Goal: Book appointment/travel/reservation

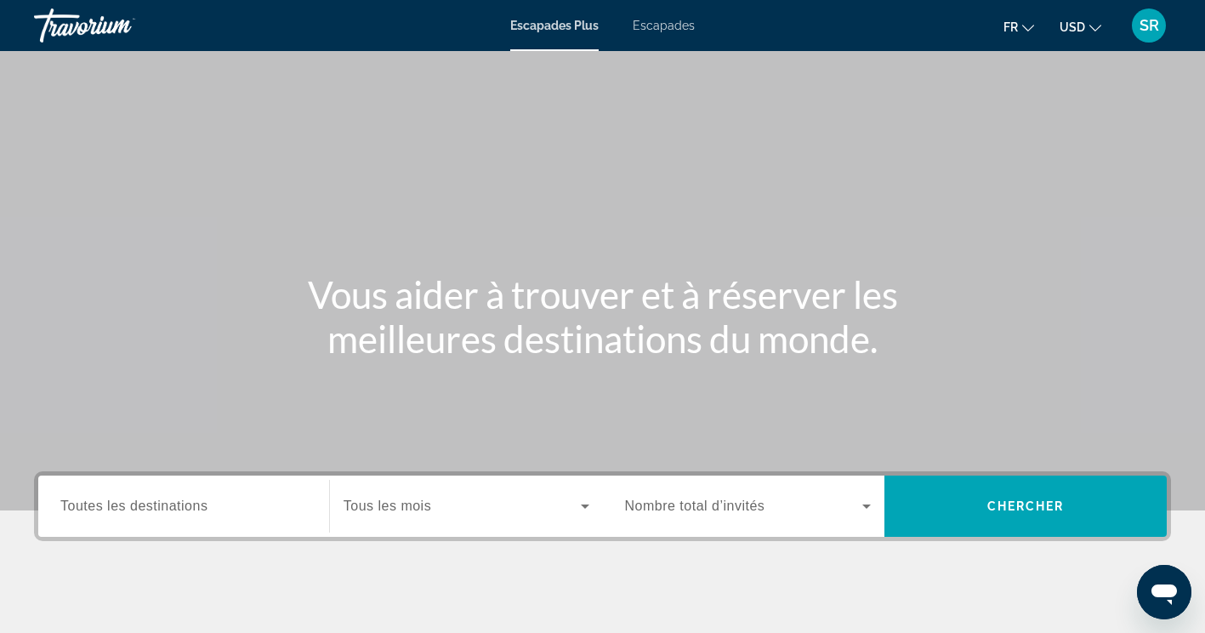
click at [664, 28] on span "Escapades" at bounding box center [664, 26] width 62 height 14
click at [240, 516] on div "Widget de recherche" at bounding box center [183, 506] width 247 height 48
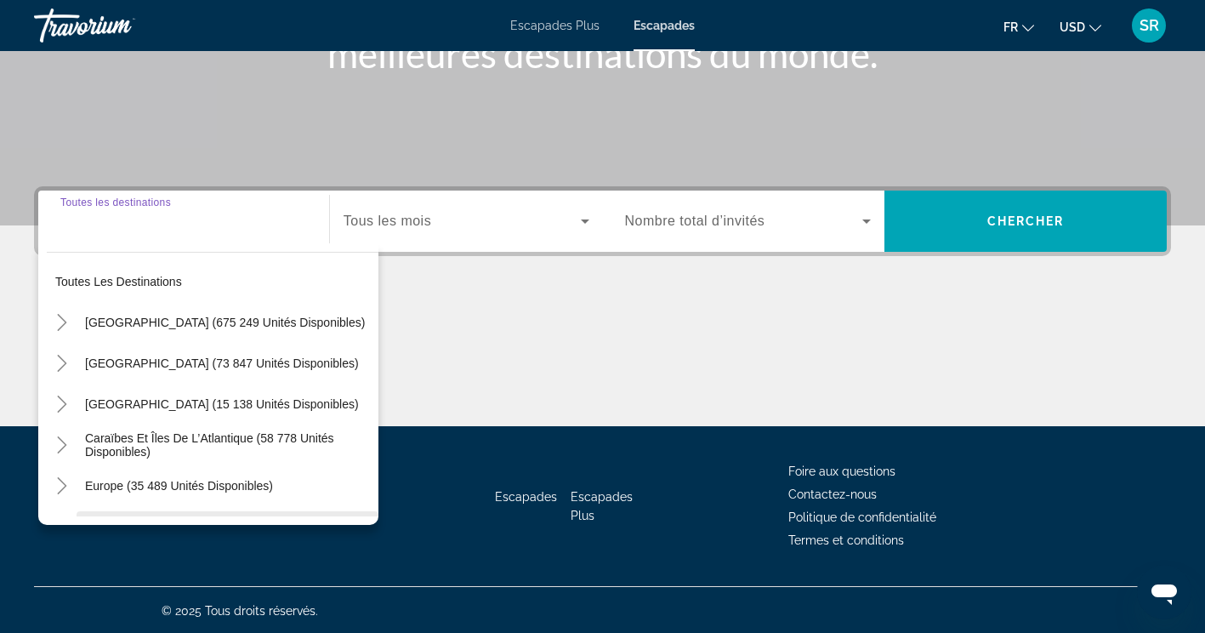
scroll to position [287, 0]
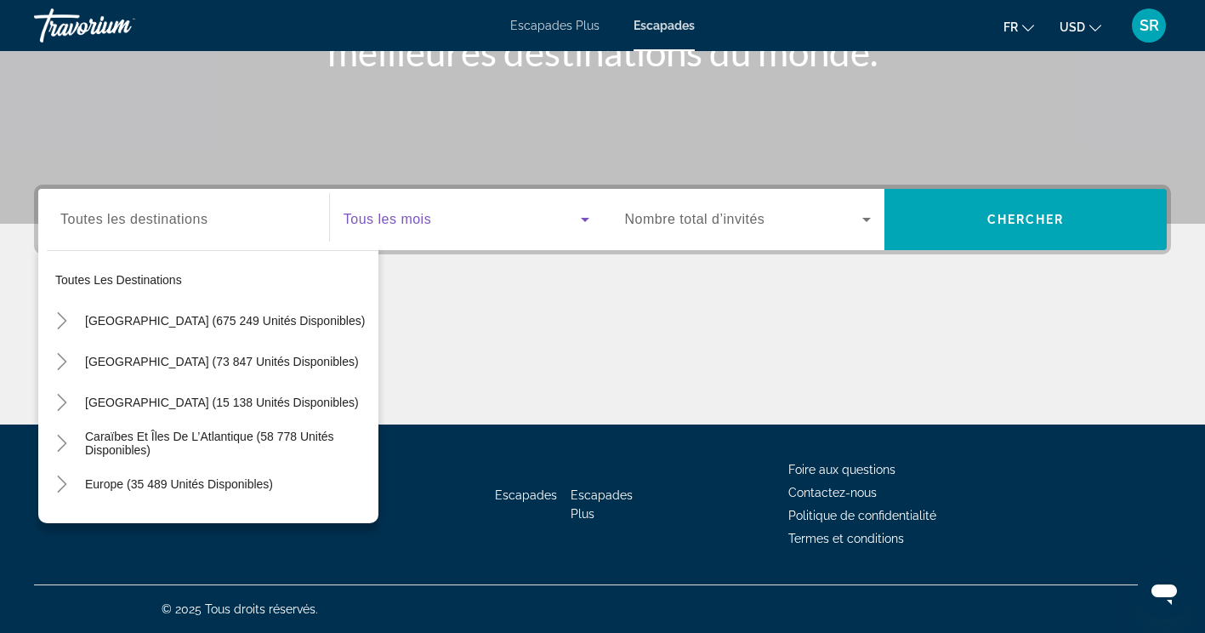
click at [520, 219] on span "Widget de recherche" at bounding box center [462, 219] width 237 height 20
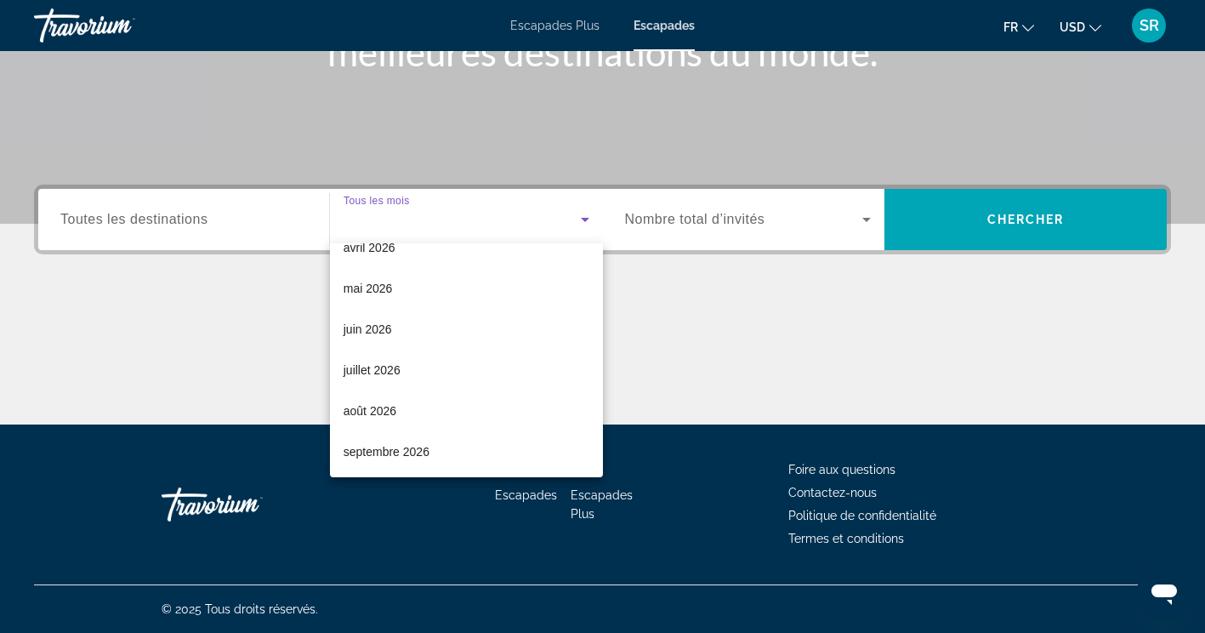
scroll to position [351, 0]
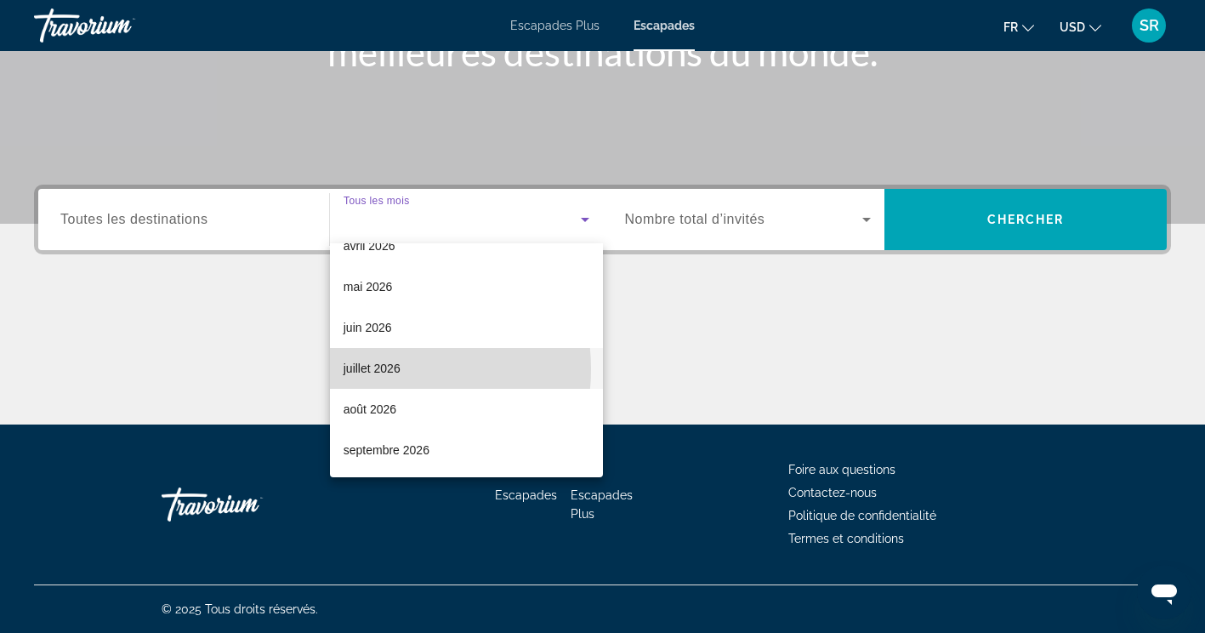
click at [372, 369] on font "juillet 2026" at bounding box center [372, 368] width 57 height 14
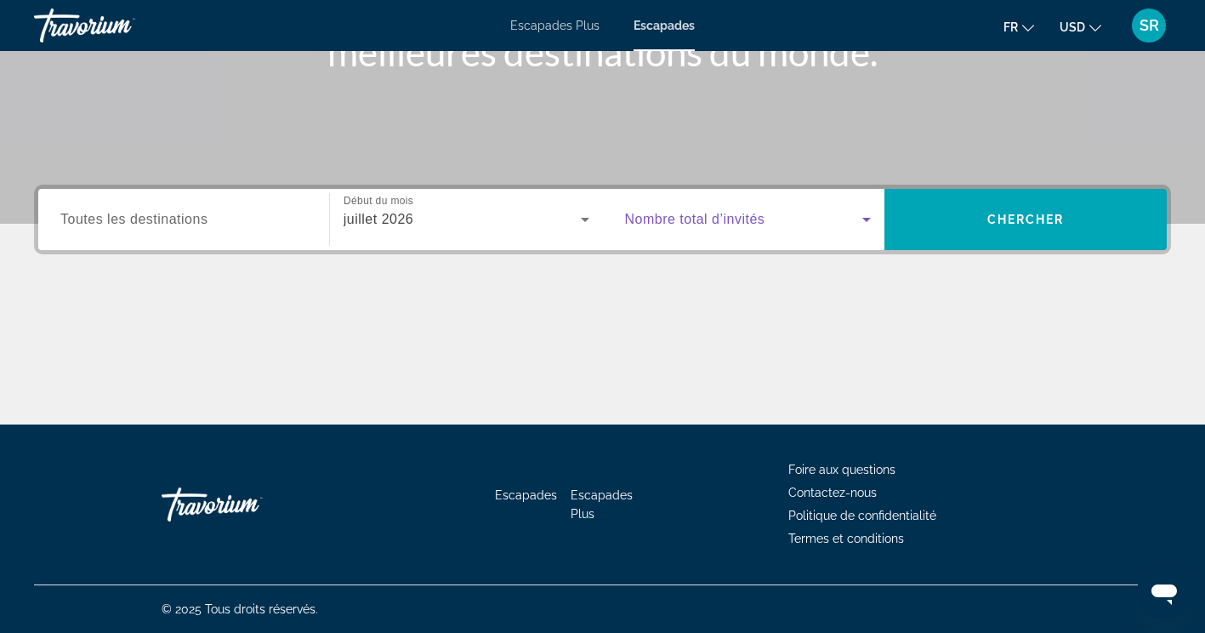
click at [816, 211] on span "Widget de recherche" at bounding box center [744, 219] width 238 height 20
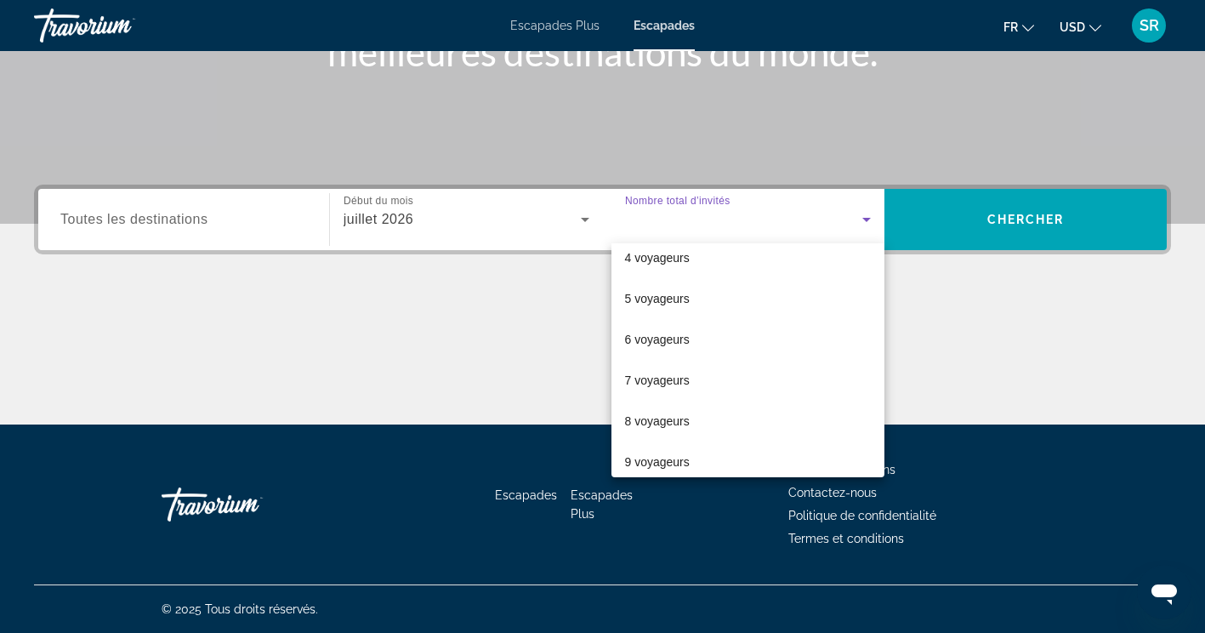
scroll to position [136, 0]
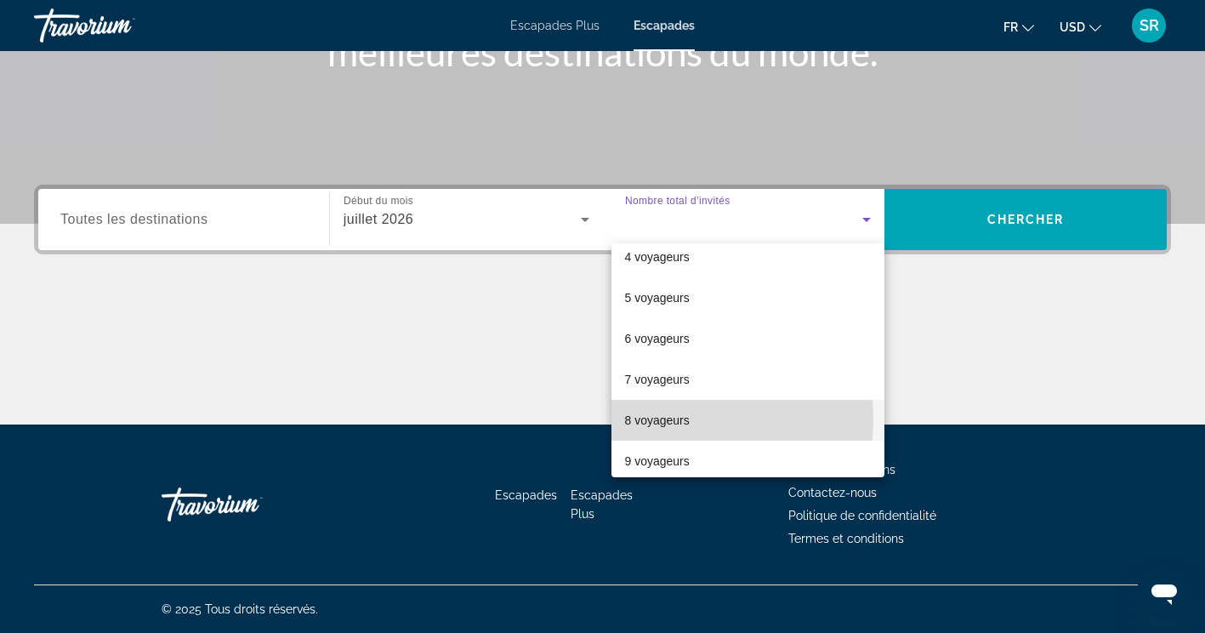
click at [663, 418] on font "8 voyageurs" at bounding box center [657, 420] width 65 height 14
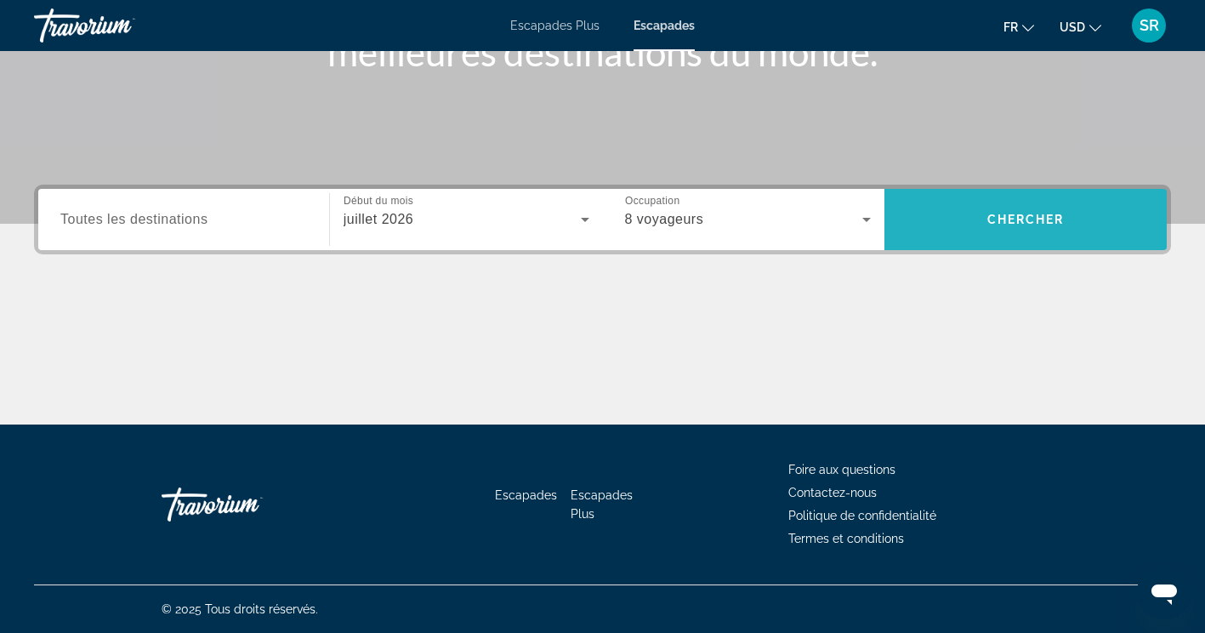
click at [992, 218] on span "Chercher" at bounding box center [1025, 220] width 77 height 14
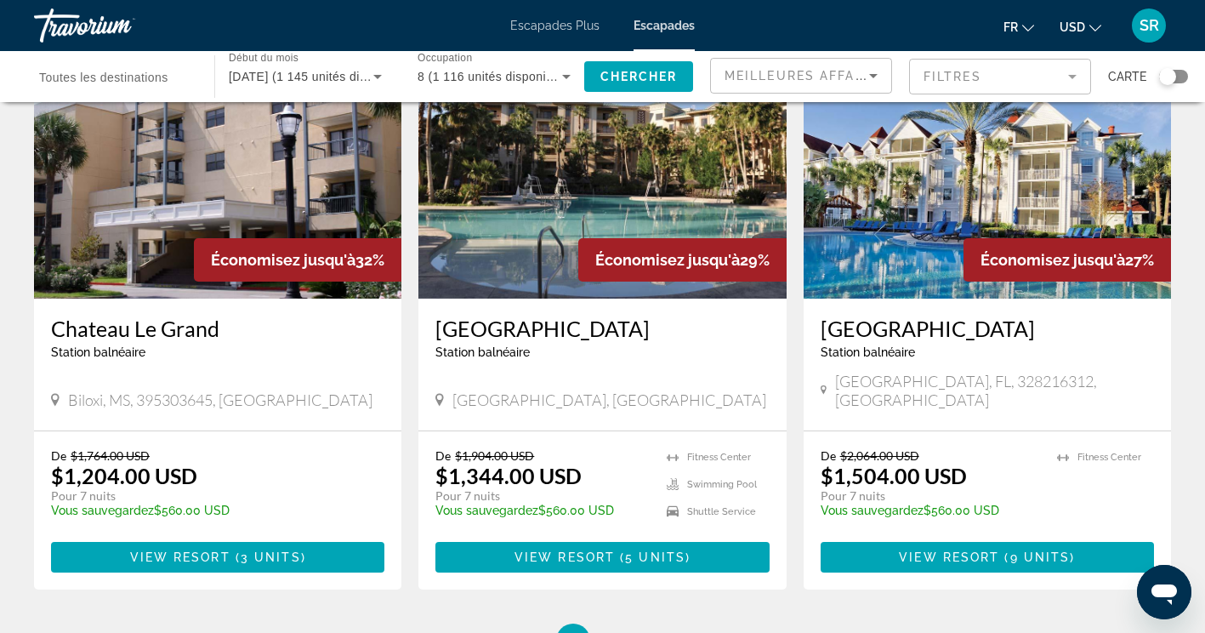
scroll to position [2012, 0]
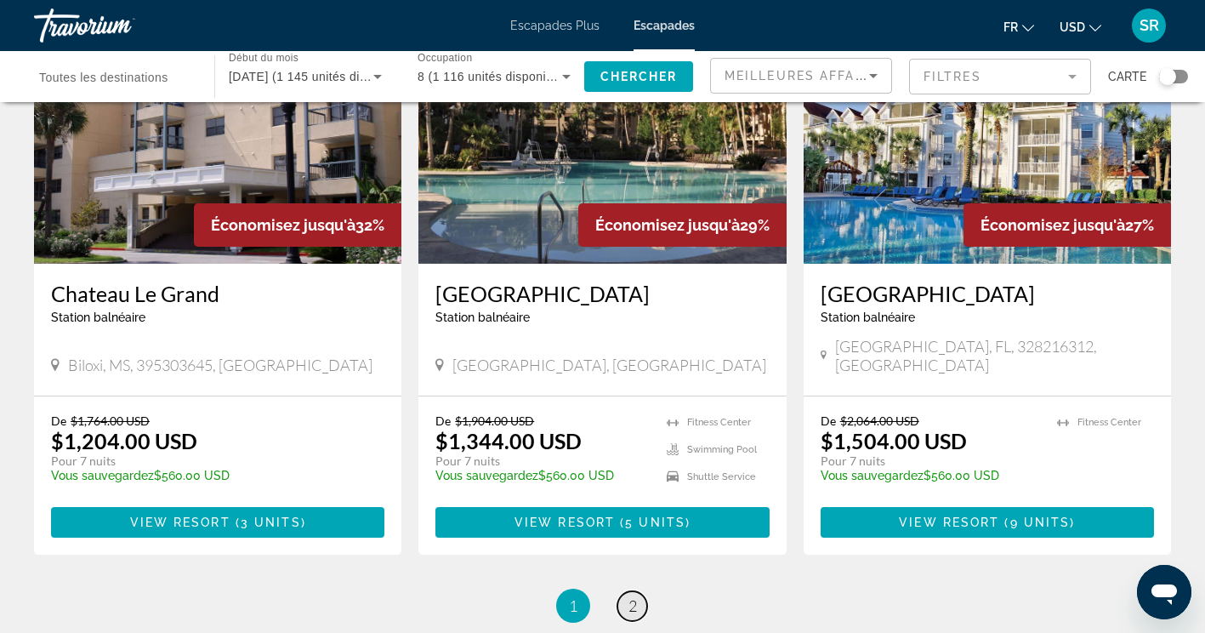
click at [628, 596] on span "2" at bounding box center [632, 605] width 9 height 19
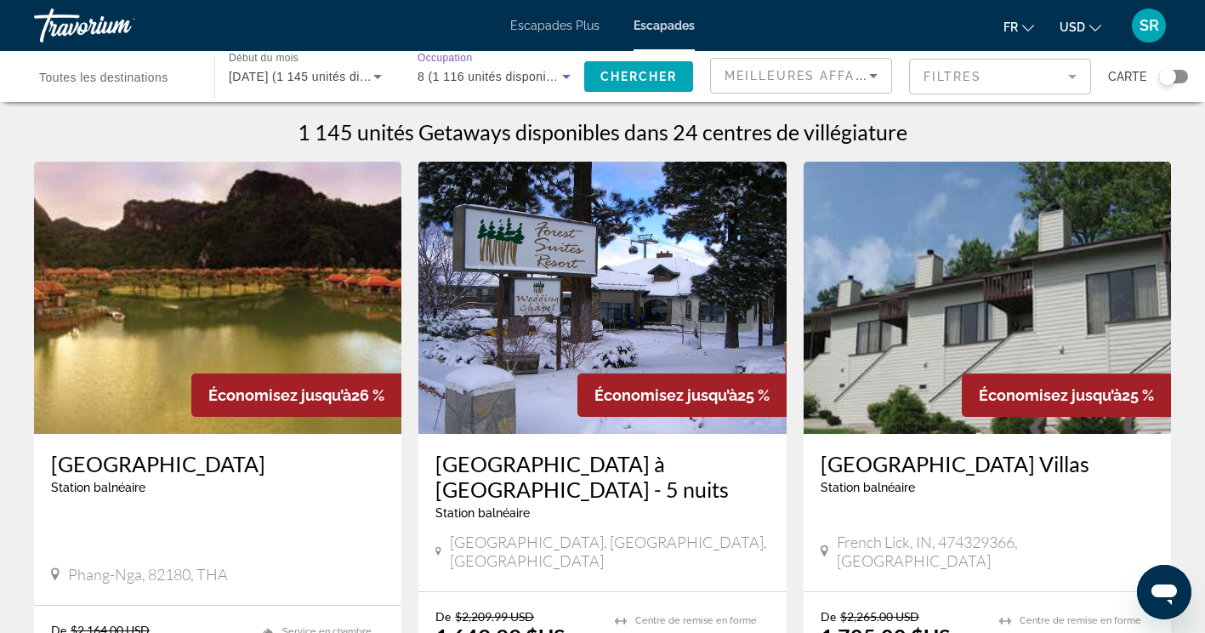
click at [564, 76] on icon "Widget de recherche" at bounding box center [566, 77] width 9 height 4
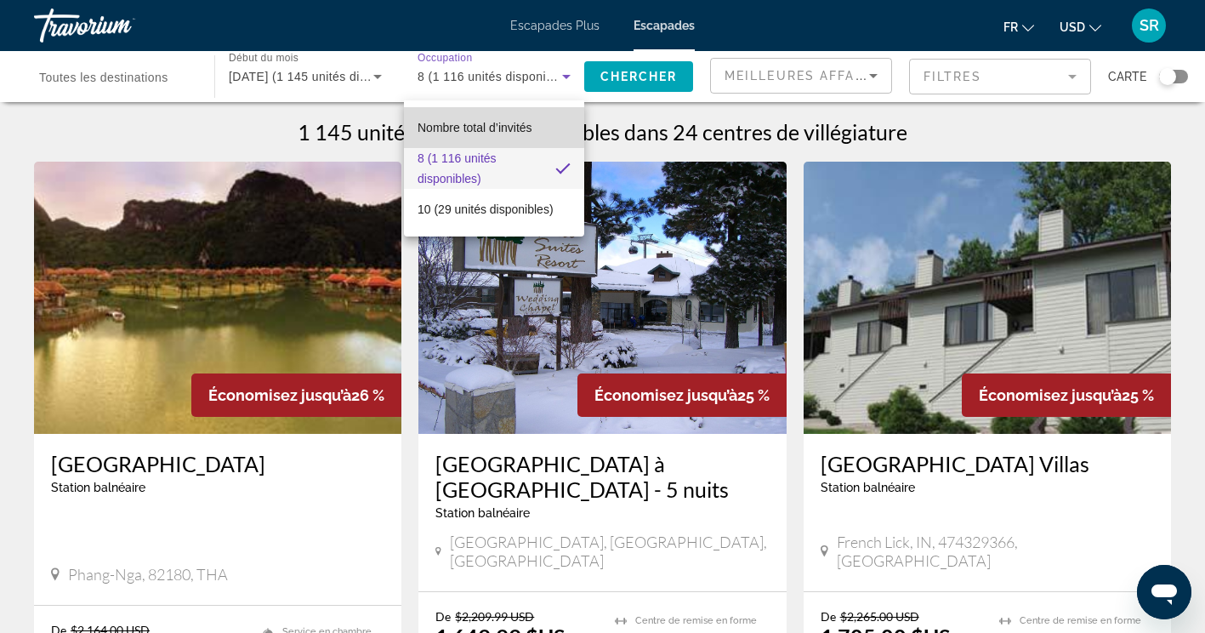
click at [486, 125] on span "Nombre total d’invités" at bounding box center [474, 128] width 115 height 14
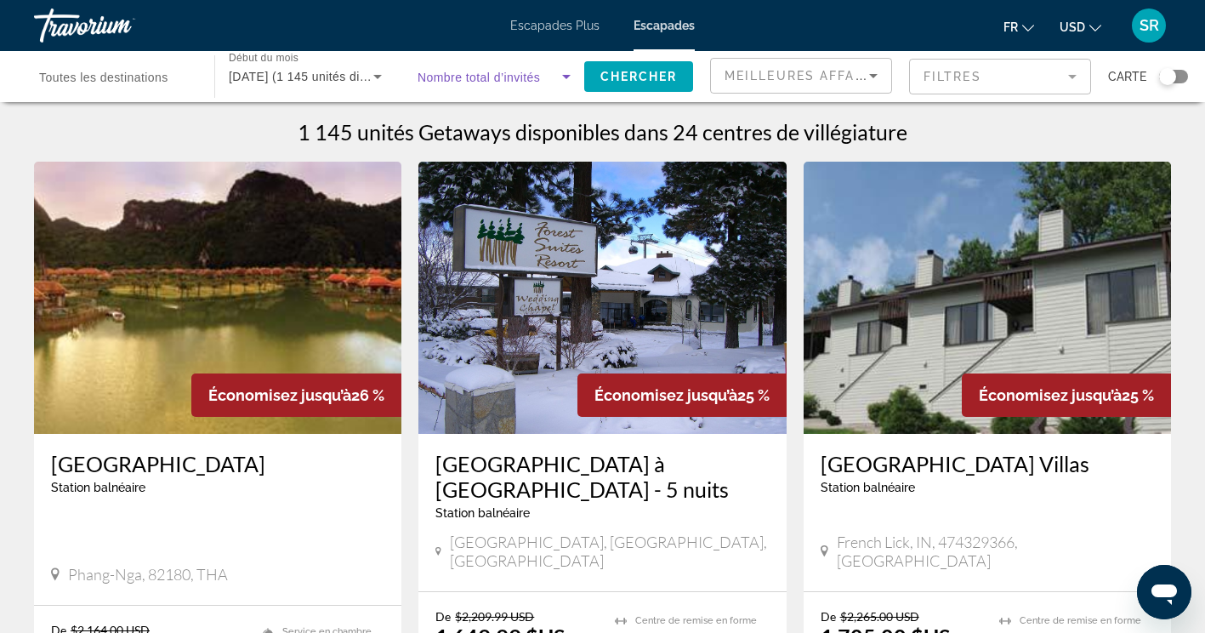
click at [499, 68] on span "Widget de recherche" at bounding box center [489, 76] width 145 height 20
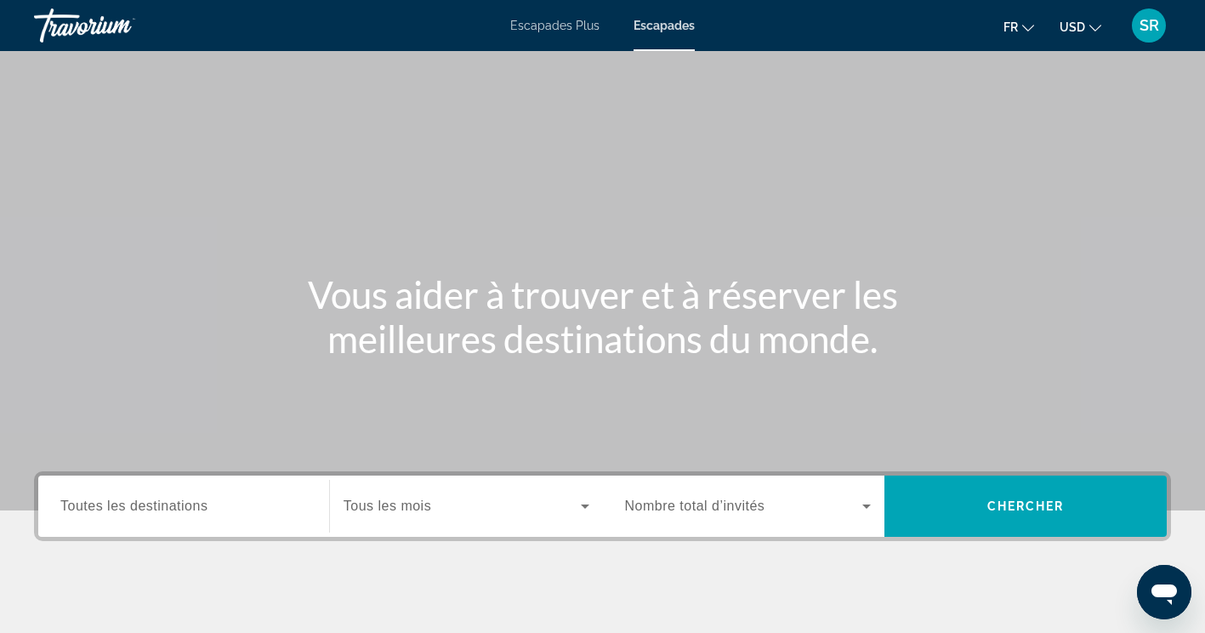
click at [728, 516] on div "Widget de recherche" at bounding box center [748, 506] width 247 height 48
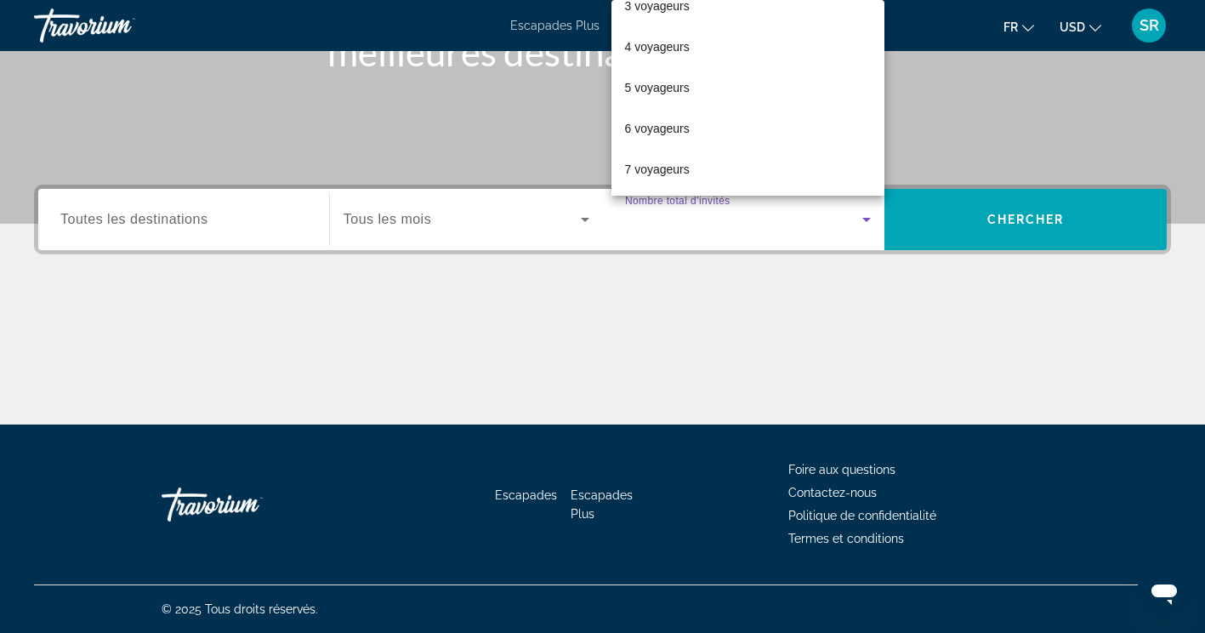
scroll to position [136, 0]
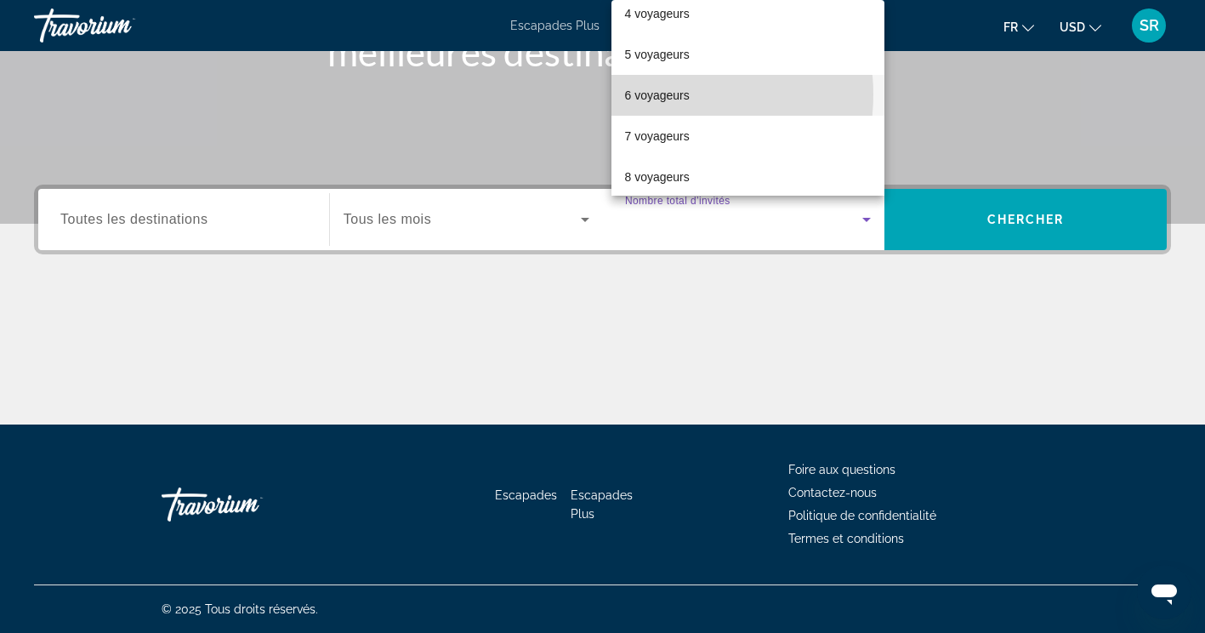
click at [666, 94] on font "6 voyageurs" at bounding box center [657, 95] width 65 height 14
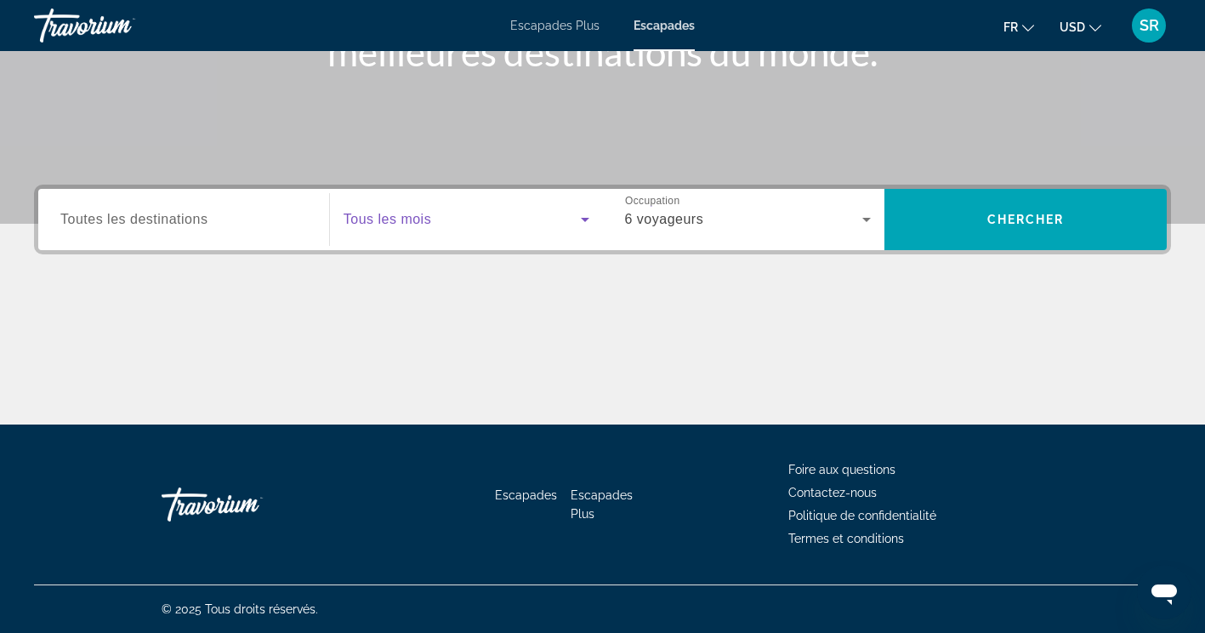
click at [500, 224] on span "Widget de recherche" at bounding box center [462, 219] width 237 height 20
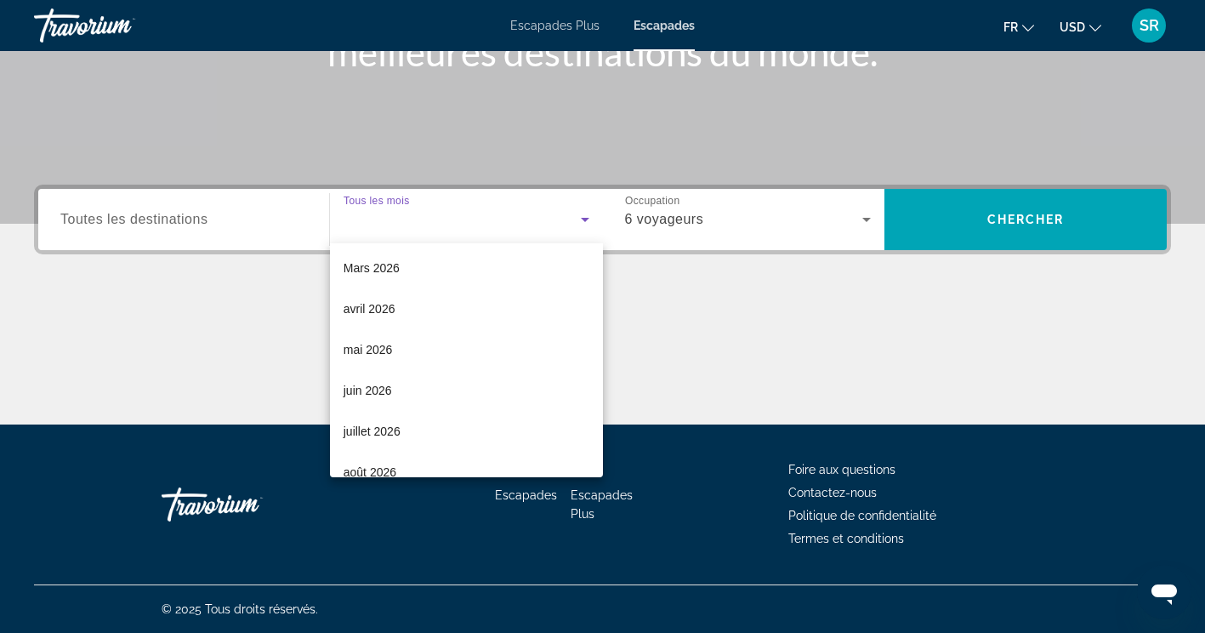
scroll to position [290, 0]
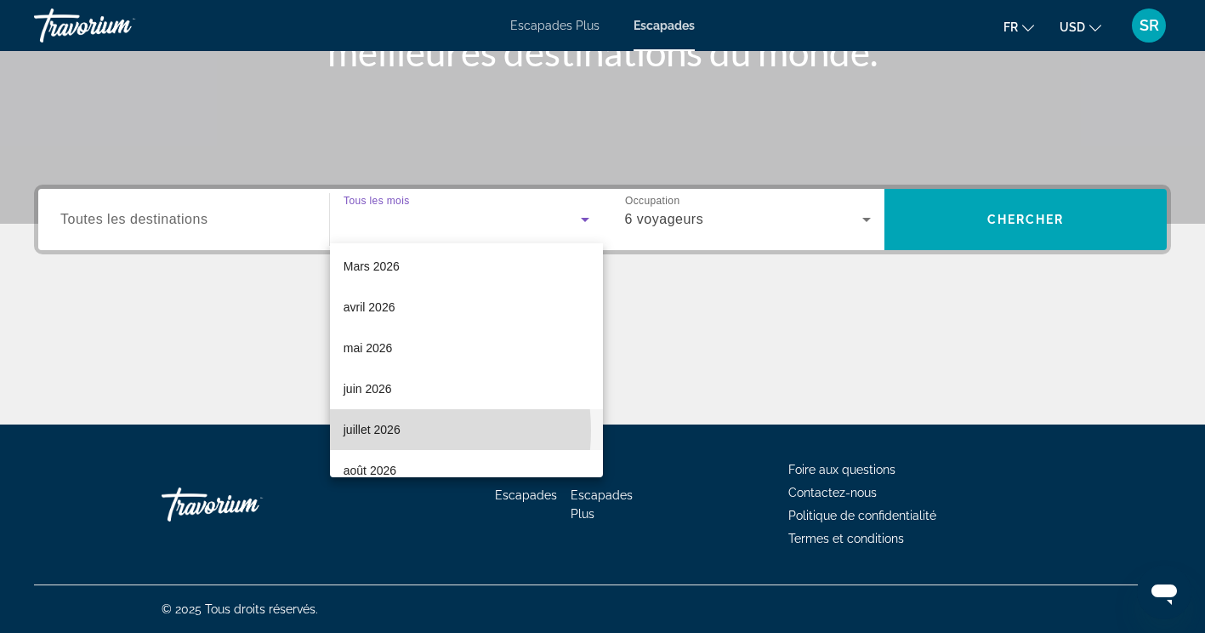
click at [387, 430] on font "juillet 2026" at bounding box center [372, 430] width 57 height 14
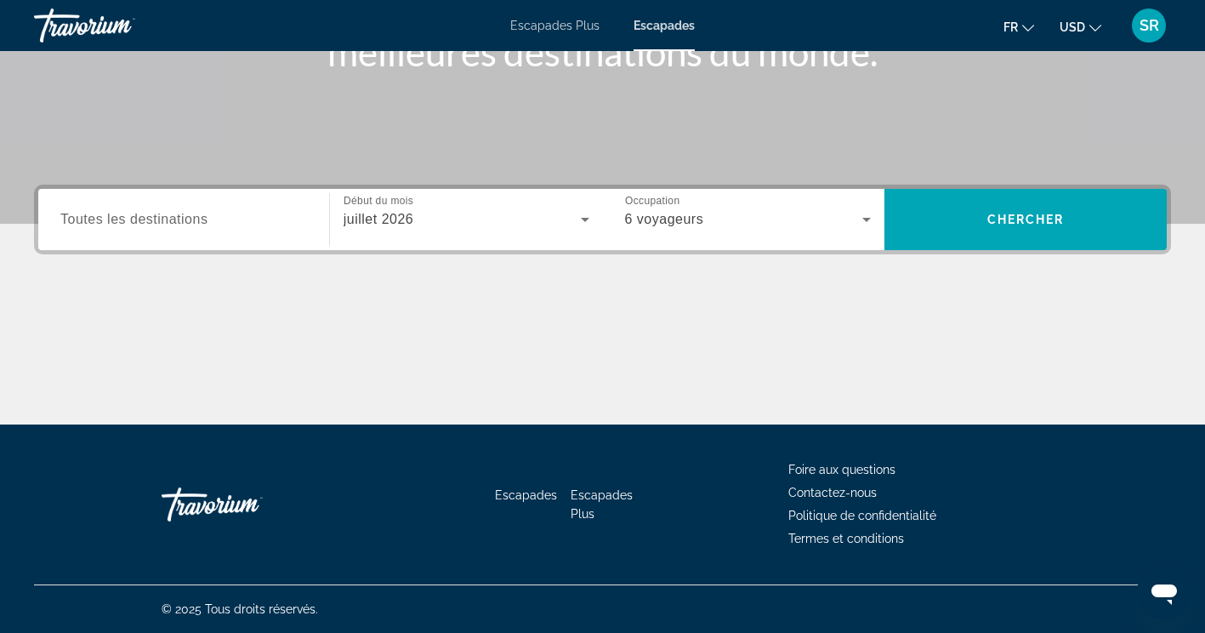
click at [203, 213] on span "Toutes les destinations" at bounding box center [133, 219] width 147 height 14
click at [203, 213] on input "Destination Toutes les destinations" at bounding box center [183, 220] width 247 height 20
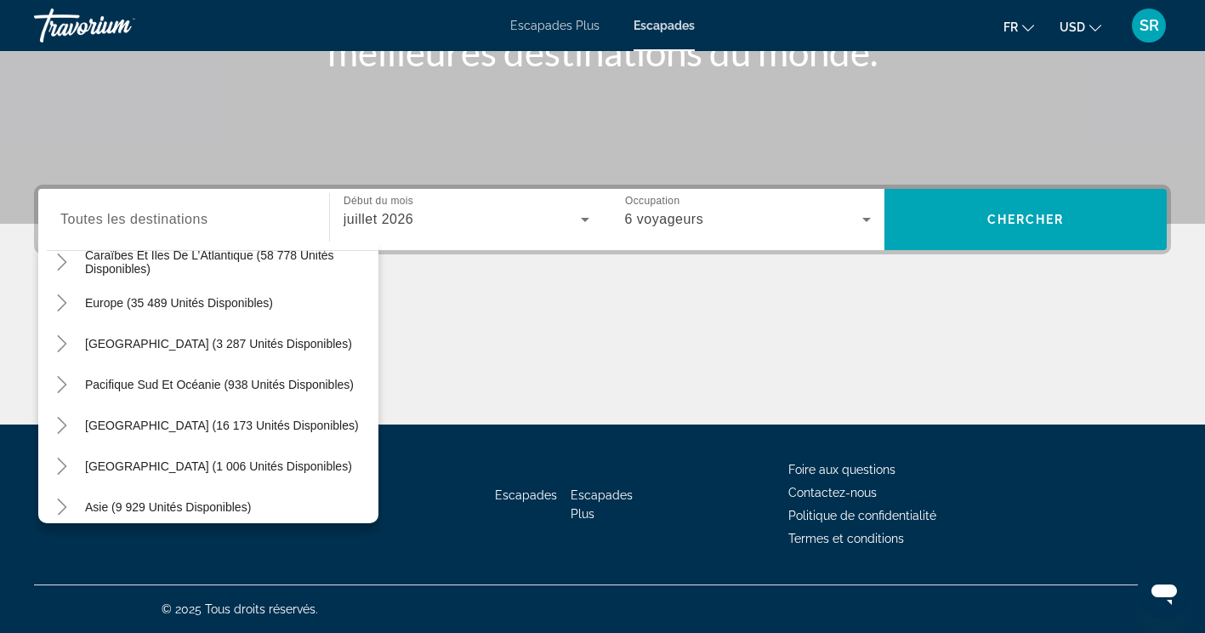
scroll to position [181, 0]
click at [63, 306] on icon "Toggle Europe (35 489 unités disponibles)" at bounding box center [62, 302] width 17 height 17
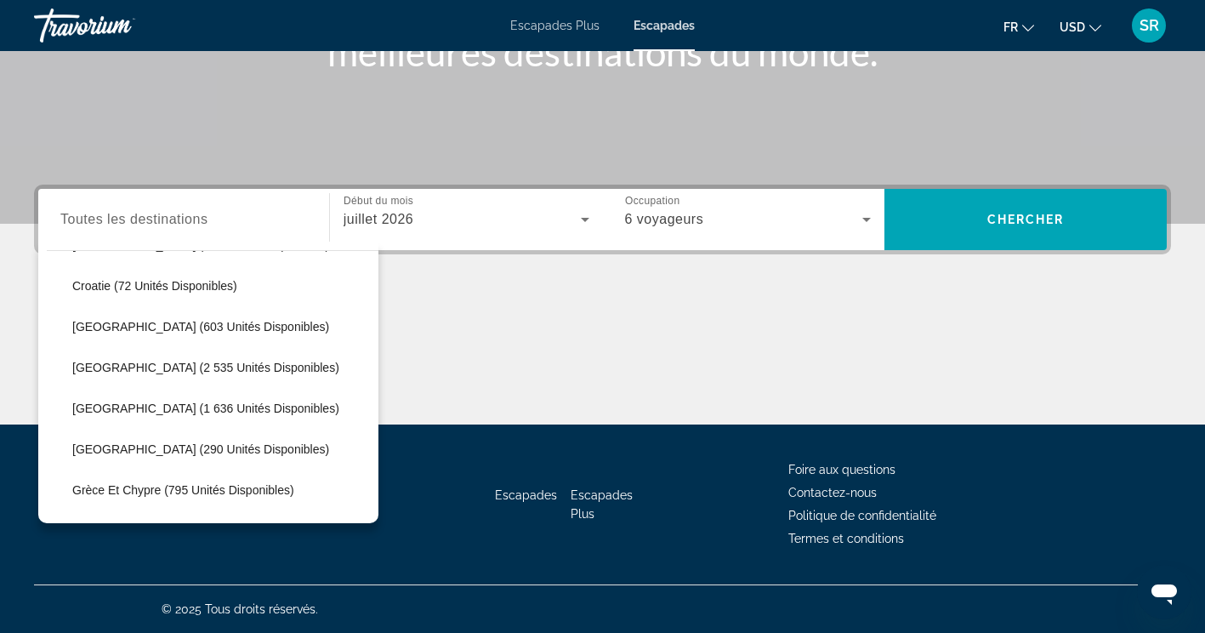
scroll to position [383, 0]
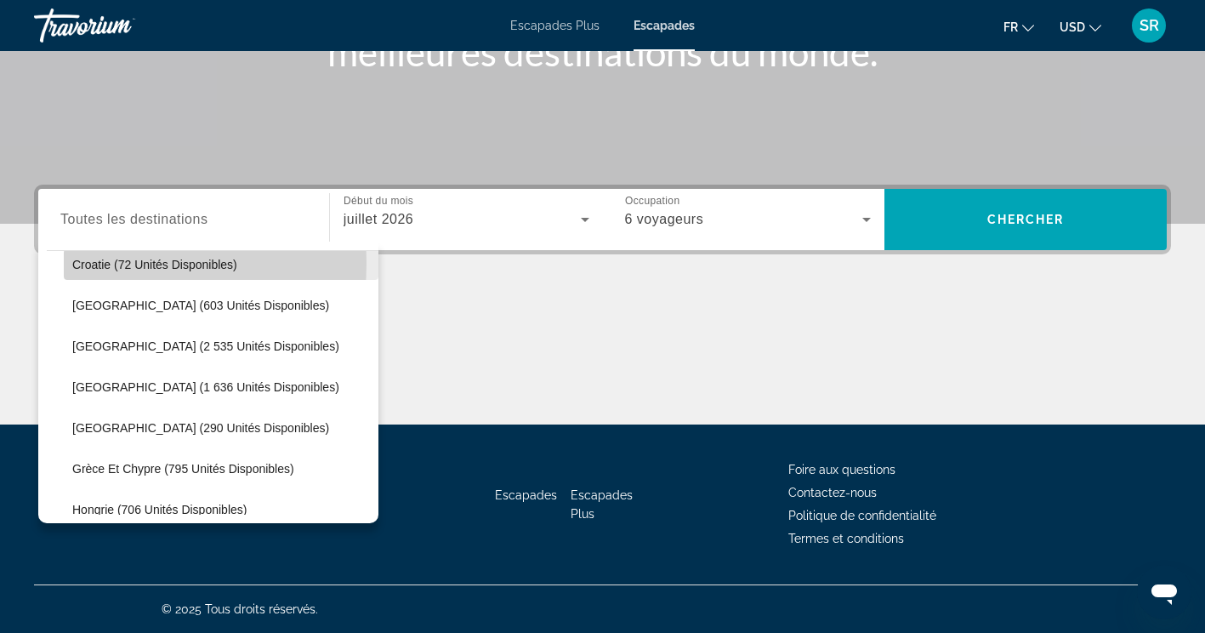
click at [92, 263] on span "Croatie (72 unités disponibles)" at bounding box center [154, 265] width 165 height 14
type input "**********"
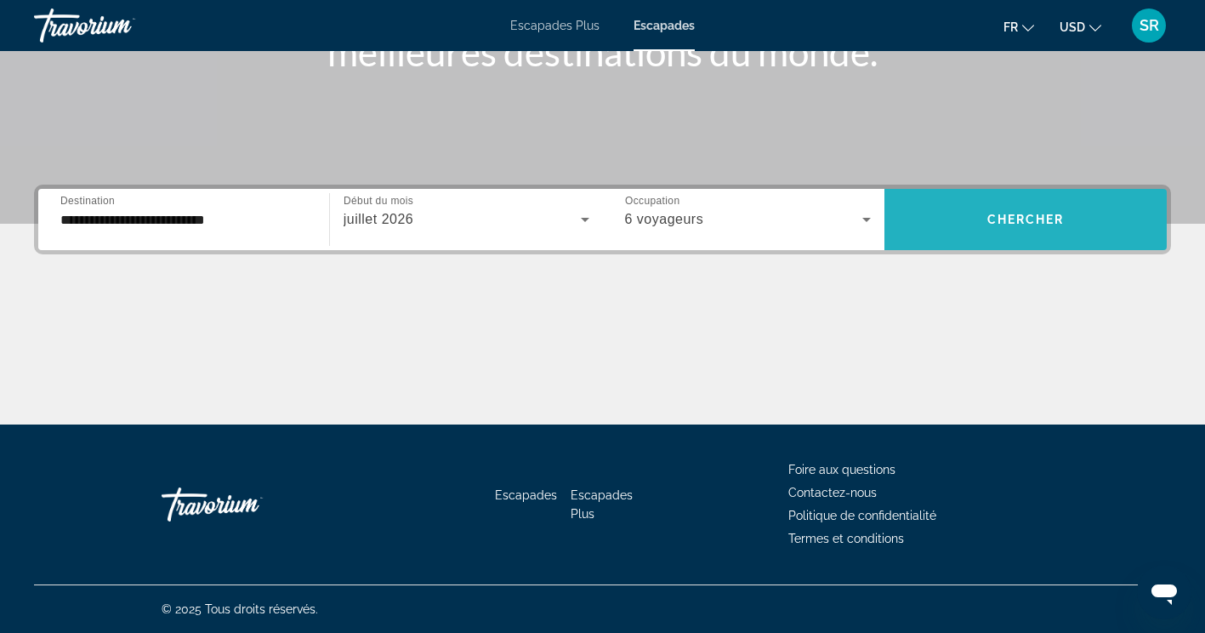
click at [982, 208] on span "Widget de recherche" at bounding box center [1025, 219] width 282 height 41
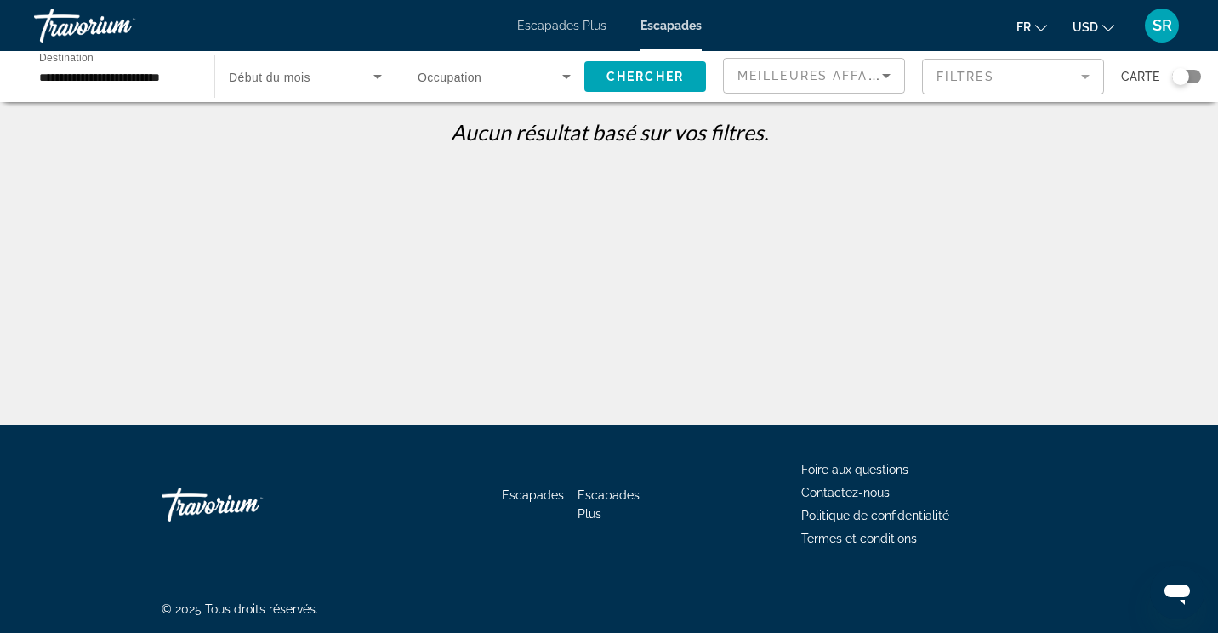
click at [982, 208] on div "**********" at bounding box center [609, 331] width 1218 height 424
click at [134, 86] on input "**********" at bounding box center [115, 77] width 153 height 20
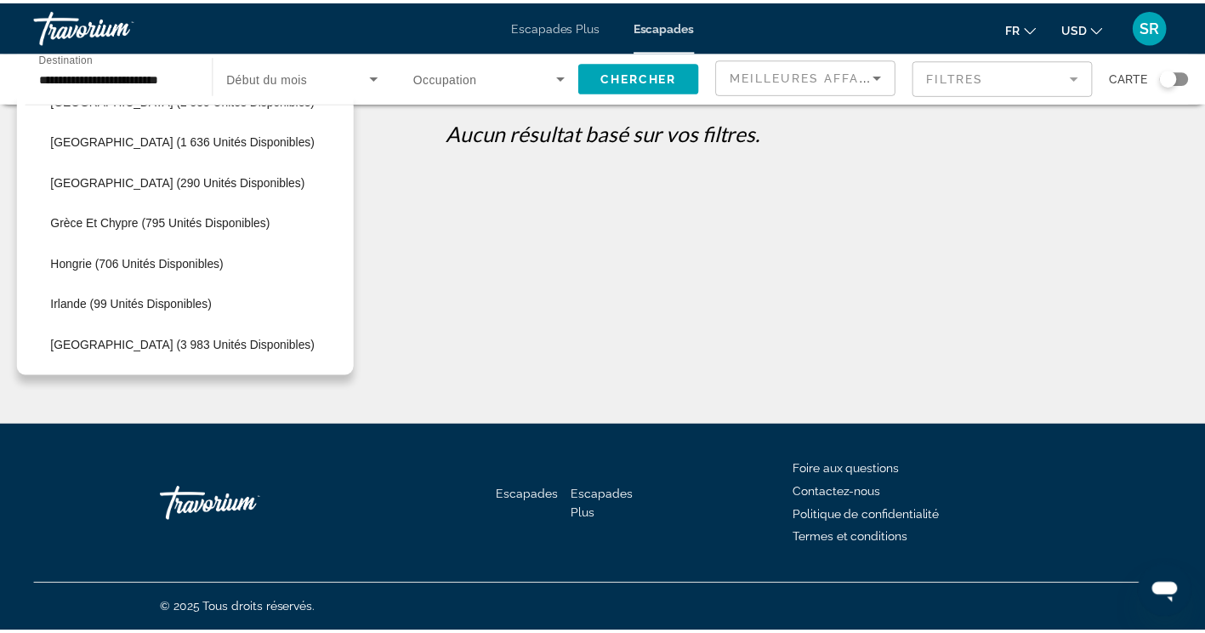
scroll to position [503, 0]
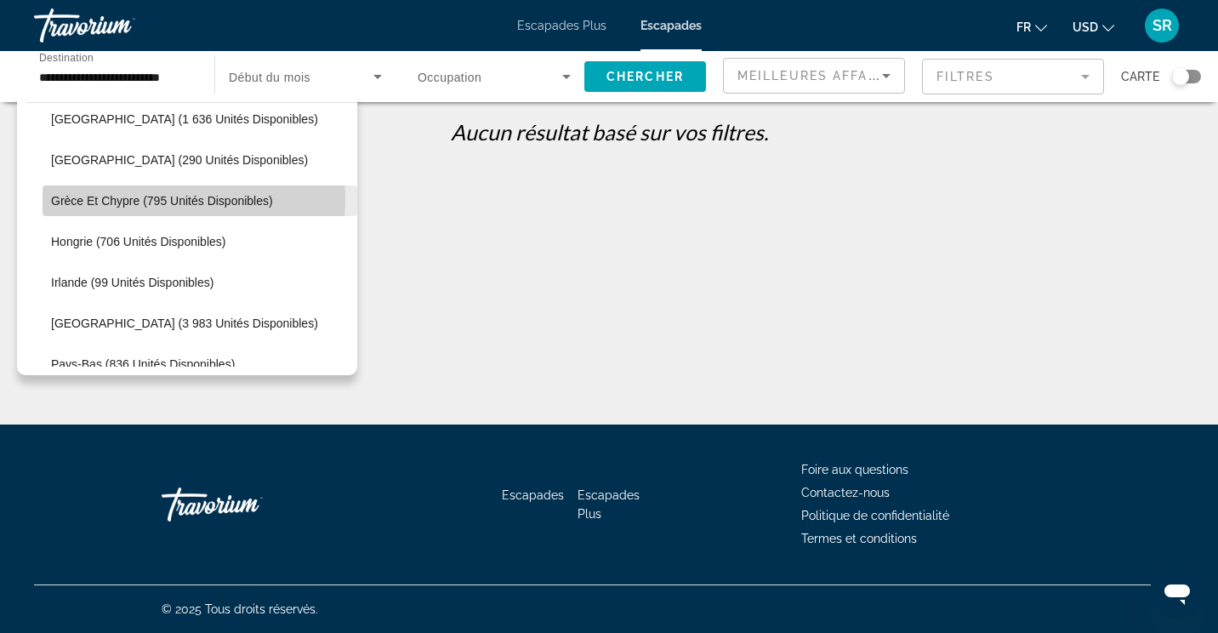
click at [121, 198] on span "Grèce et Chypre (795 unités disponibles)" at bounding box center [162, 201] width 222 height 14
type input "**********"
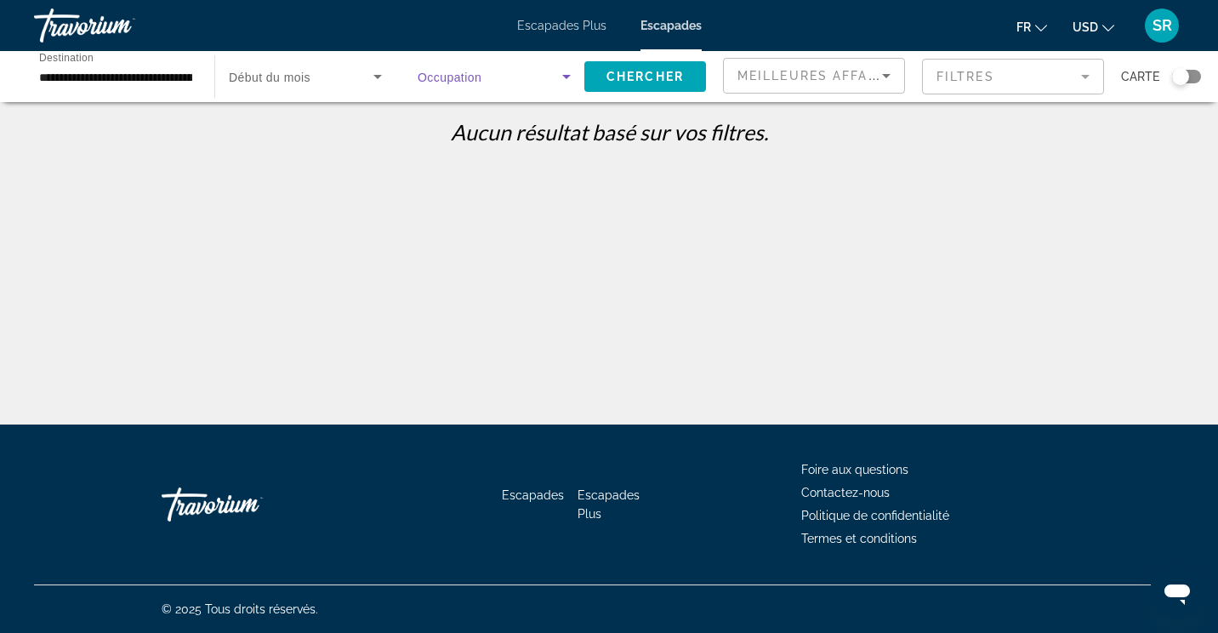
click at [505, 80] on span "Widget de recherche" at bounding box center [489, 76] width 145 height 20
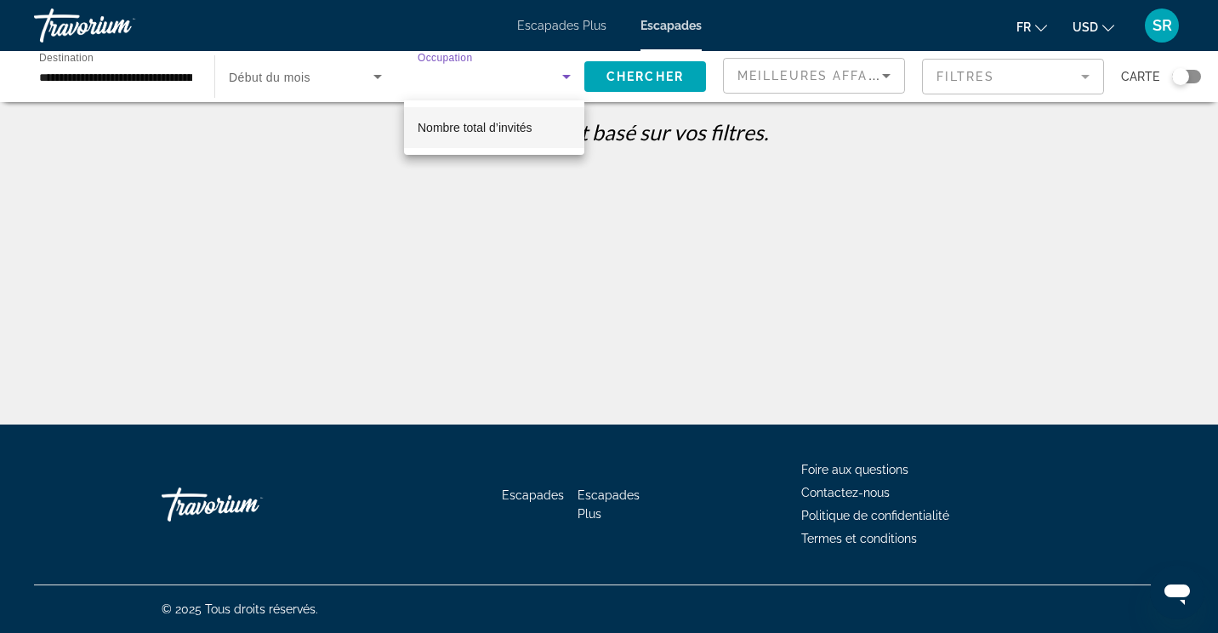
click at [631, 73] on div at bounding box center [609, 316] width 1218 height 633
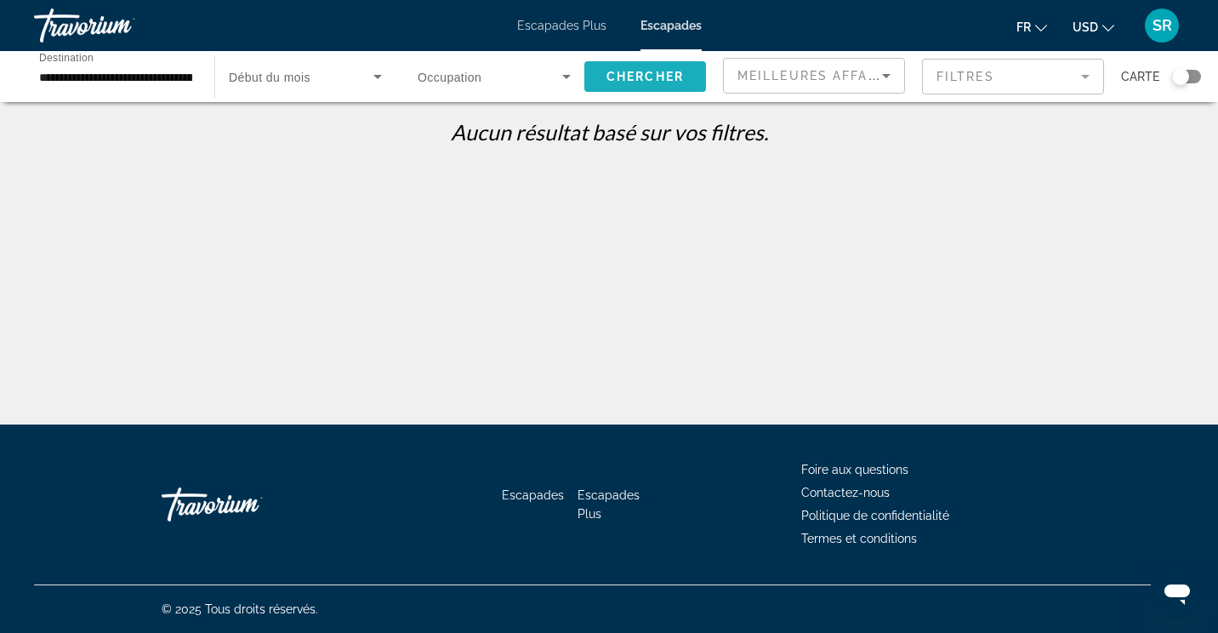
click at [631, 73] on span "Chercher" at bounding box center [644, 77] width 77 height 14
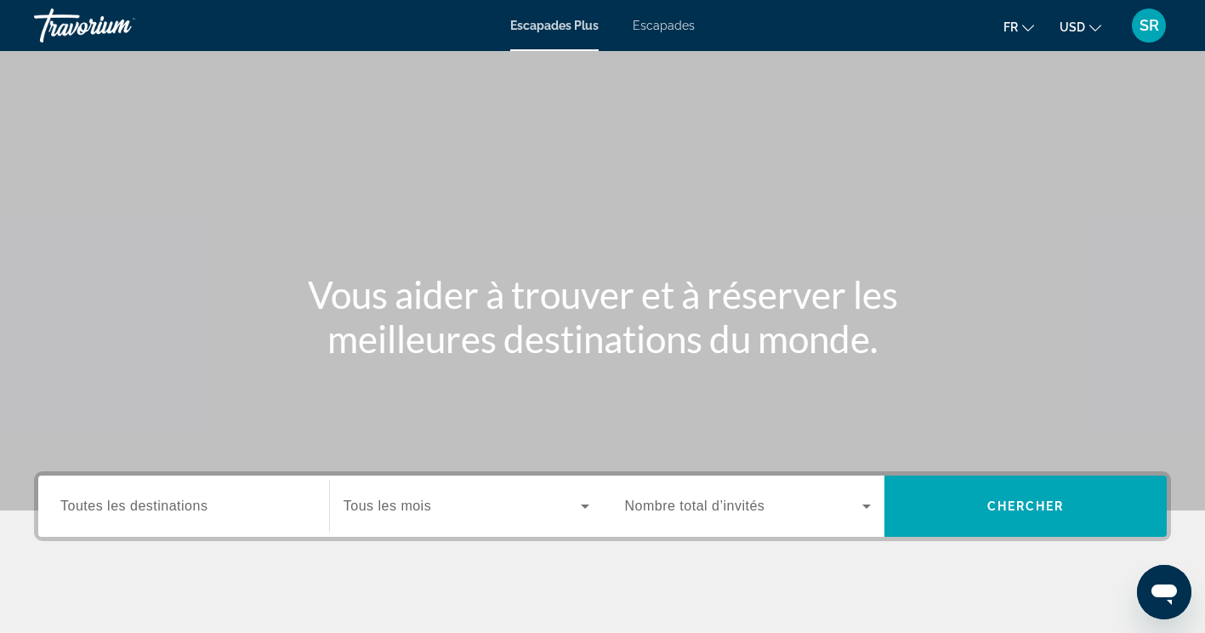
click at [671, 24] on span "Escapades" at bounding box center [664, 26] width 62 height 14
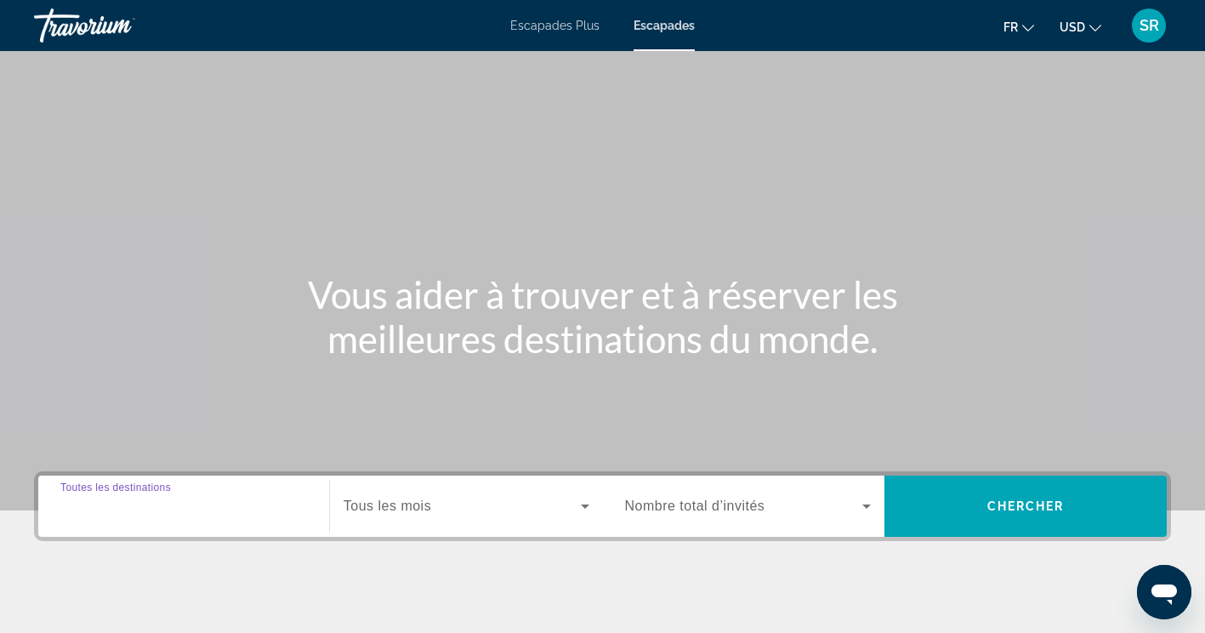
click at [216, 503] on input "Destination Toutes les destinations" at bounding box center [183, 507] width 247 height 20
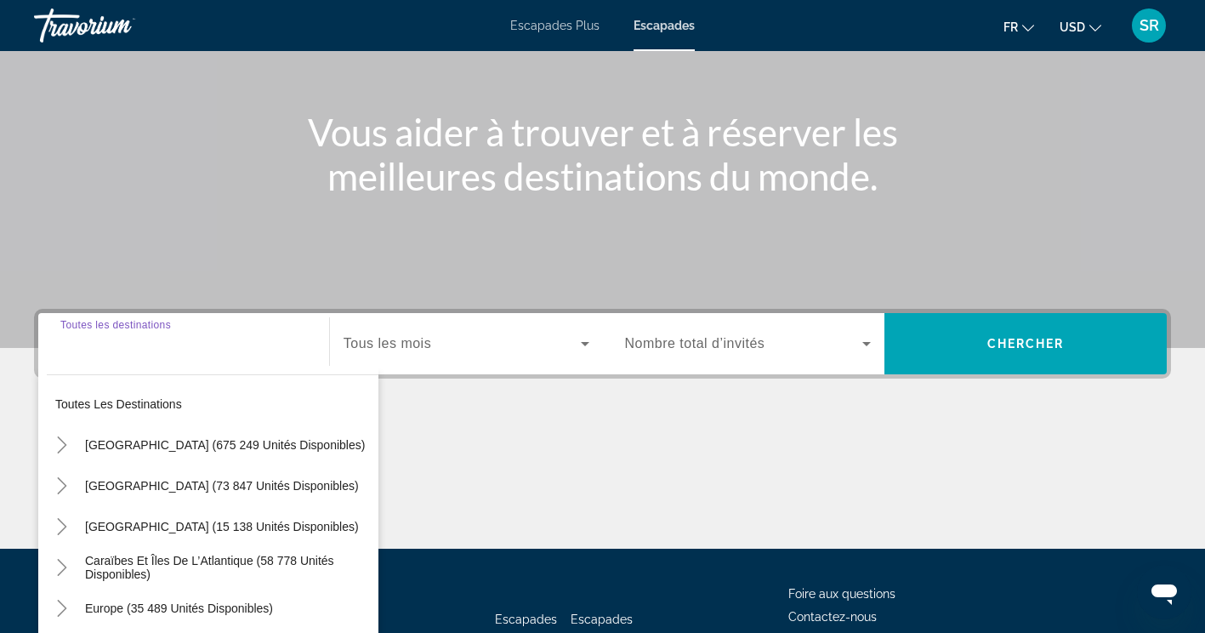
scroll to position [287, 0]
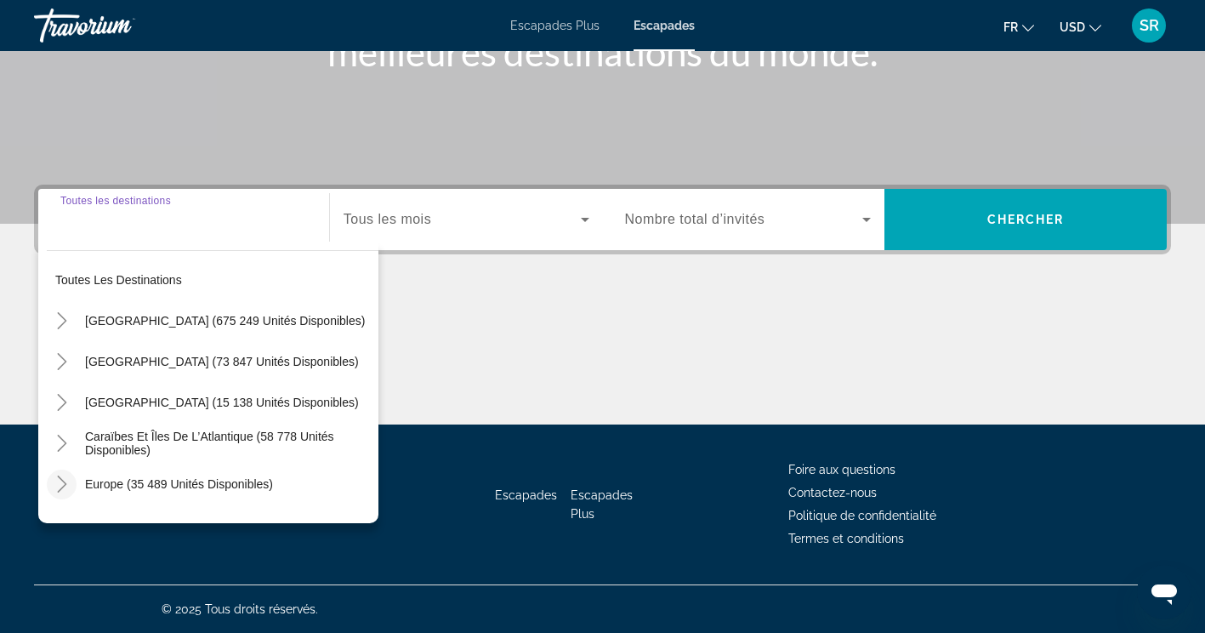
click at [59, 479] on icon "Toggle Europe (35 489 unités disponibles)" at bounding box center [62, 483] width 17 height 17
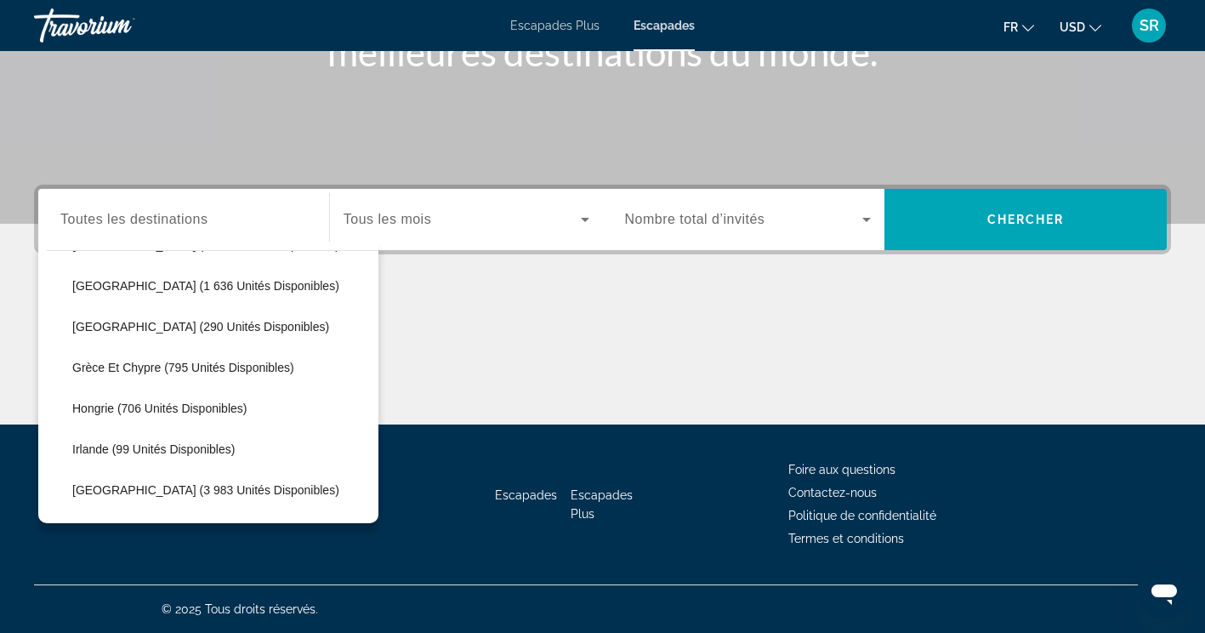
scroll to position [485, 0]
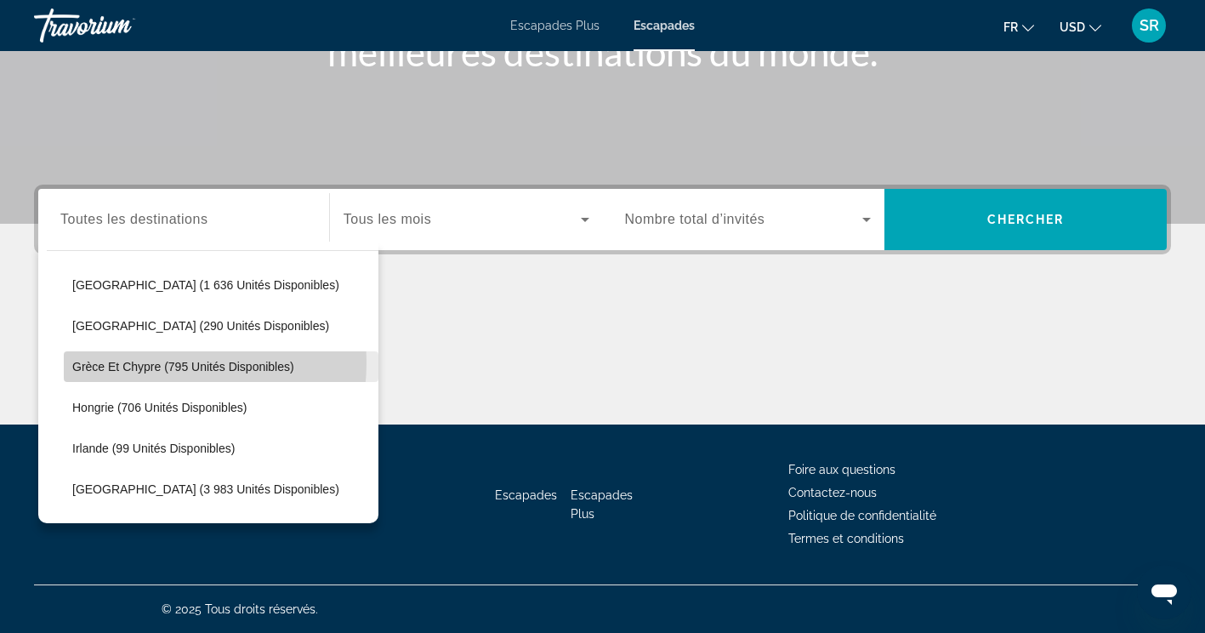
click at [146, 362] on span "Grèce et Chypre (795 unités disponibles)" at bounding box center [183, 367] width 222 height 14
type input "**********"
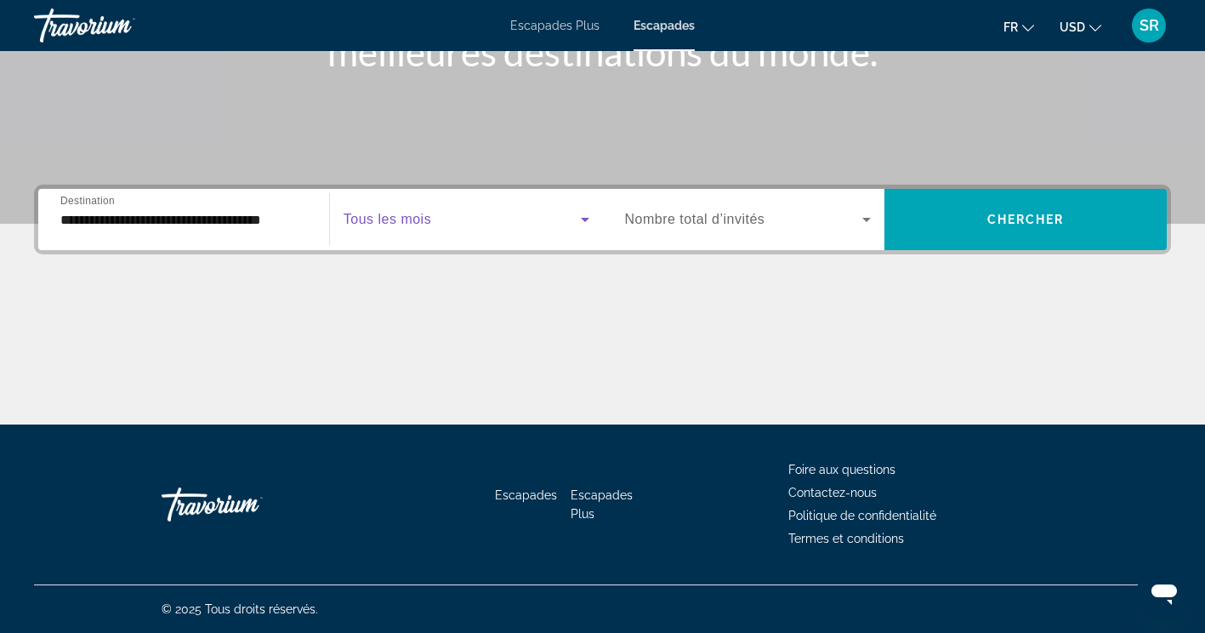
click at [556, 221] on span "Widget de recherche" at bounding box center [462, 219] width 237 height 20
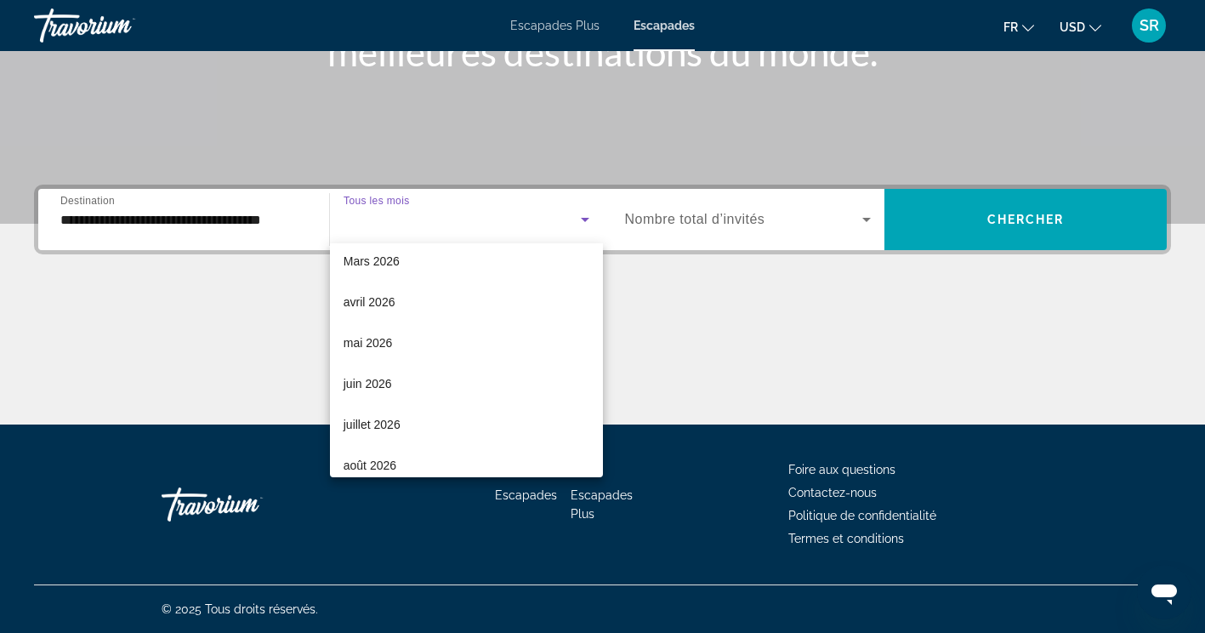
scroll to position [306, 0]
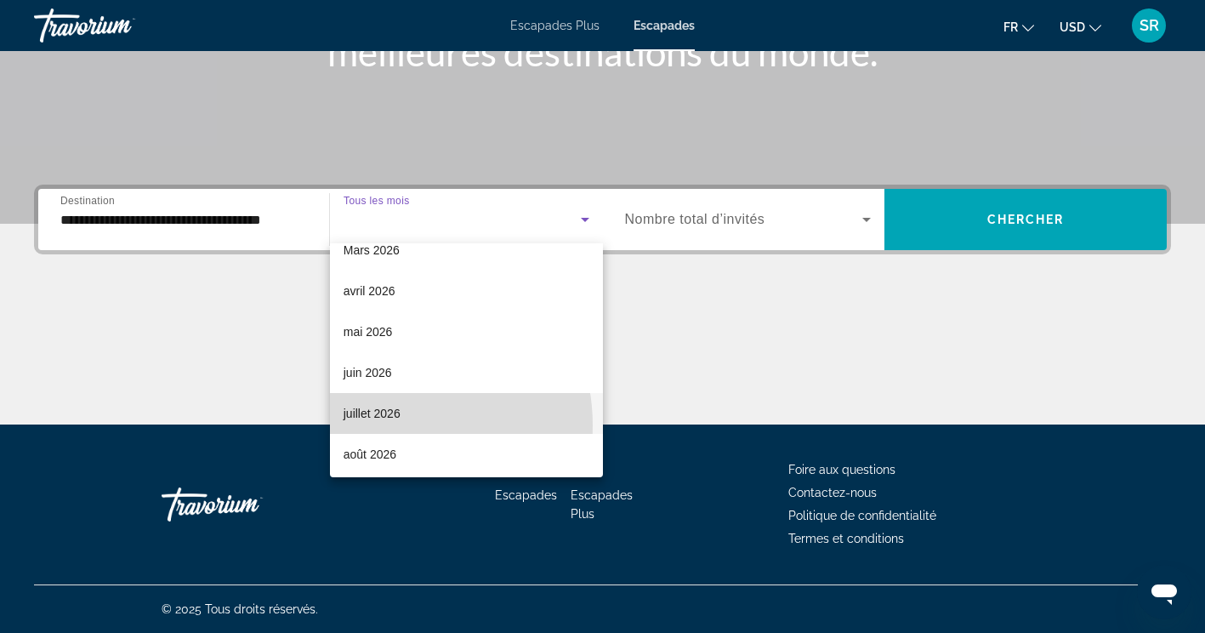
click at [389, 425] on mat-option "juillet 2026" at bounding box center [466, 413] width 273 height 41
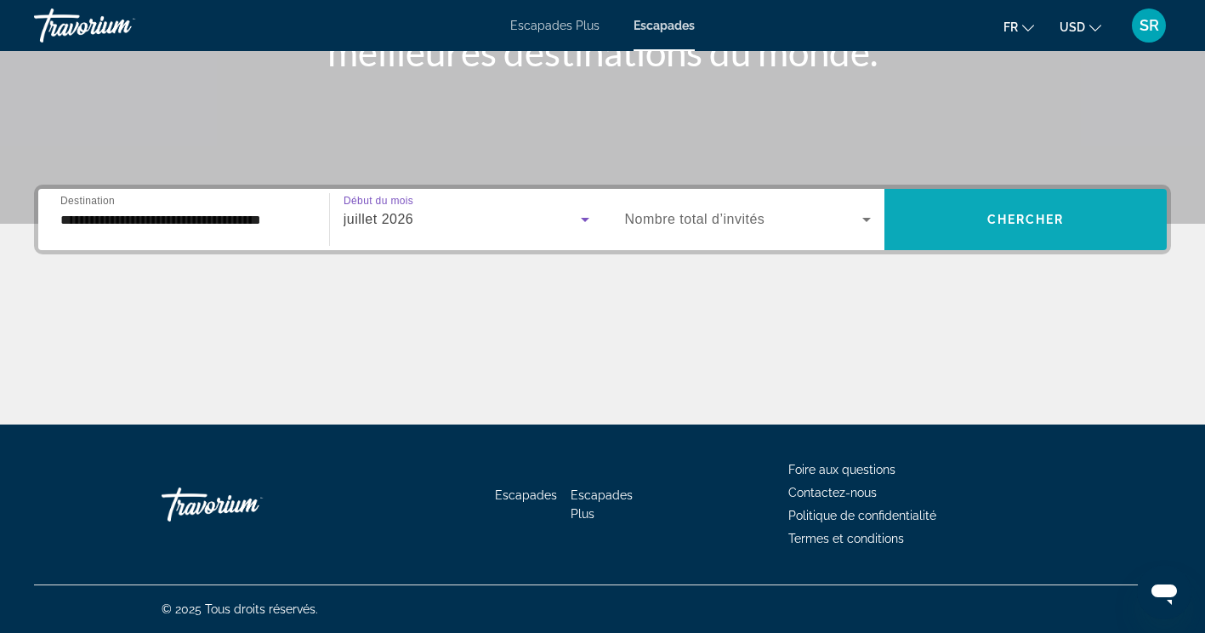
click at [962, 208] on span "Widget de recherche" at bounding box center [1025, 219] width 282 height 41
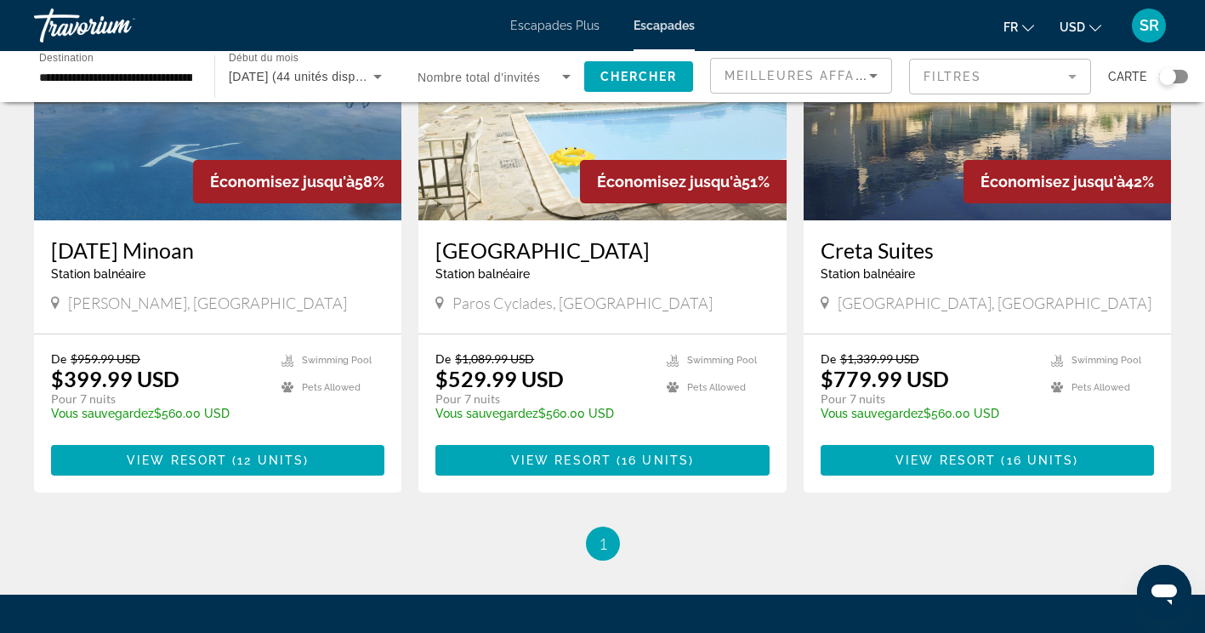
scroll to position [226, 0]
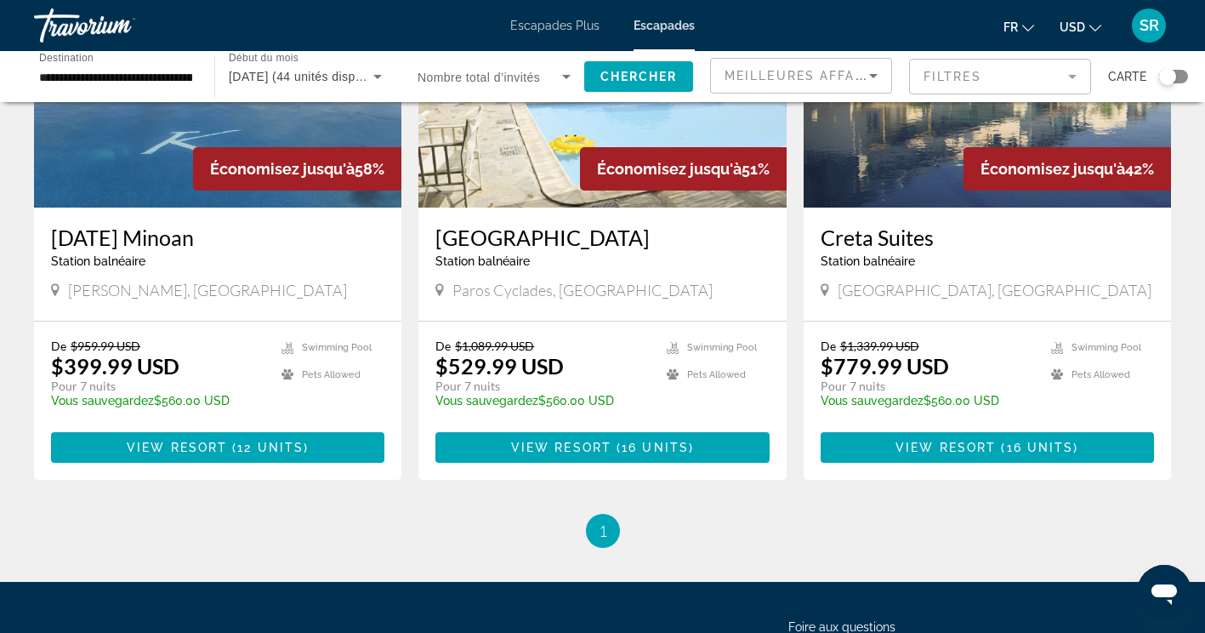
click at [133, 234] on h3 "[DATE] Minoan" at bounding box center [217, 237] width 333 height 26
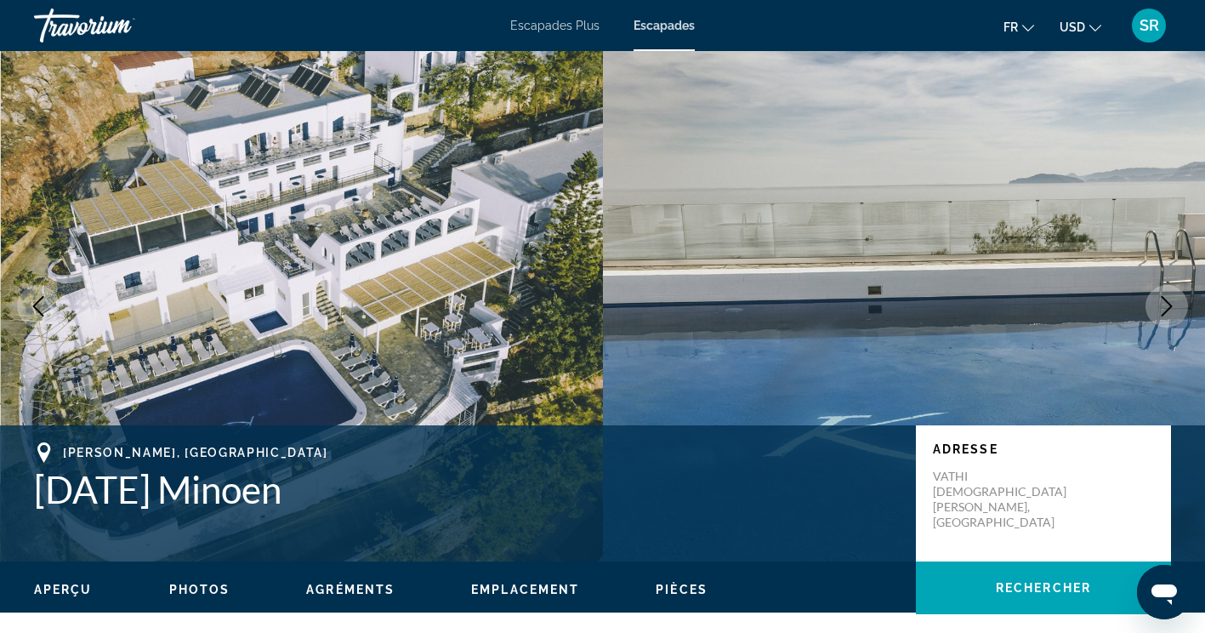
click at [1163, 309] on icon "Image suivante" at bounding box center [1166, 306] width 20 height 20
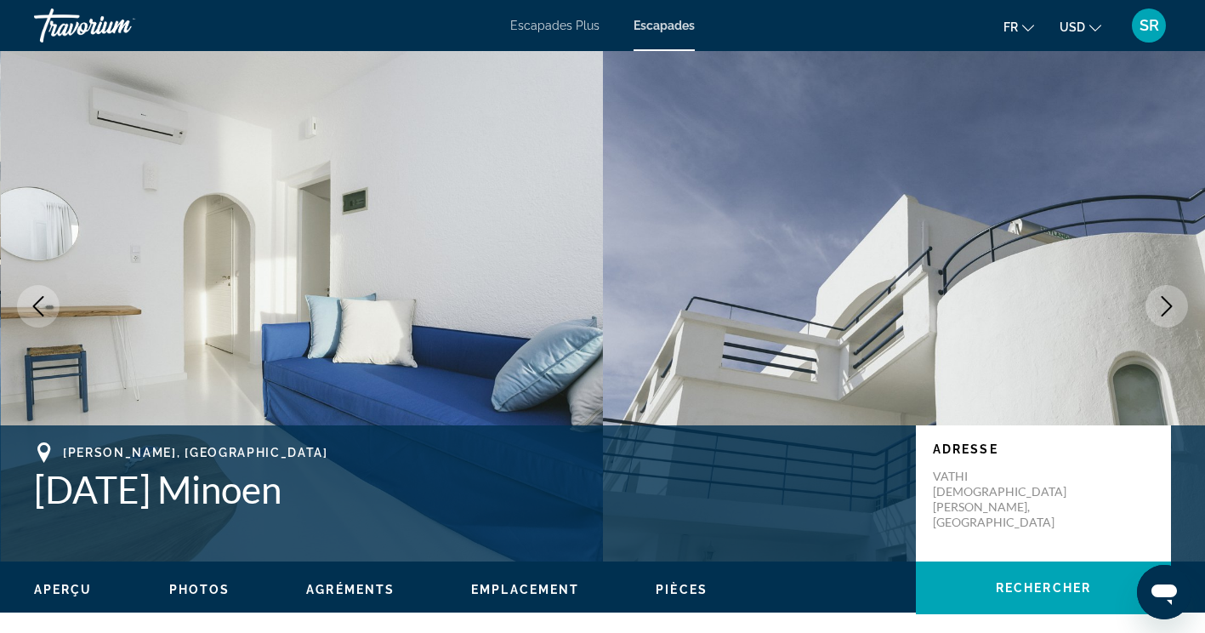
click at [1163, 309] on icon "Image suivante" at bounding box center [1166, 306] width 20 height 20
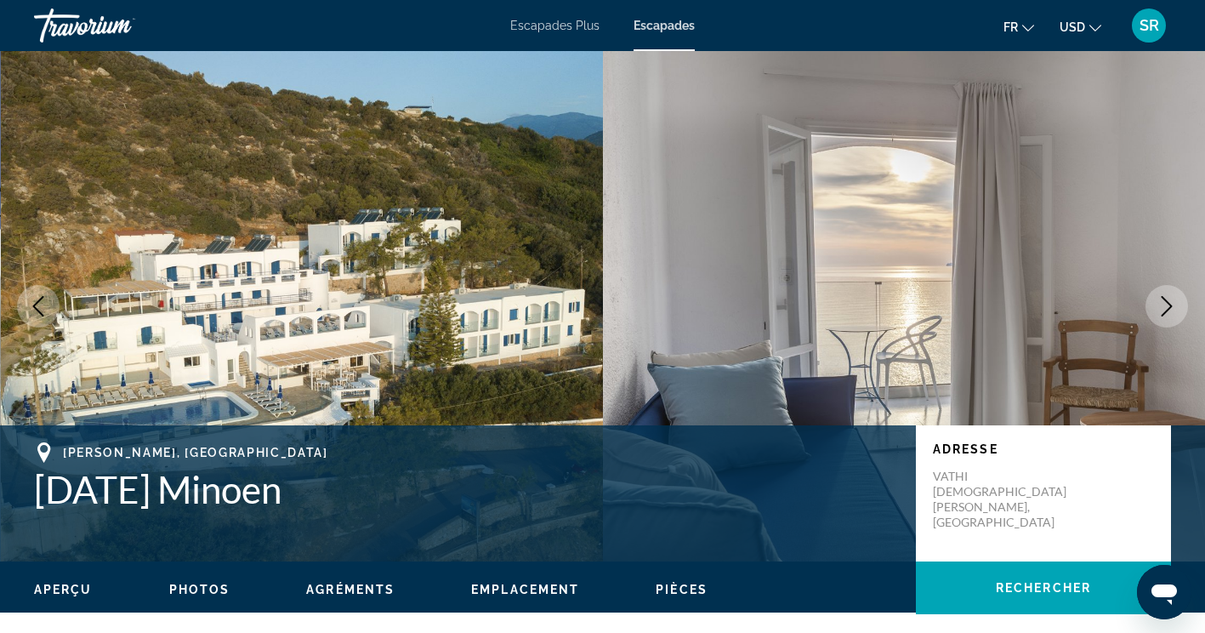
click at [1163, 309] on icon "Image suivante" at bounding box center [1166, 306] width 20 height 20
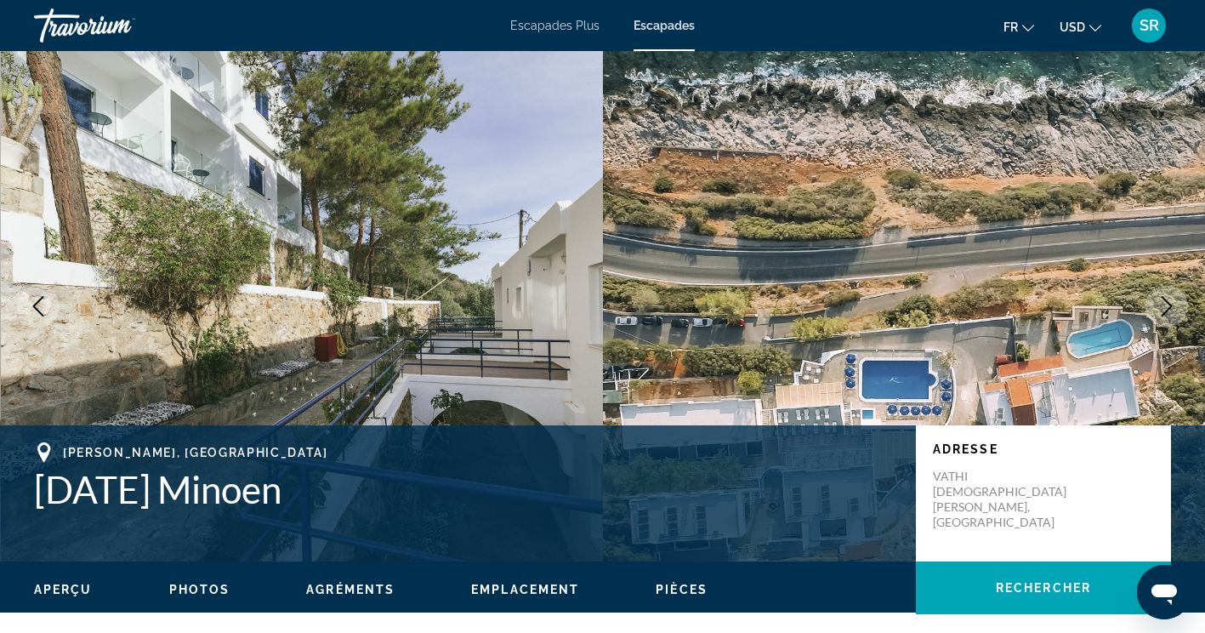
click at [1163, 309] on icon "Image suivante" at bounding box center [1166, 306] width 20 height 20
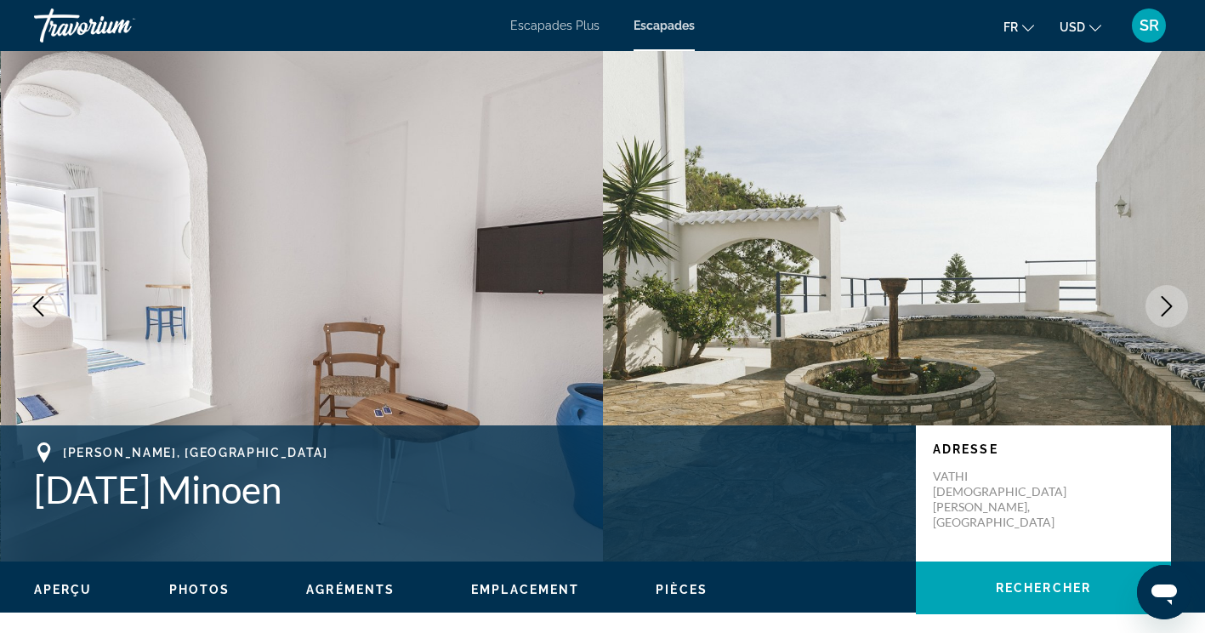
click at [1163, 309] on icon "Image suivante" at bounding box center [1166, 306] width 20 height 20
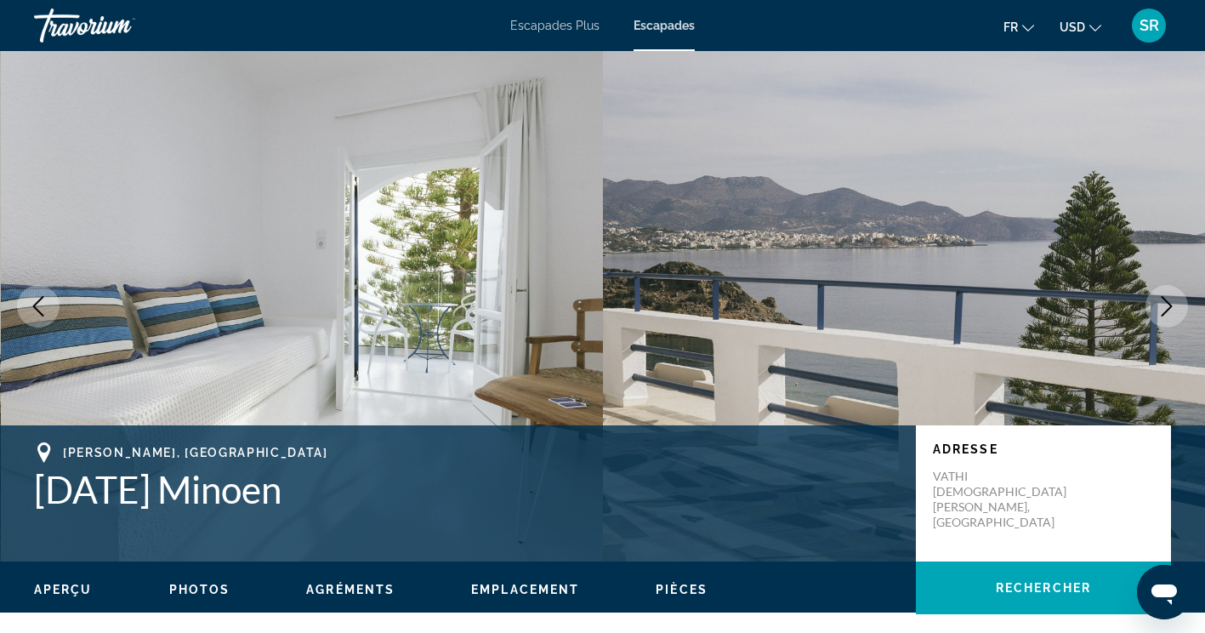
click at [1163, 309] on icon "Image suivante" at bounding box center [1166, 306] width 20 height 20
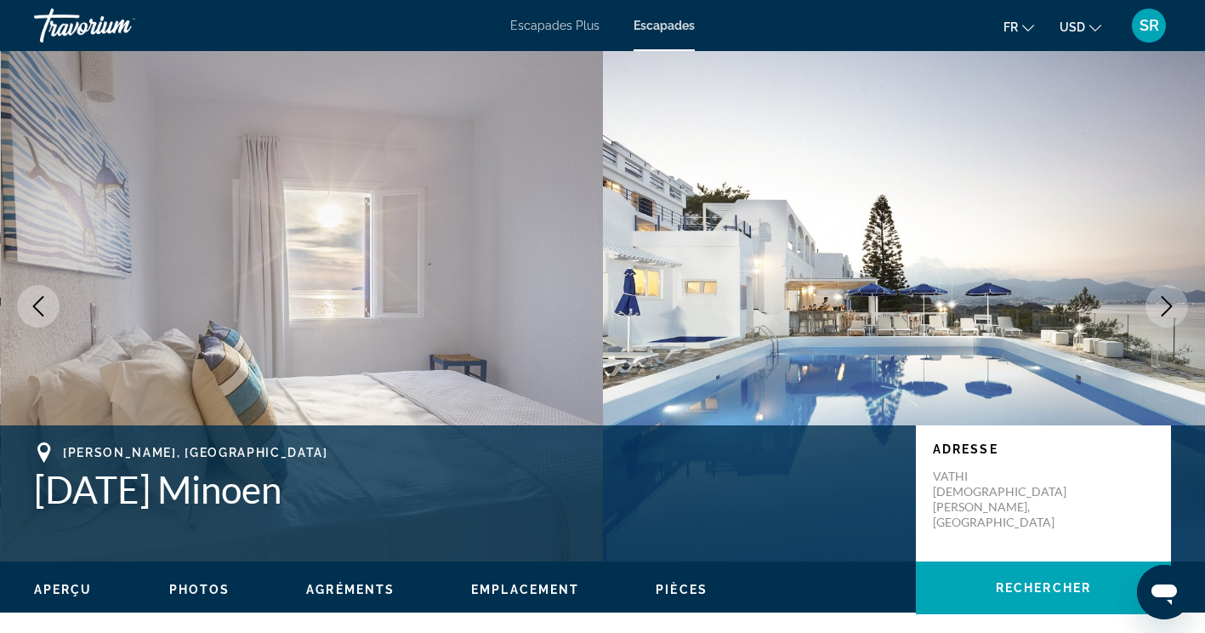
click at [1163, 309] on icon "Image suivante" at bounding box center [1166, 306] width 20 height 20
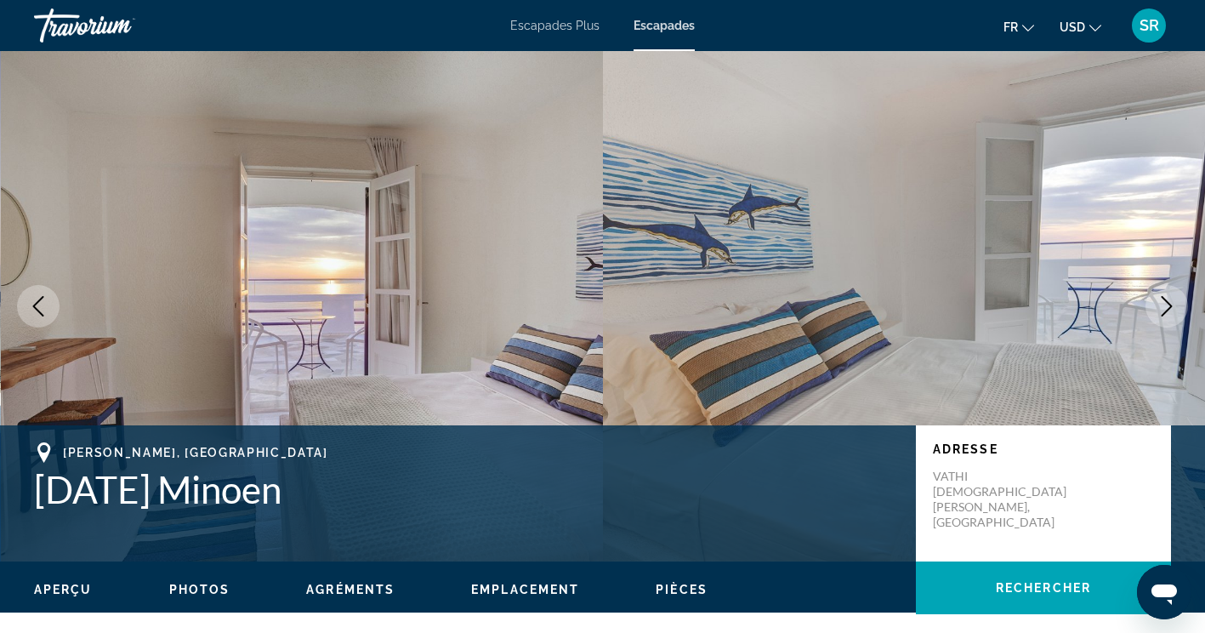
click at [1163, 309] on icon "Image suivante" at bounding box center [1166, 306] width 20 height 20
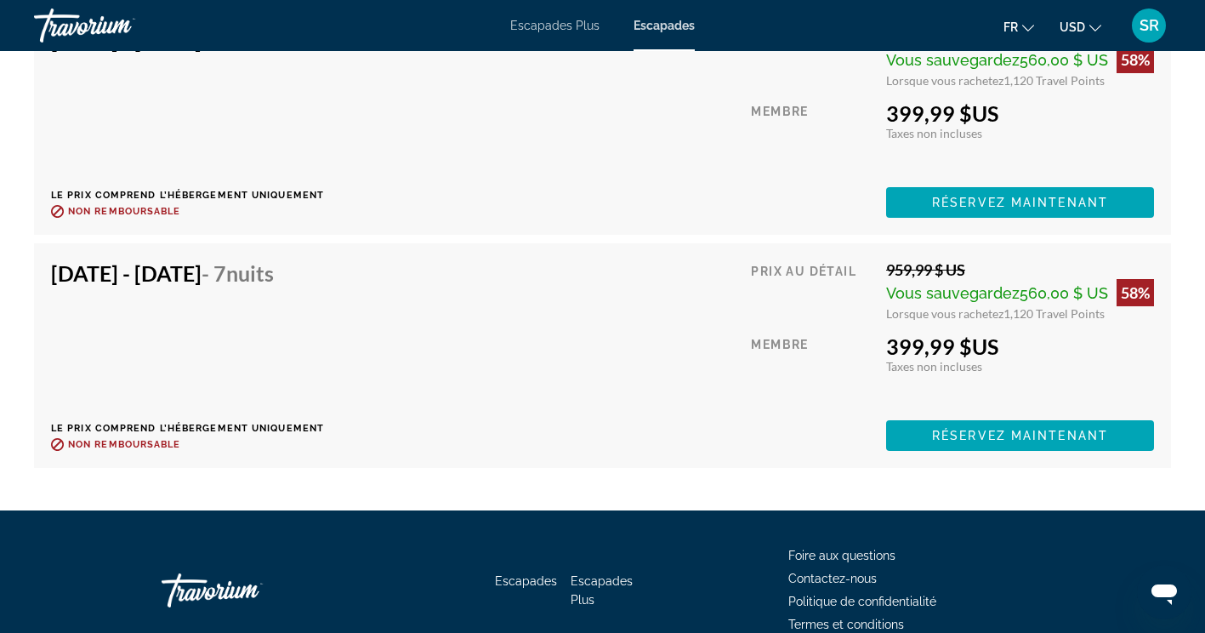
scroll to position [3976, 0]
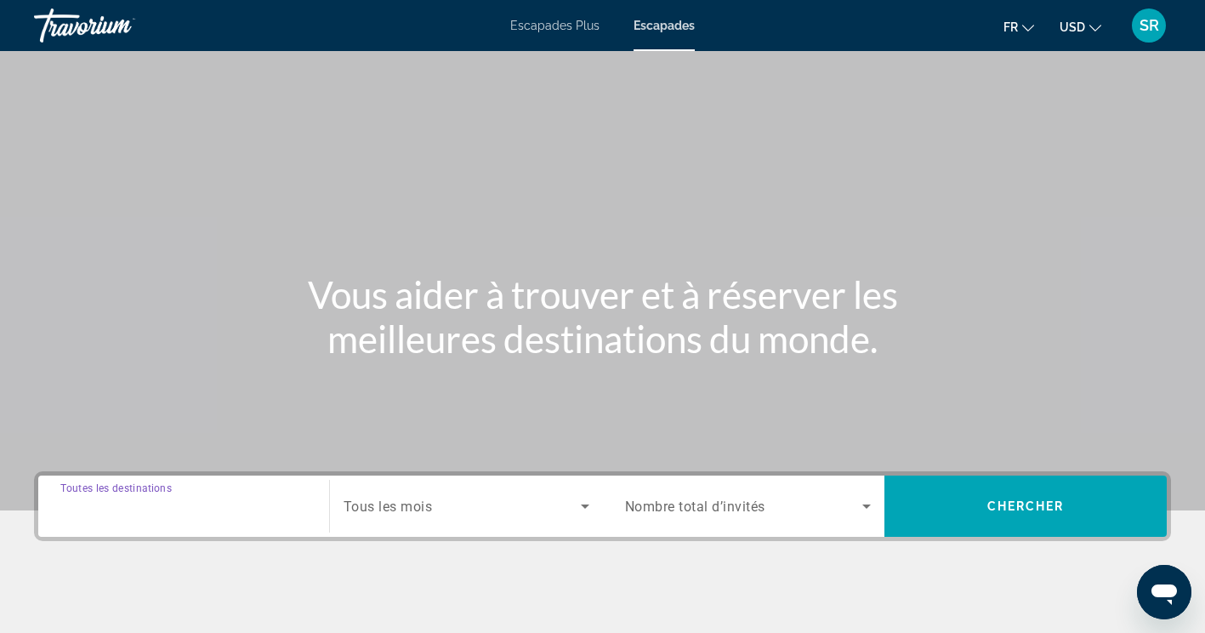
click at [263, 498] on input "Destination Toutes les destinations" at bounding box center [183, 507] width 247 height 20
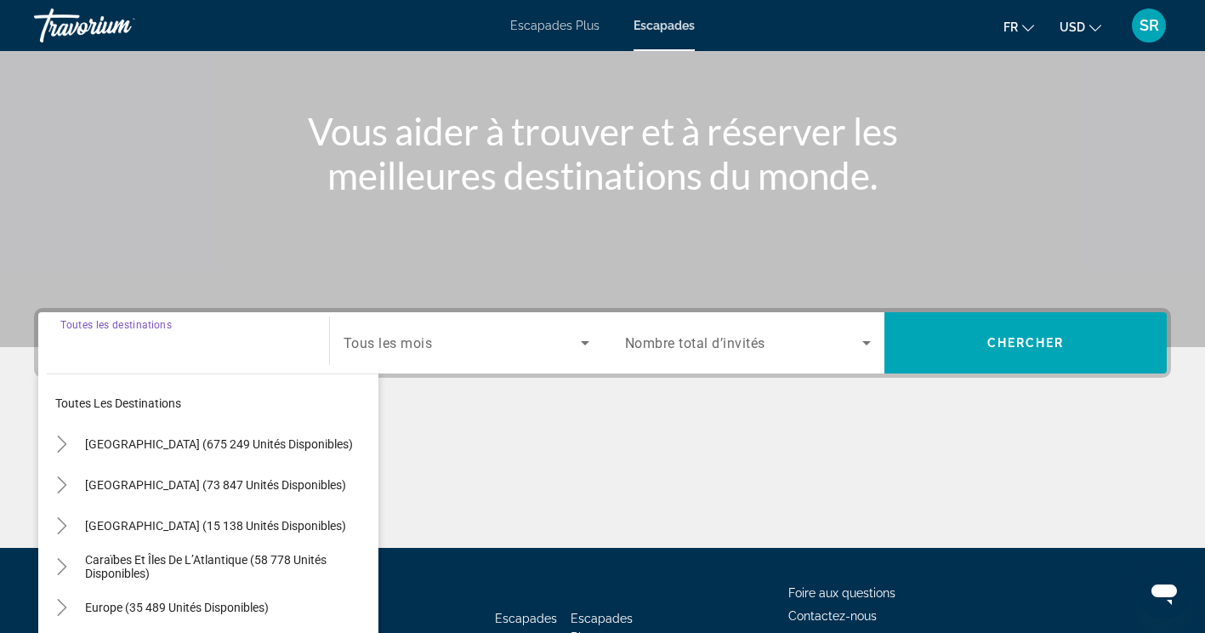
scroll to position [287, 0]
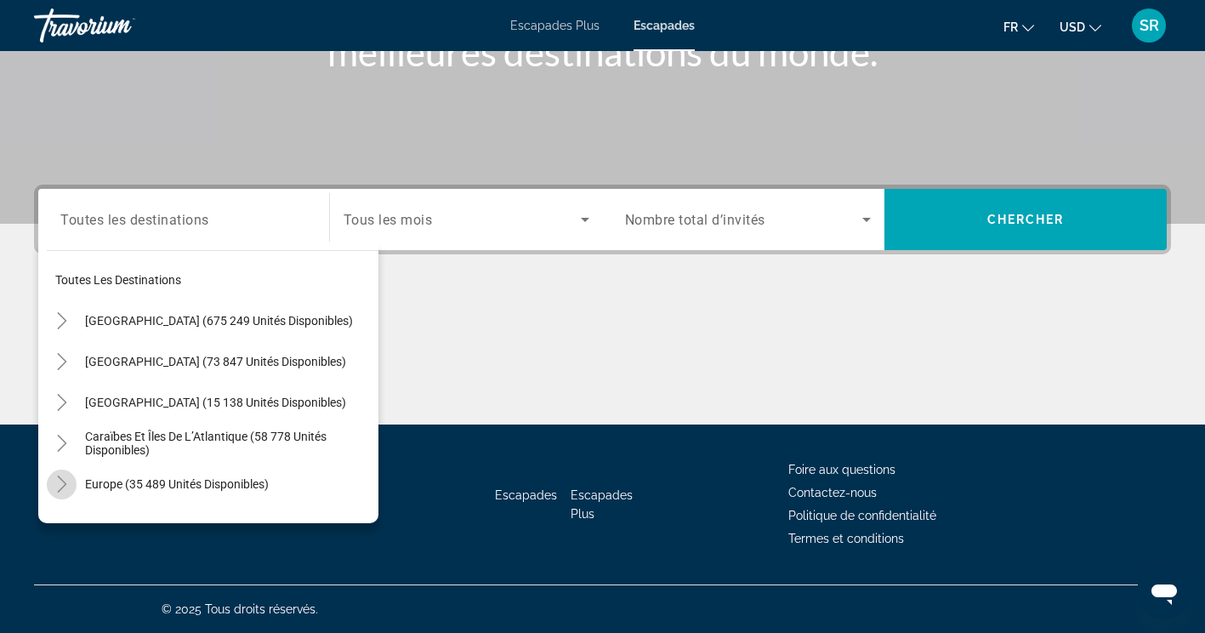
click at [60, 482] on icon "Toggle Europe (35 489 unités disponibles)" at bounding box center [62, 483] width 17 height 17
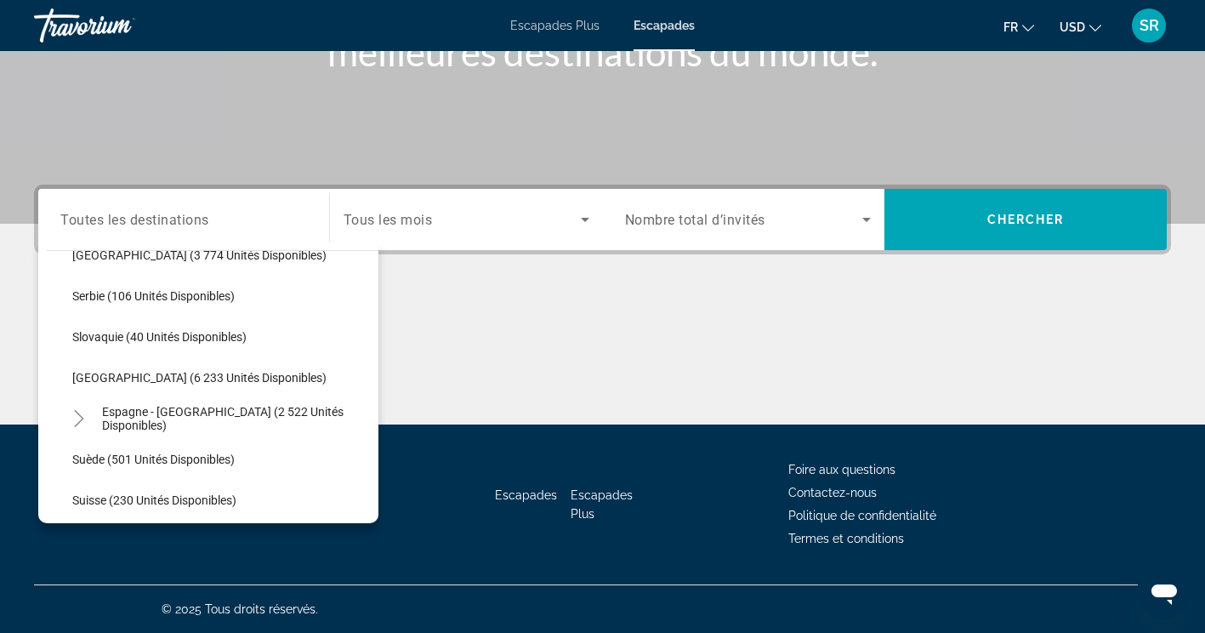
scroll to position [842, 0]
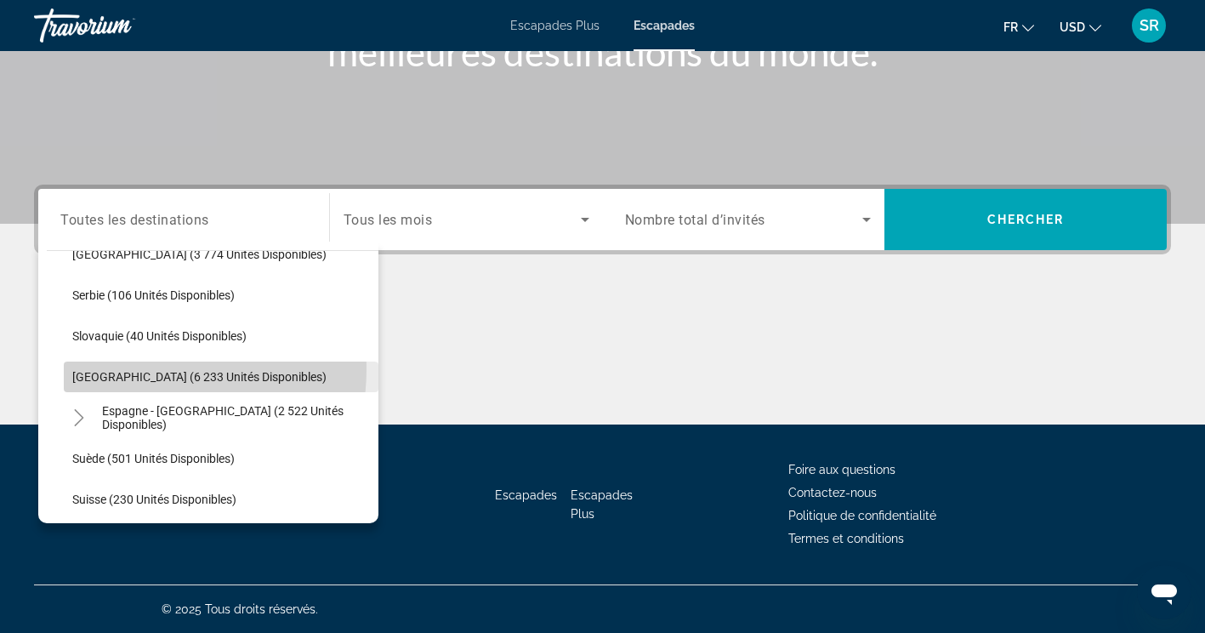
click at [142, 370] on span "[GEOGRAPHIC_DATA] (6 233 unités disponibles)" at bounding box center [199, 377] width 254 height 14
type input "**********"
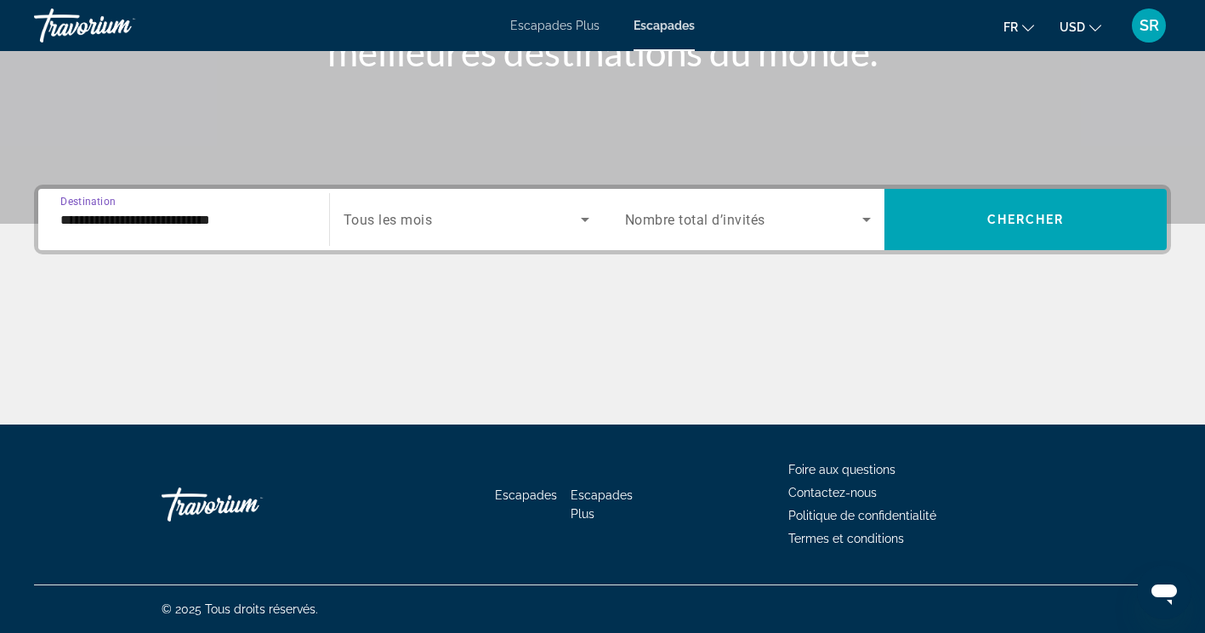
click at [513, 221] on span "Widget de recherche" at bounding box center [462, 219] width 237 height 20
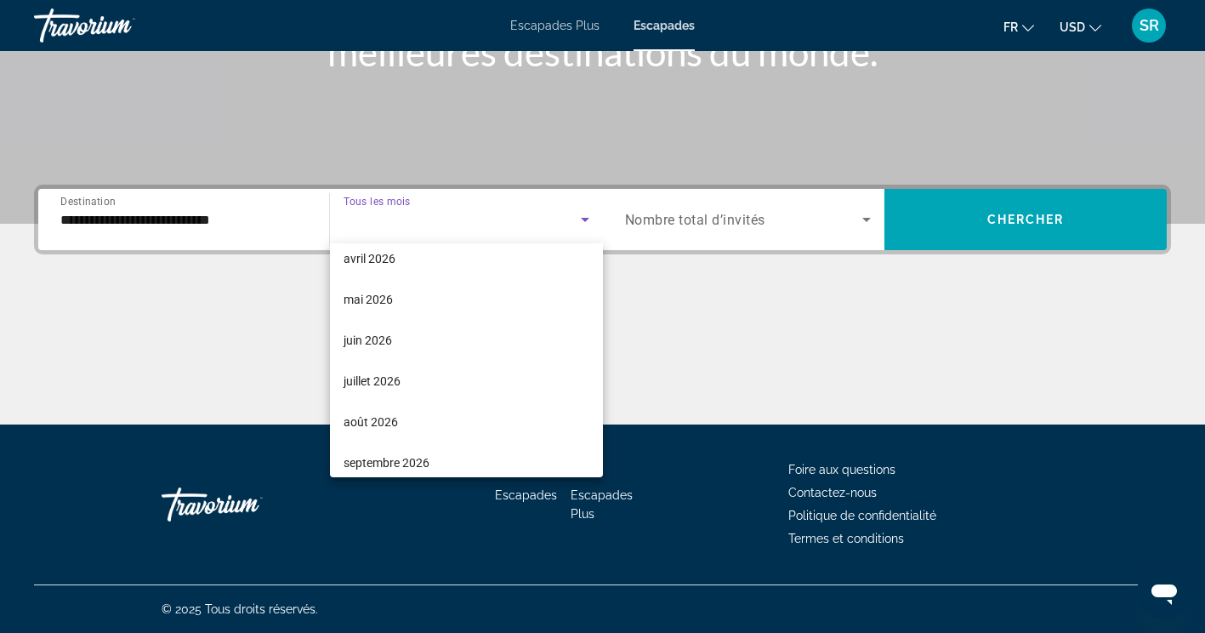
scroll to position [340, 0]
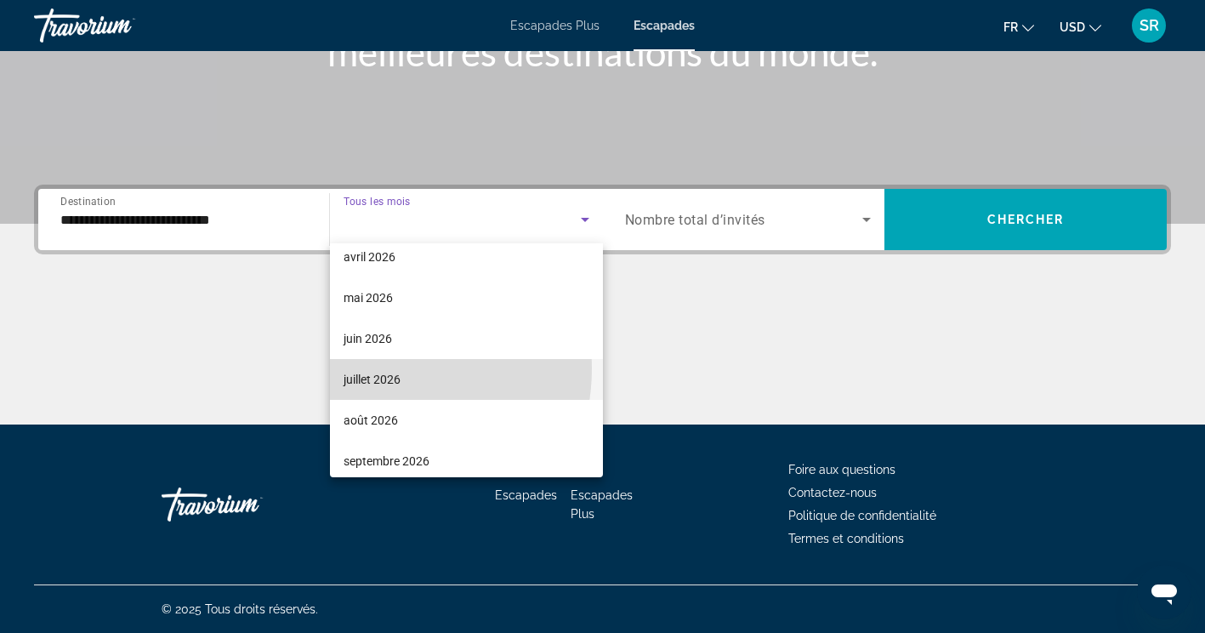
click at [373, 368] on mat-option "juillet 2026" at bounding box center [466, 379] width 273 height 41
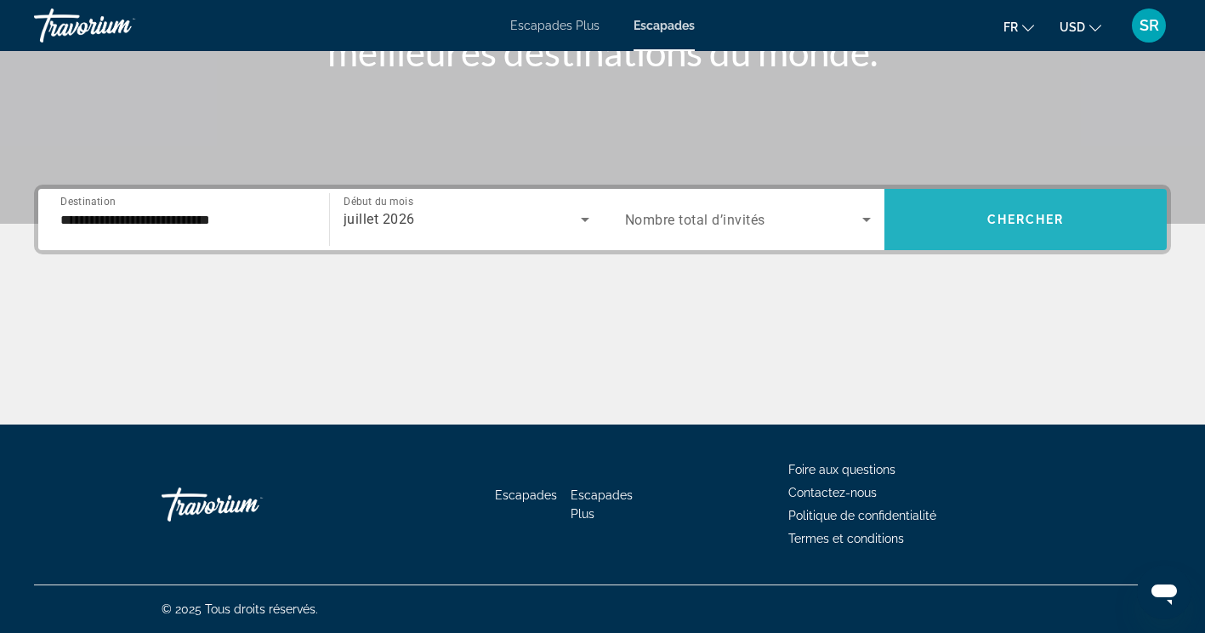
click at [965, 222] on span "Widget de recherche" at bounding box center [1025, 219] width 282 height 41
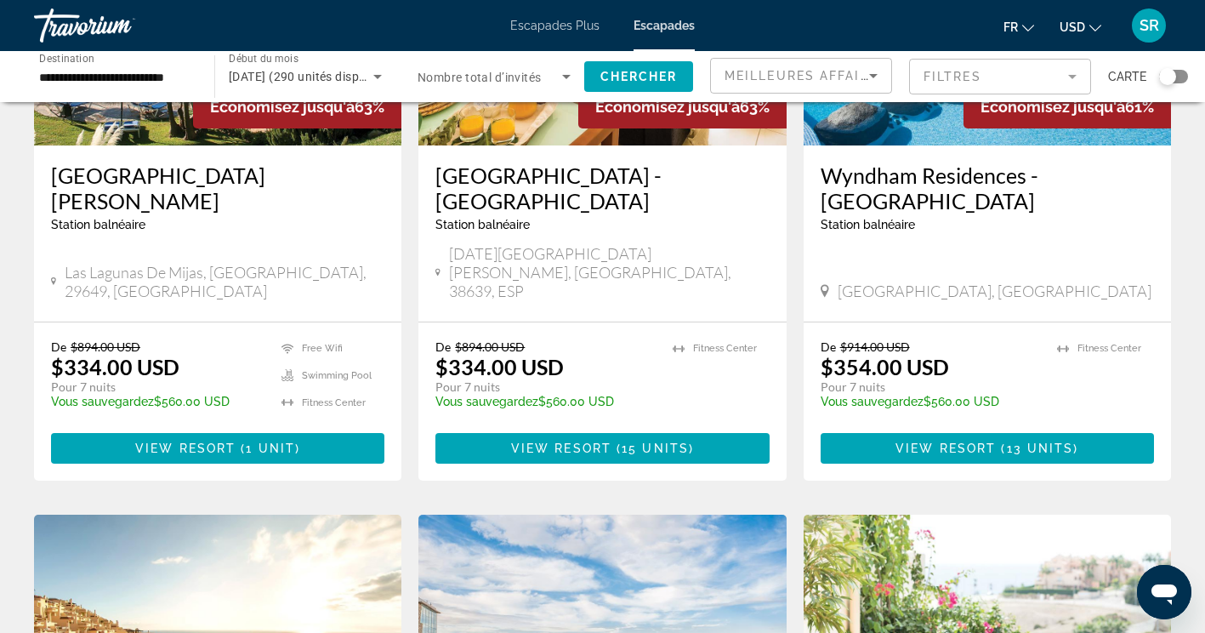
scroll to position [288, 0]
click at [91, 179] on h3 "[GEOGRAPHIC_DATA][PERSON_NAME]" at bounding box center [217, 187] width 333 height 51
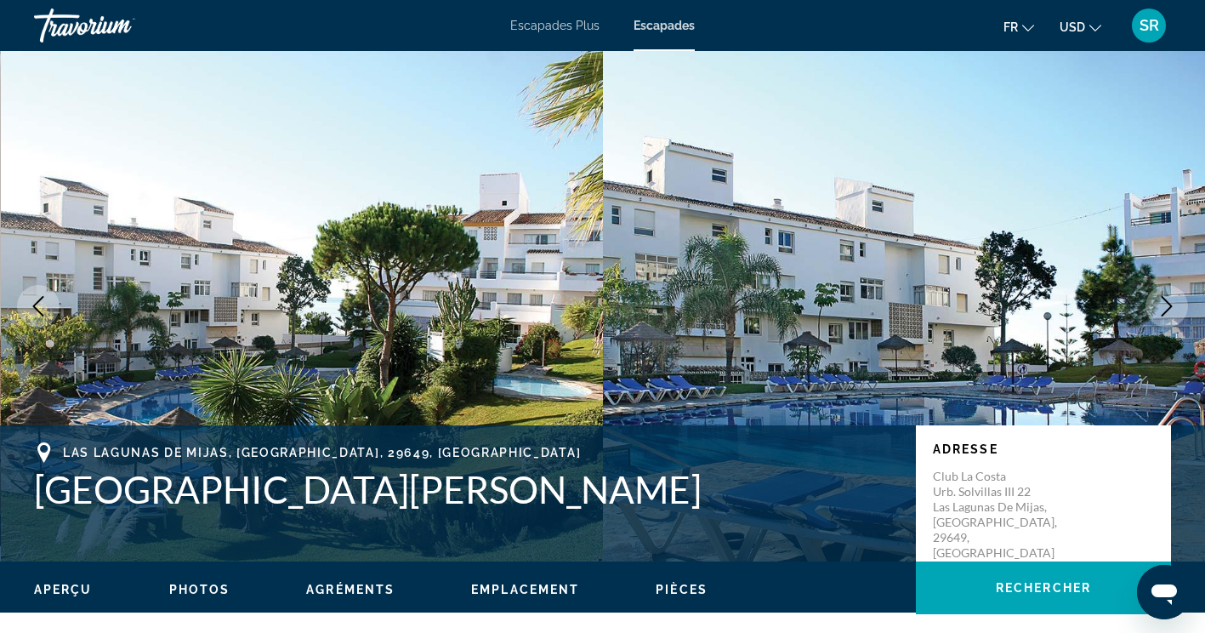
click at [1171, 304] on icon "Image suivante" at bounding box center [1166, 306] width 20 height 20
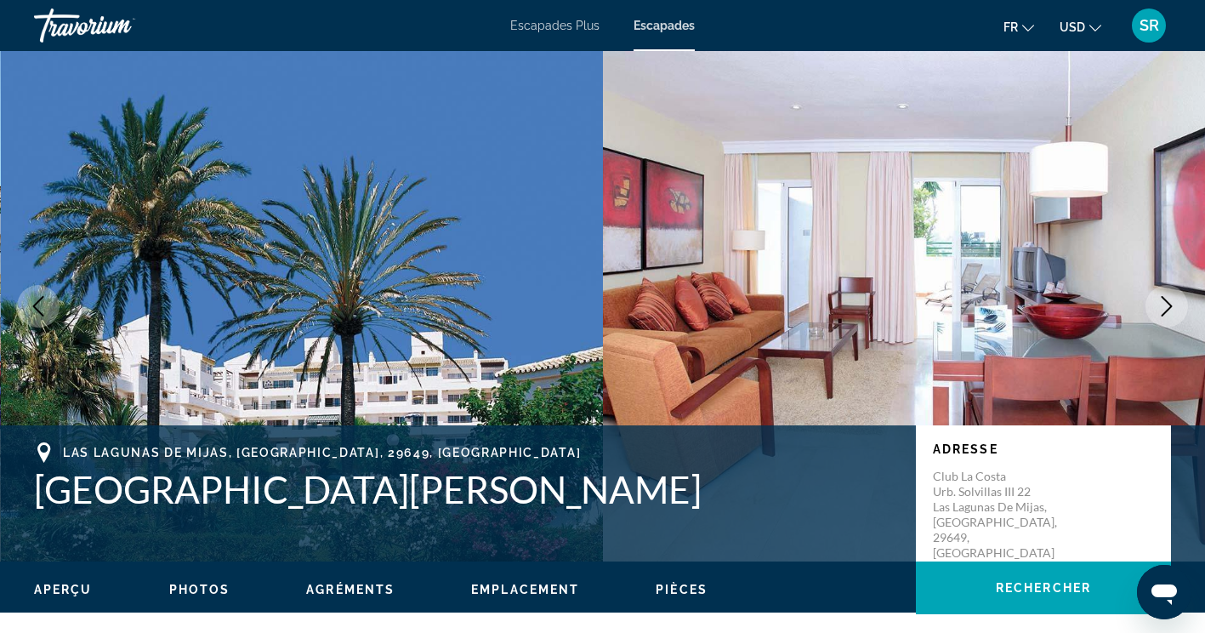
click at [1171, 304] on icon "Image suivante" at bounding box center [1166, 306] width 20 height 20
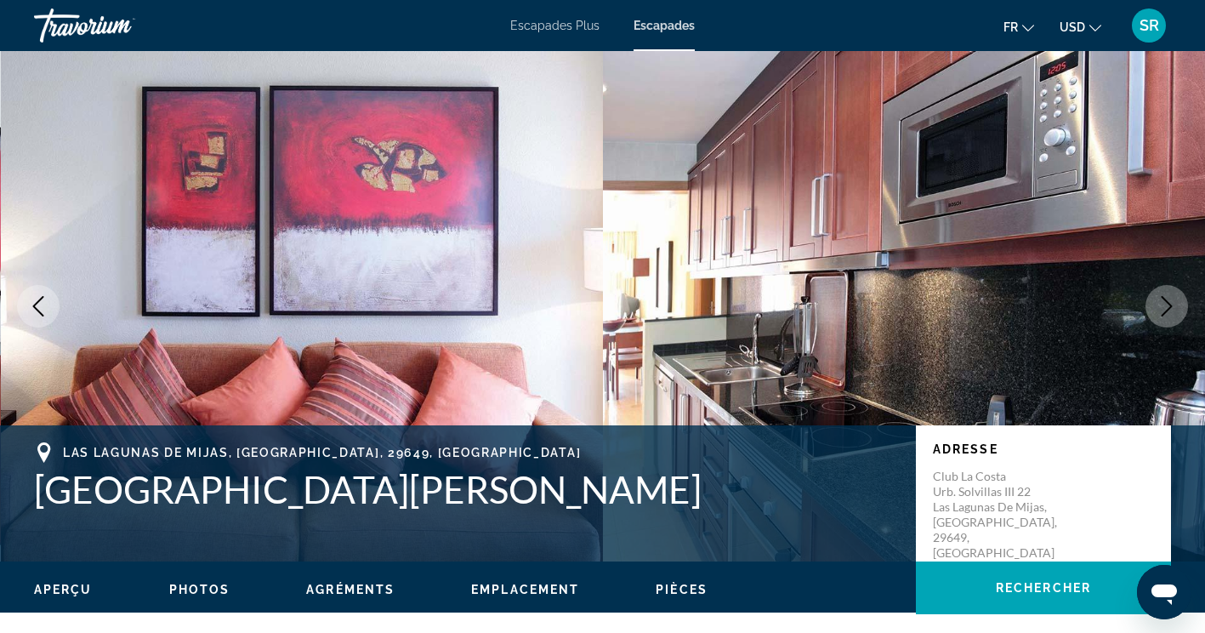
click at [1171, 304] on icon "Image suivante" at bounding box center [1166, 306] width 20 height 20
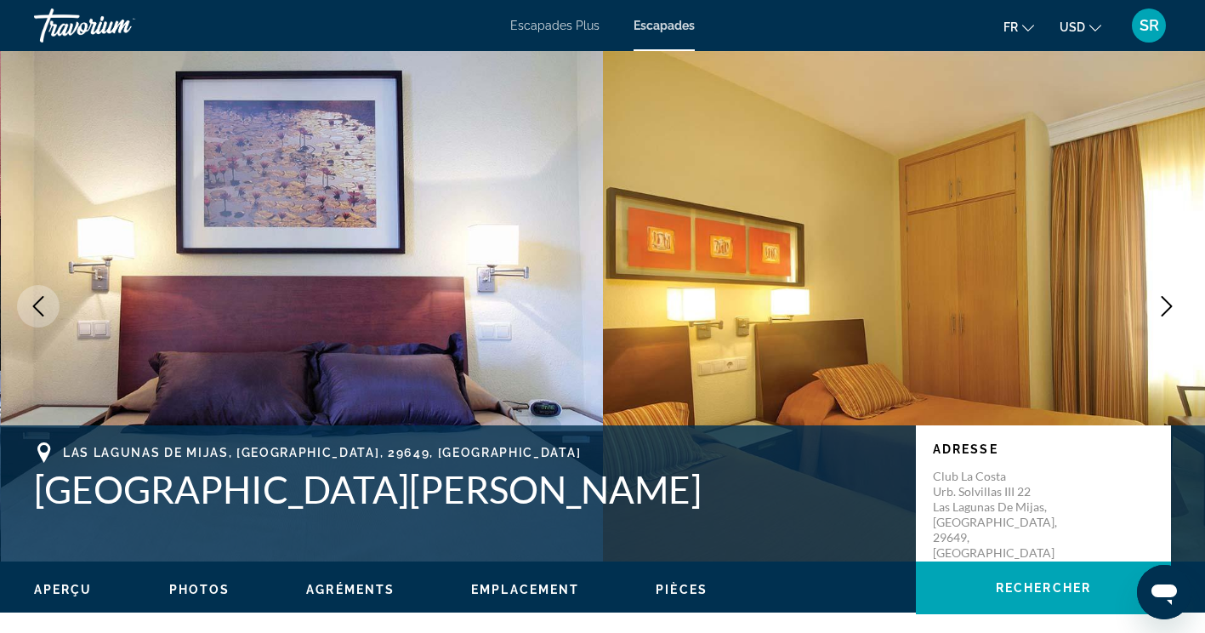
click at [1171, 304] on icon "Image suivante" at bounding box center [1166, 306] width 20 height 20
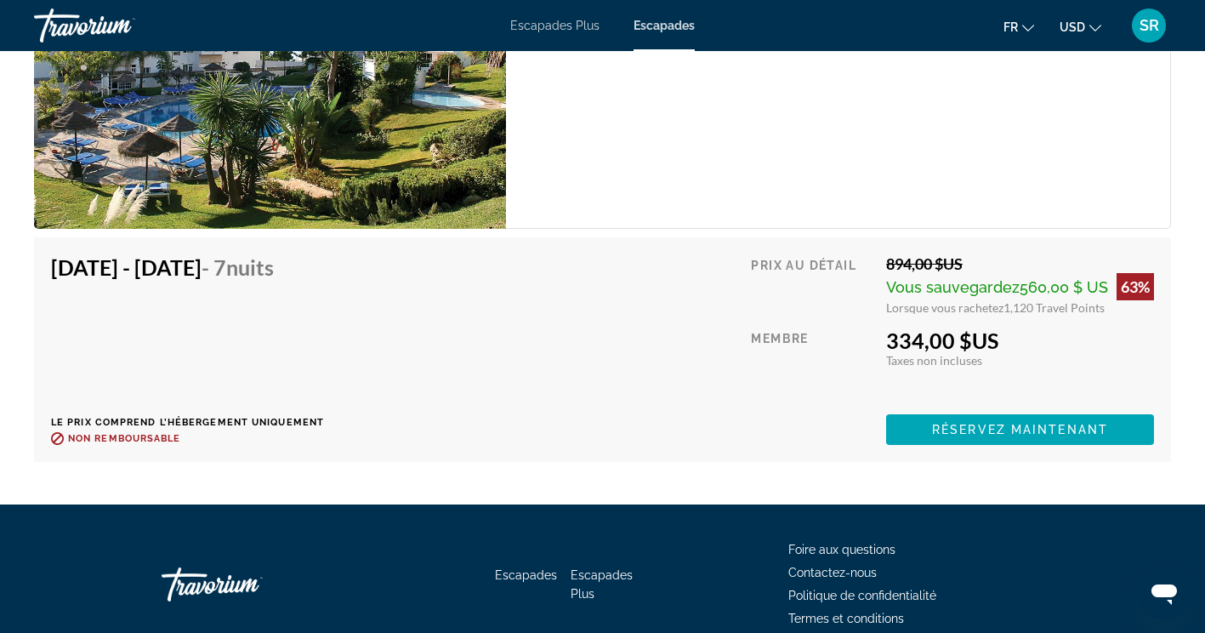
scroll to position [3281, 0]
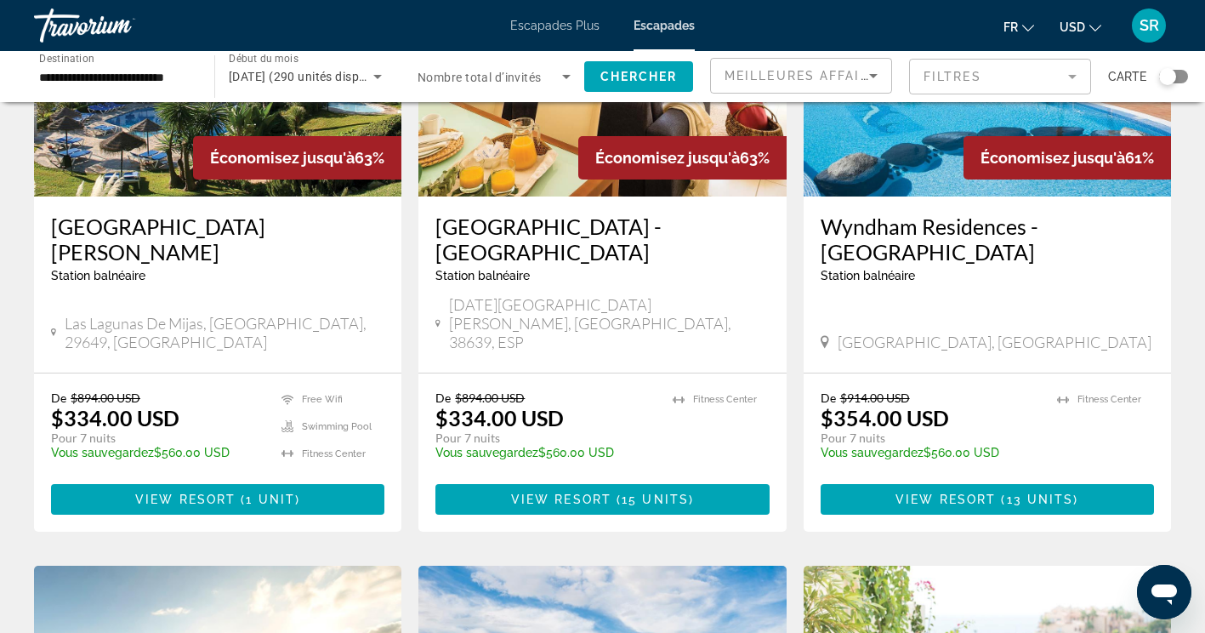
scroll to position [238, 0]
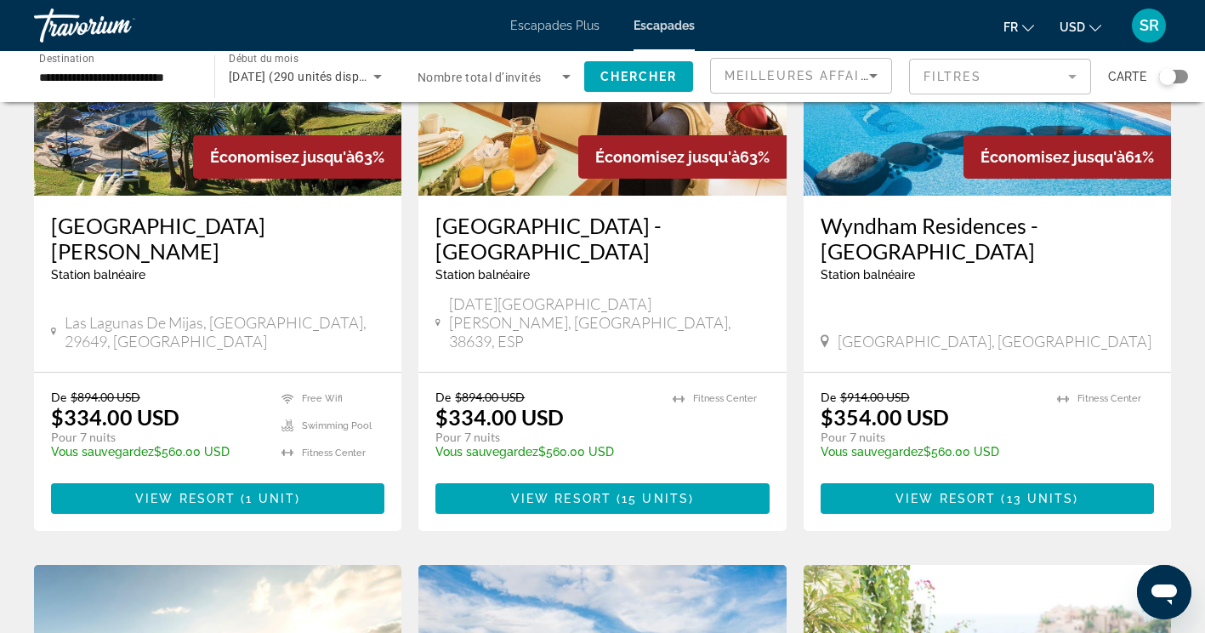
click at [906, 224] on h3 "Wyndham Residences - [GEOGRAPHIC_DATA]" at bounding box center [987, 238] width 333 height 51
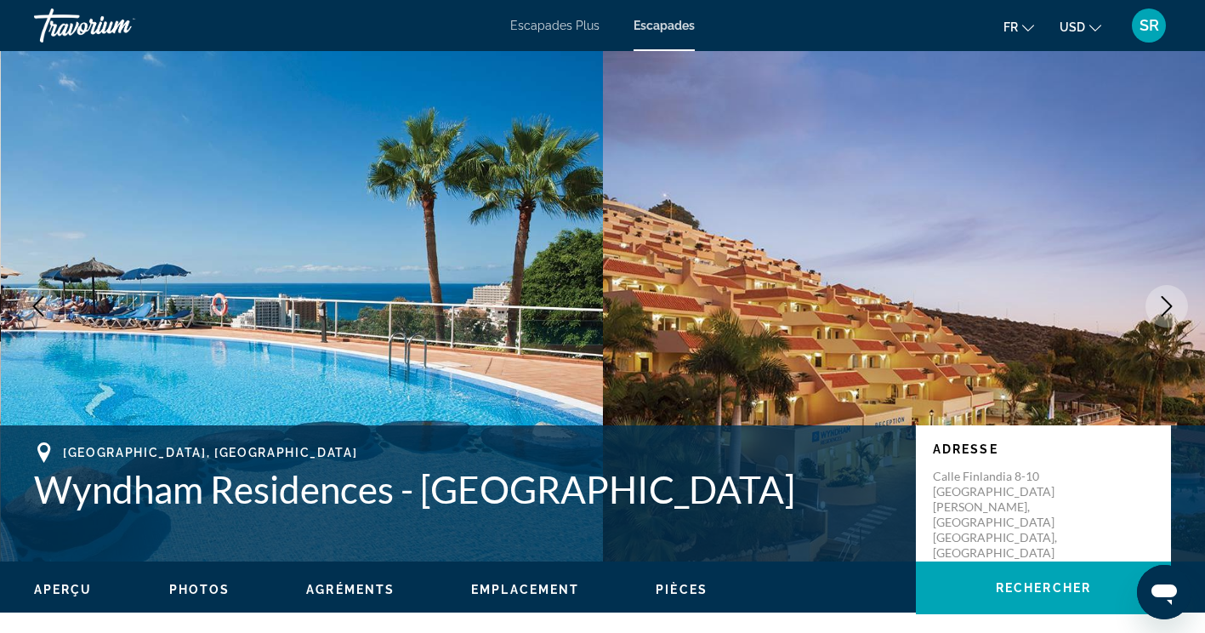
click at [1167, 303] on icon "Image suivante" at bounding box center [1166, 306] width 11 height 20
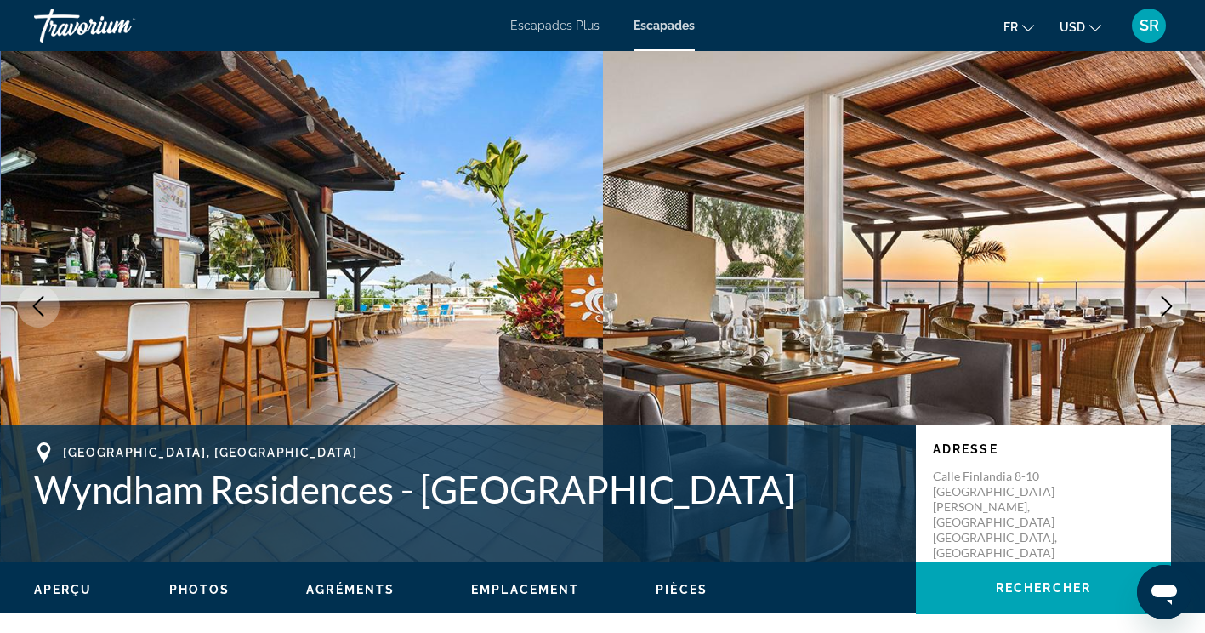
click at [1167, 303] on icon "Image suivante" at bounding box center [1166, 306] width 11 height 20
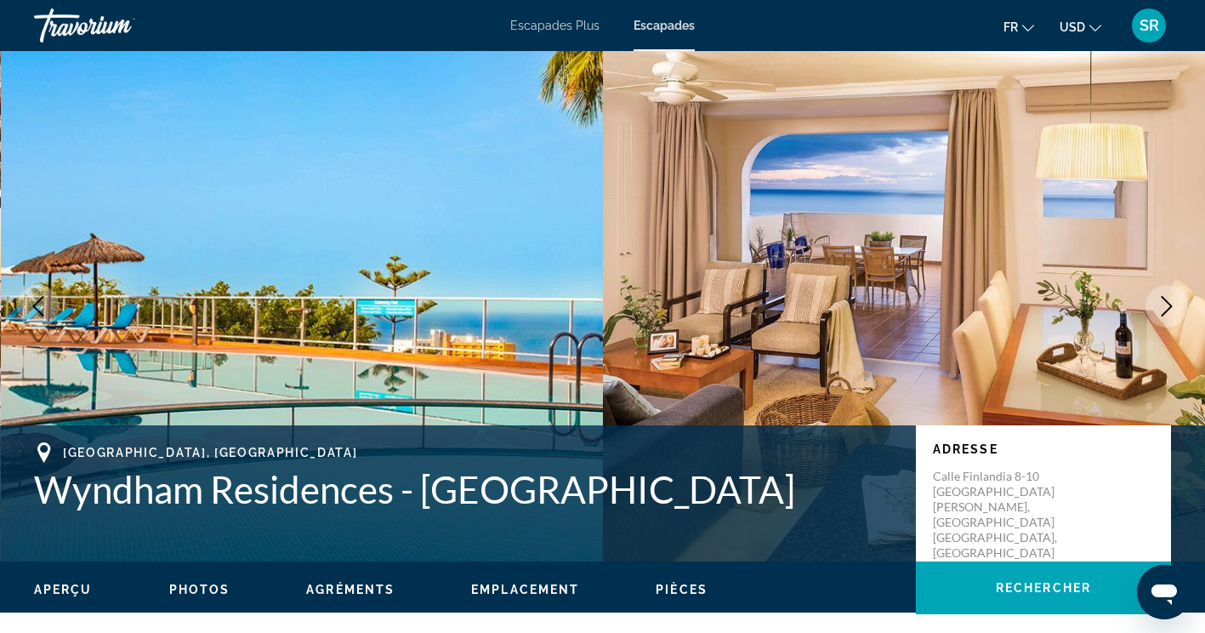
click at [1167, 303] on icon "Image suivante" at bounding box center [1166, 306] width 11 height 20
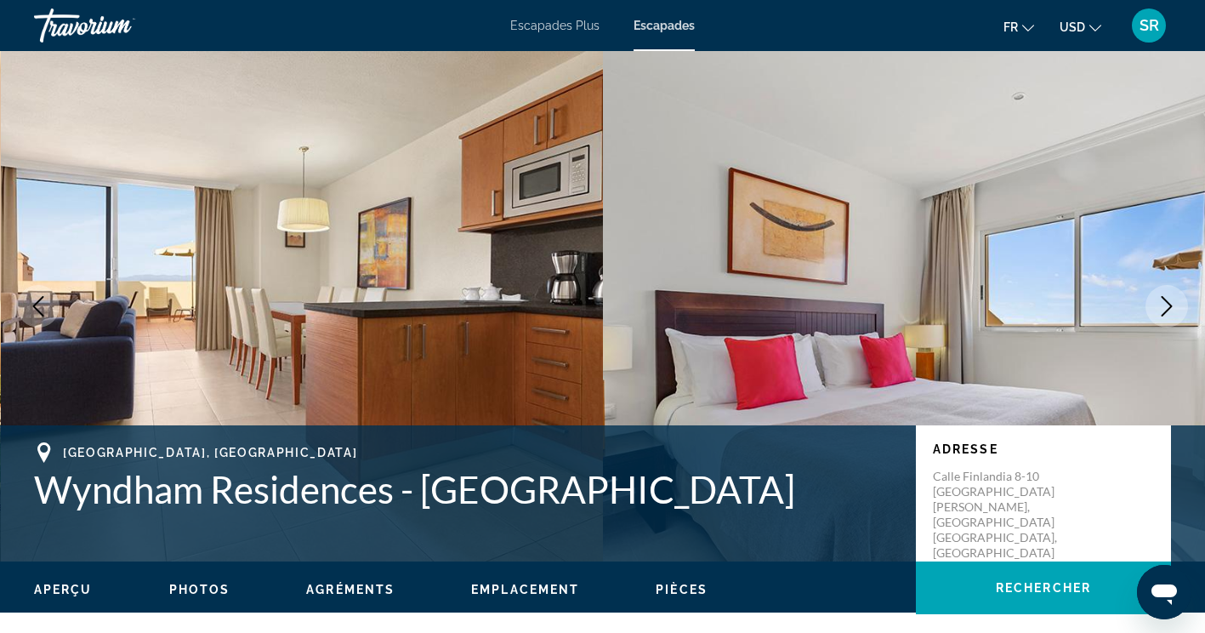
click at [1167, 303] on icon "Image suivante" at bounding box center [1166, 306] width 11 height 20
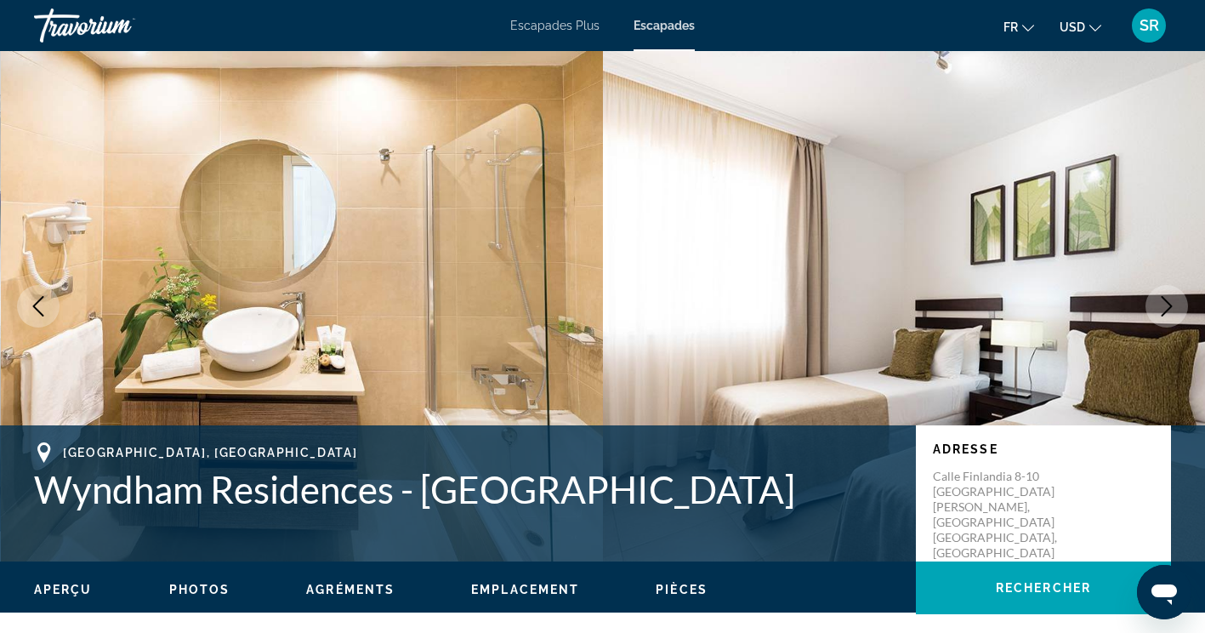
click at [1167, 303] on icon "Image suivante" at bounding box center [1166, 306] width 11 height 20
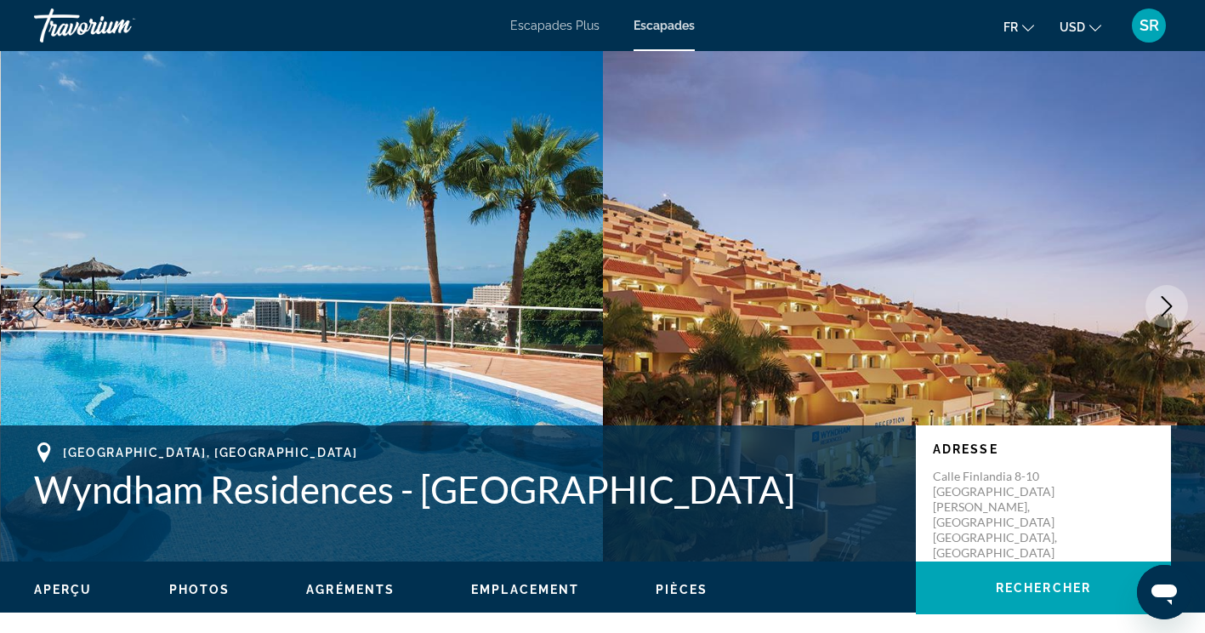
click at [1167, 303] on icon "Image suivante" at bounding box center [1166, 306] width 11 height 20
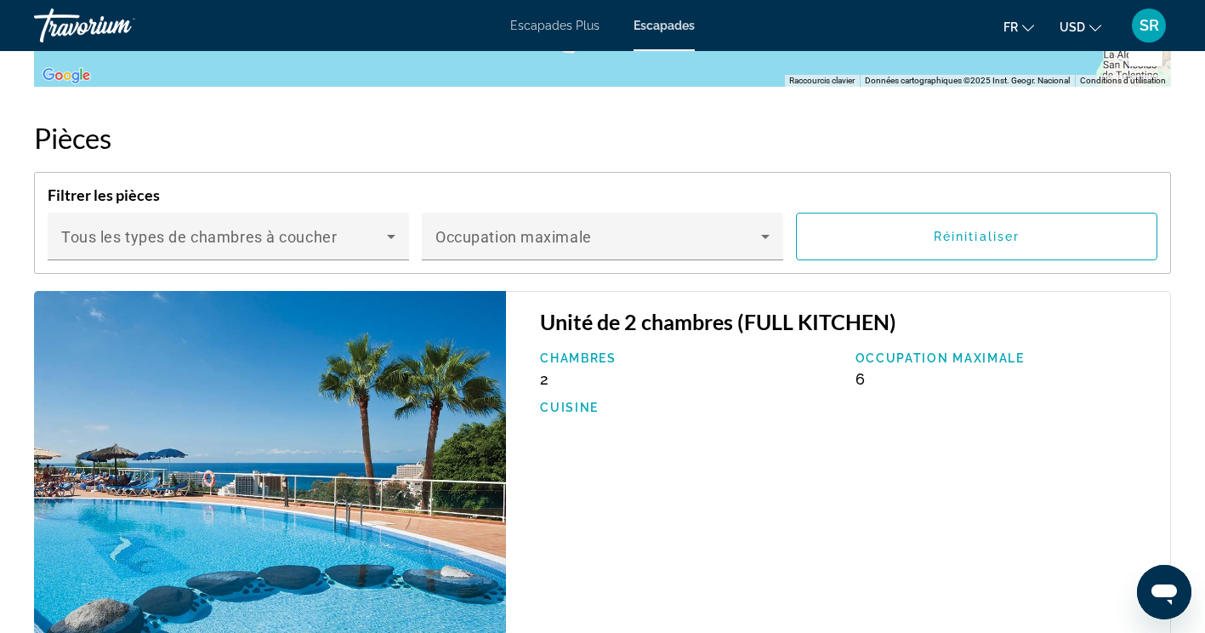
scroll to position [2772, 0]
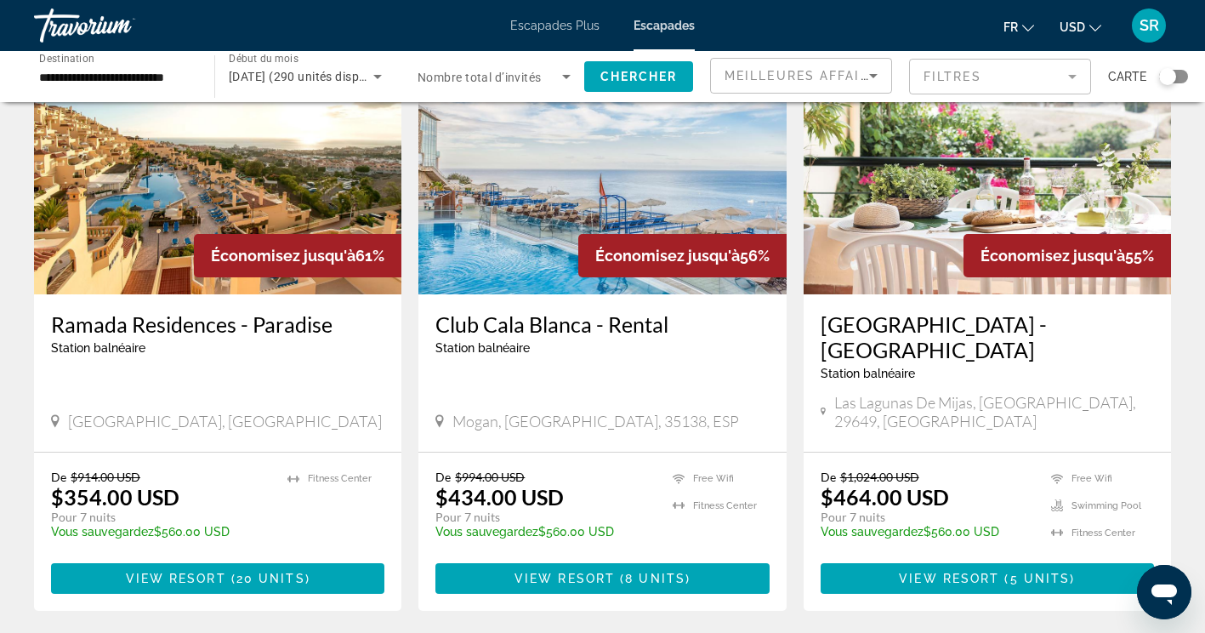
scroll to position [782, 0]
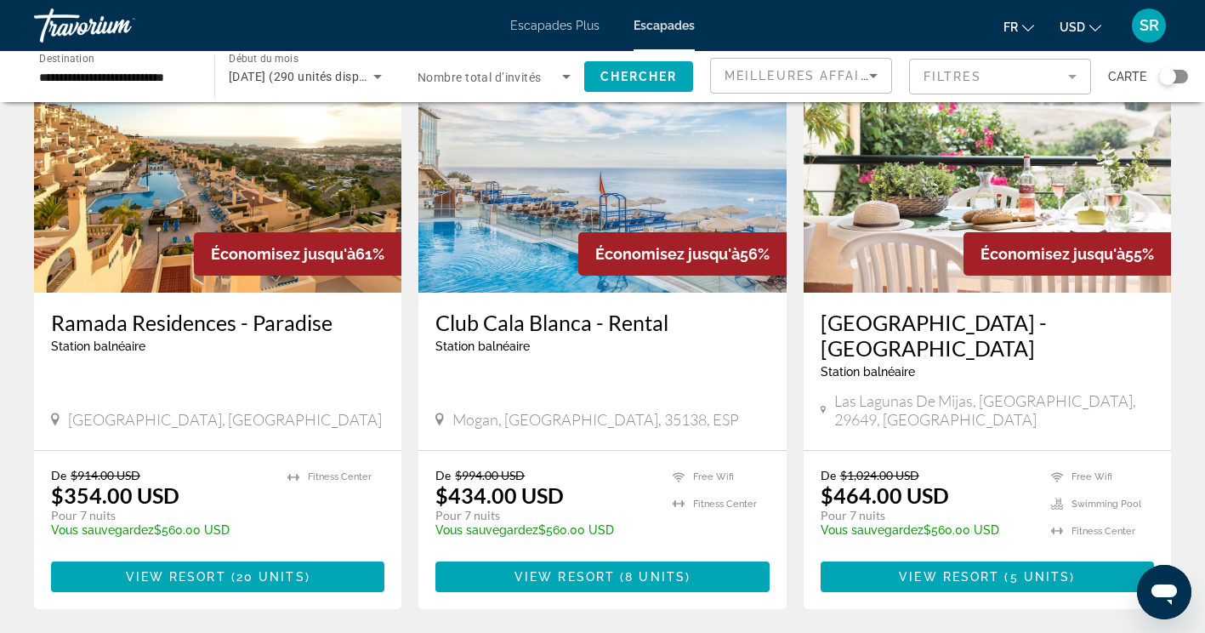
click at [114, 309] on h3 "Ramada Residences - Paradise" at bounding box center [217, 322] width 333 height 26
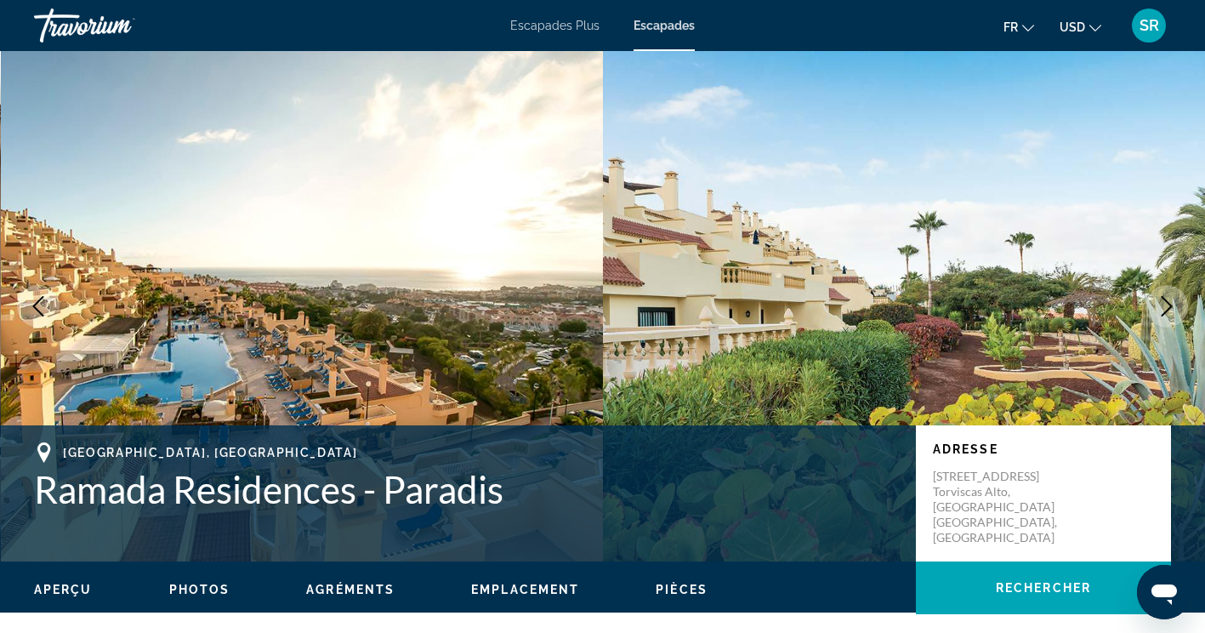
click at [1172, 307] on icon "Image suivante" at bounding box center [1166, 306] width 20 height 20
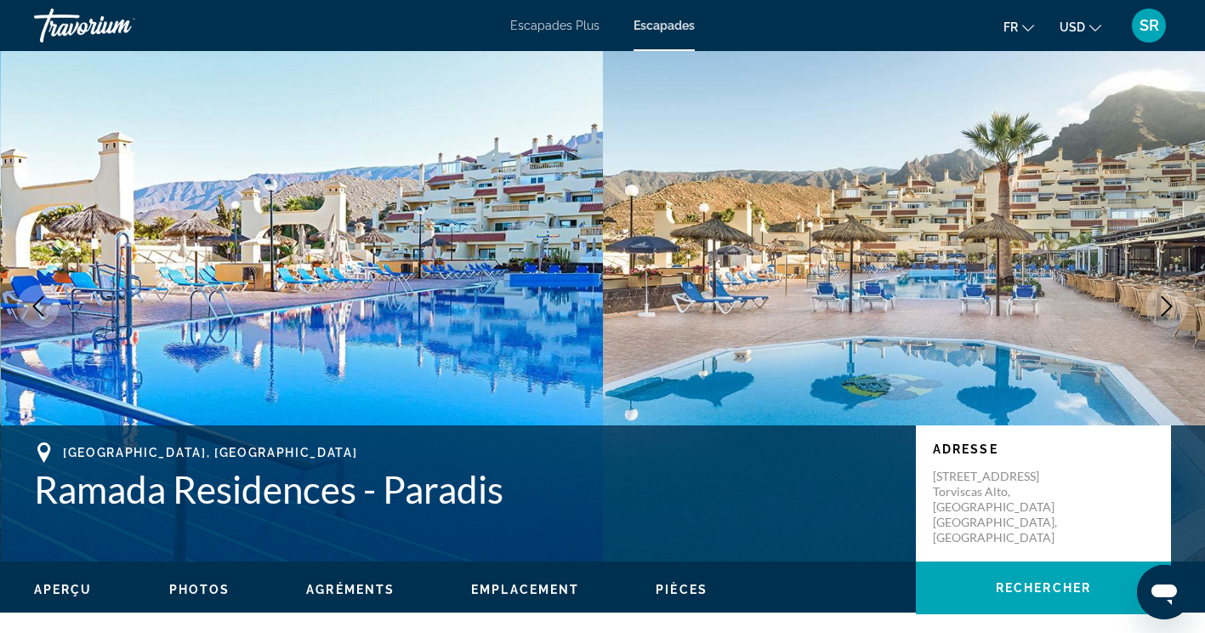
click at [1172, 307] on icon "Image suivante" at bounding box center [1166, 306] width 20 height 20
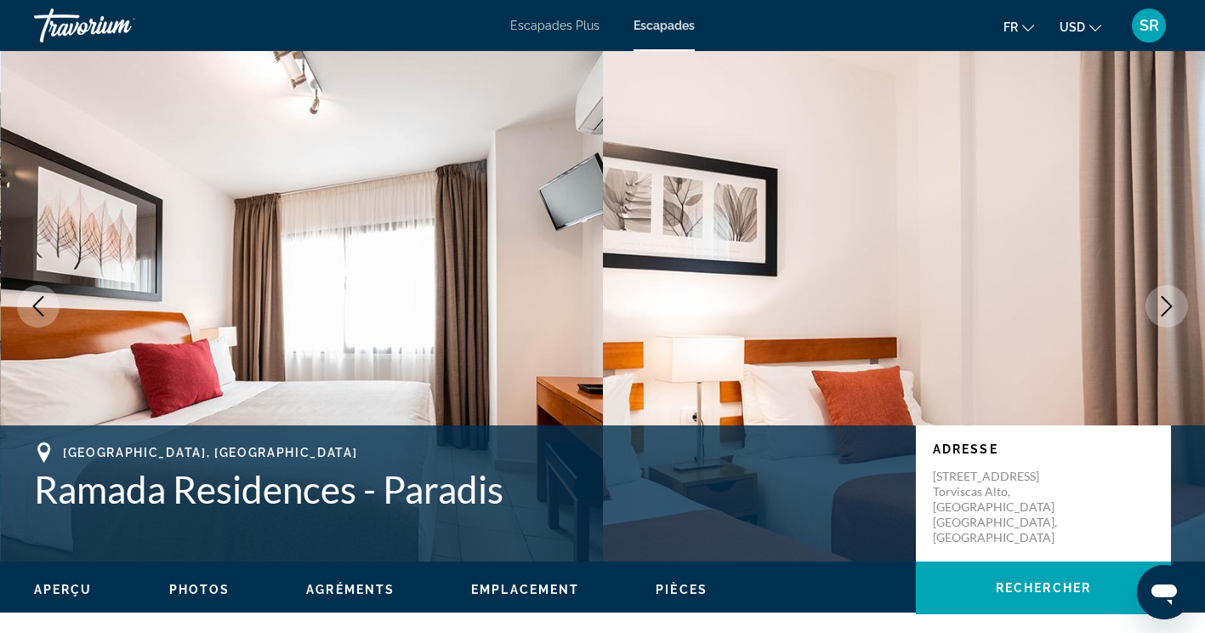
click at [1172, 307] on icon "Image suivante" at bounding box center [1166, 306] width 20 height 20
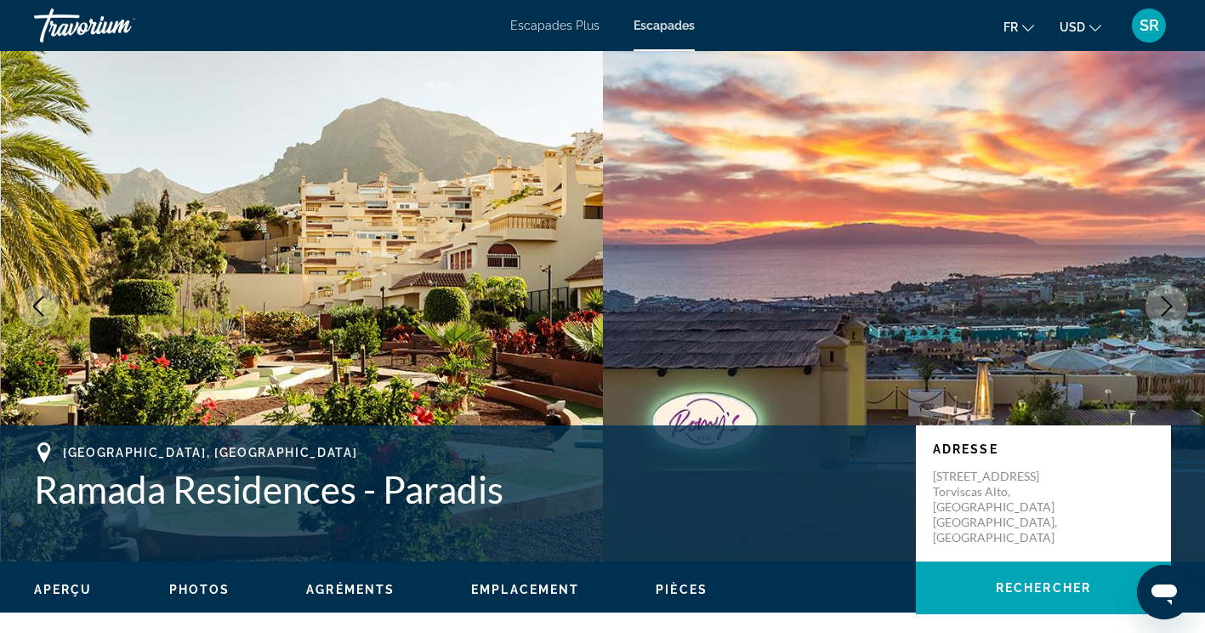
click at [1172, 307] on icon "Image suivante" at bounding box center [1166, 306] width 20 height 20
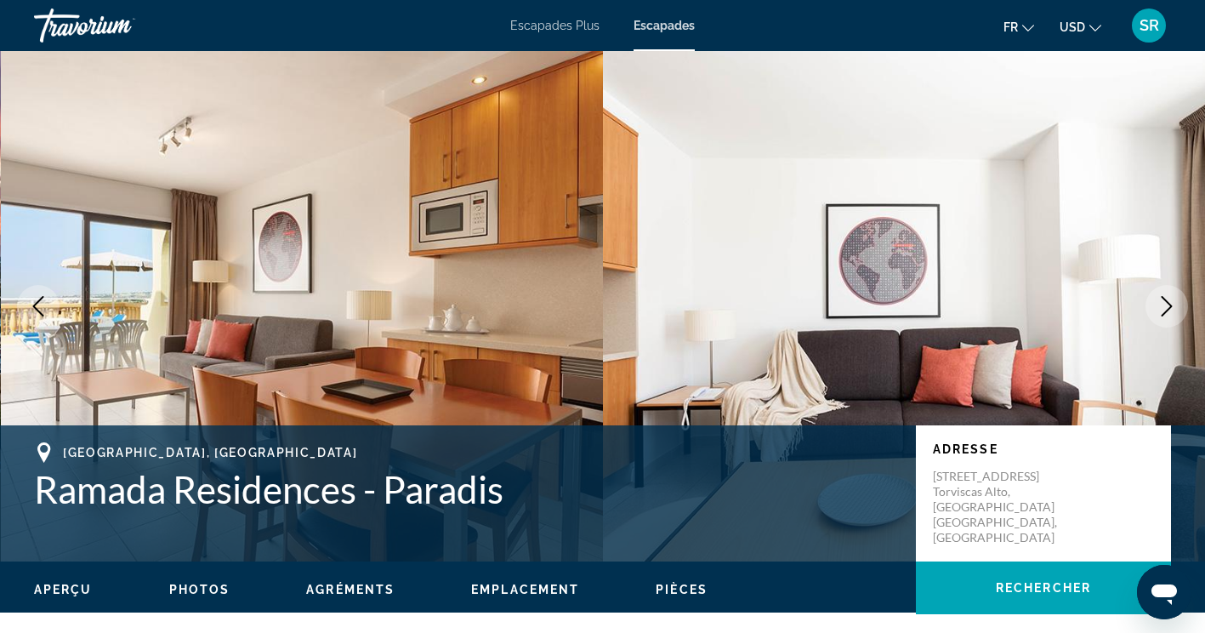
click at [1172, 307] on icon "Image suivante" at bounding box center [1166, 306] width 20 height 20
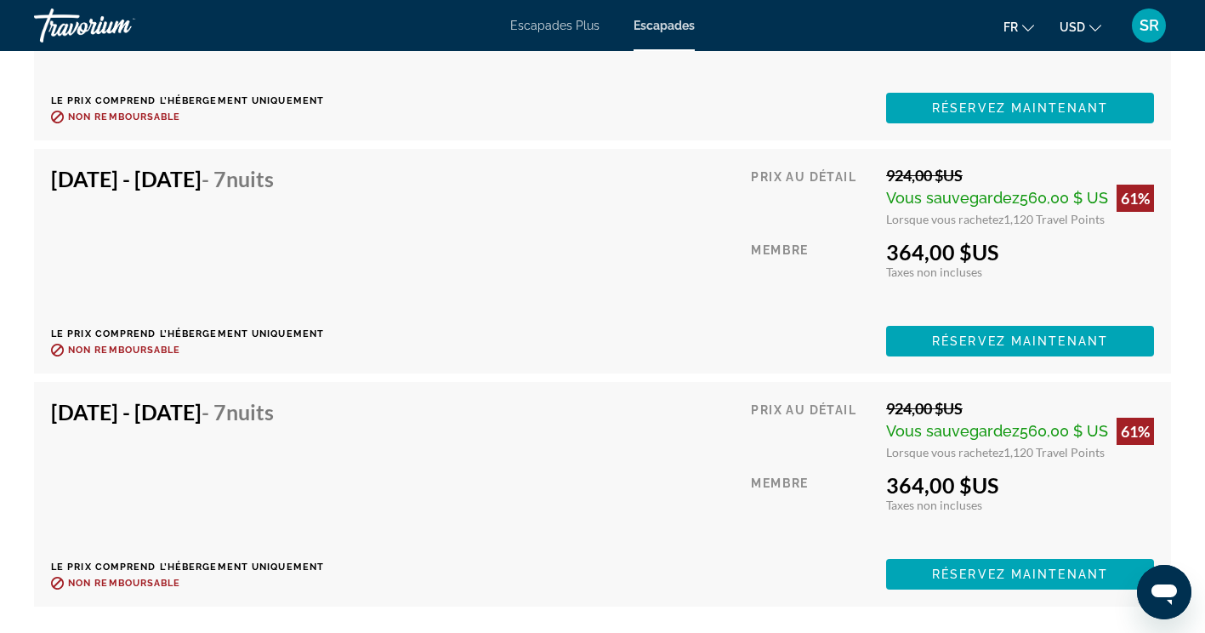
scroll to position [5498, 0]
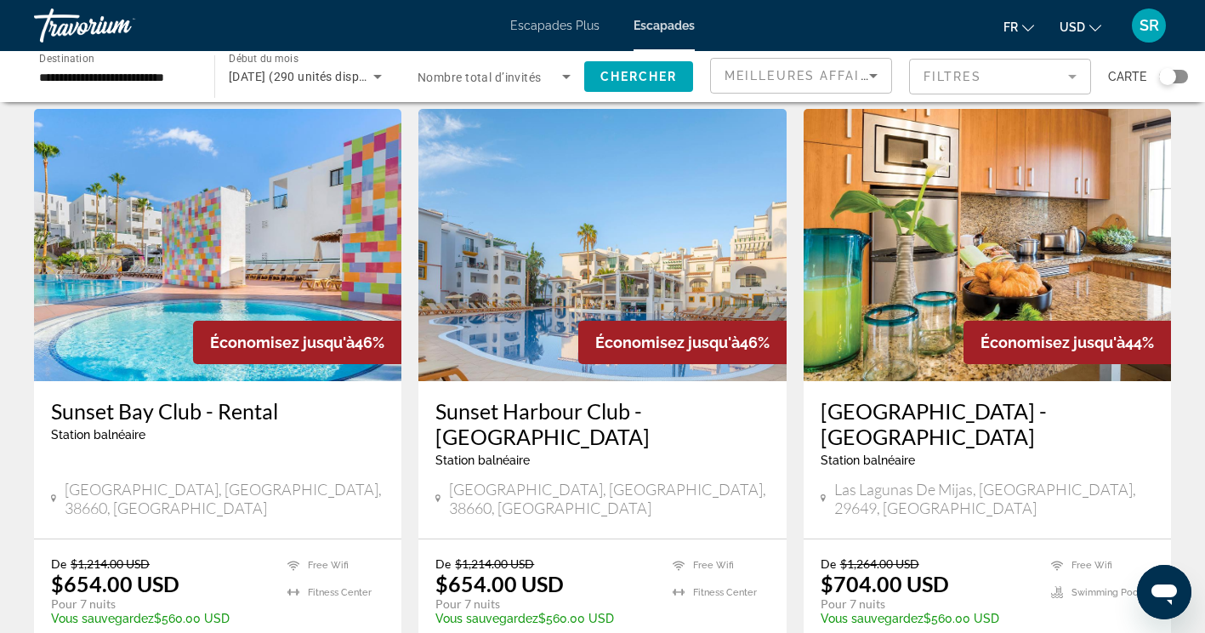
scroll to position [1921, 0]
click at [126, 397] on h3 "Sunset Bay Club - Rental" at bounding box center [217, 410] width 333 height 26
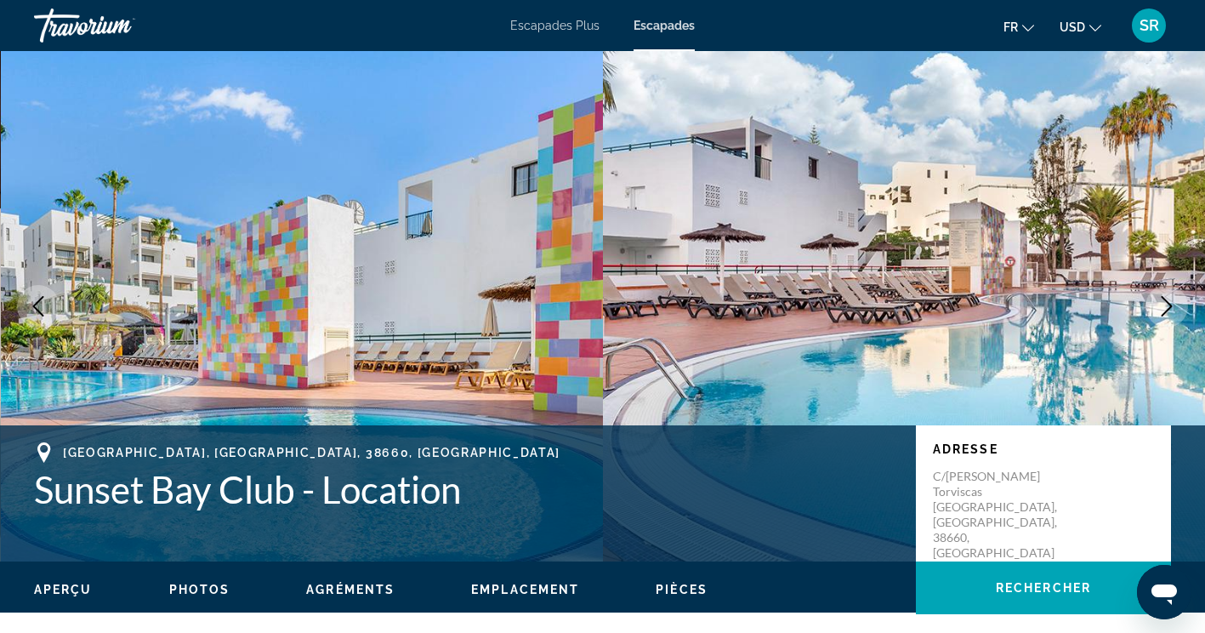
click at [126, 360] on img "Contenu principal" at bounding box center [302, 306] width 603 height 510
click at [1162, 302] on icon "Image suivante" at bounding box center [1166, 306] width 20 height 20
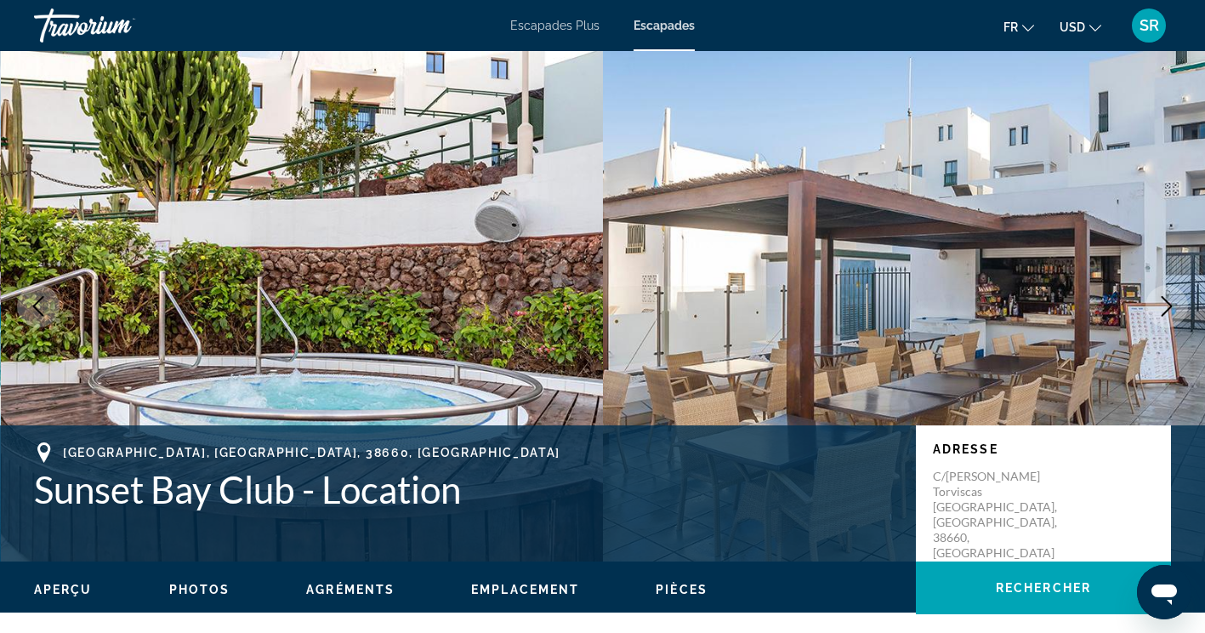
click at [1162, 302] on icon "Image suivante" at bounding box center [1166, 306] width 20 height 20
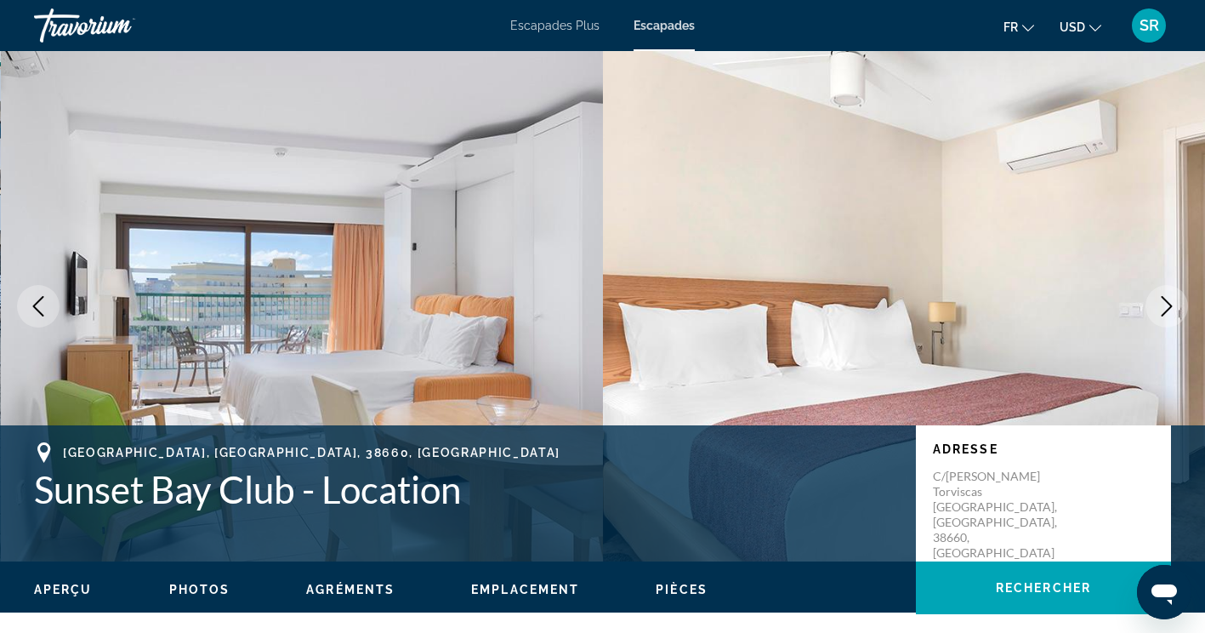
click at [1162, 302] on icon "Image suivante" at bounding box center [1166, 306] width 20 height 20
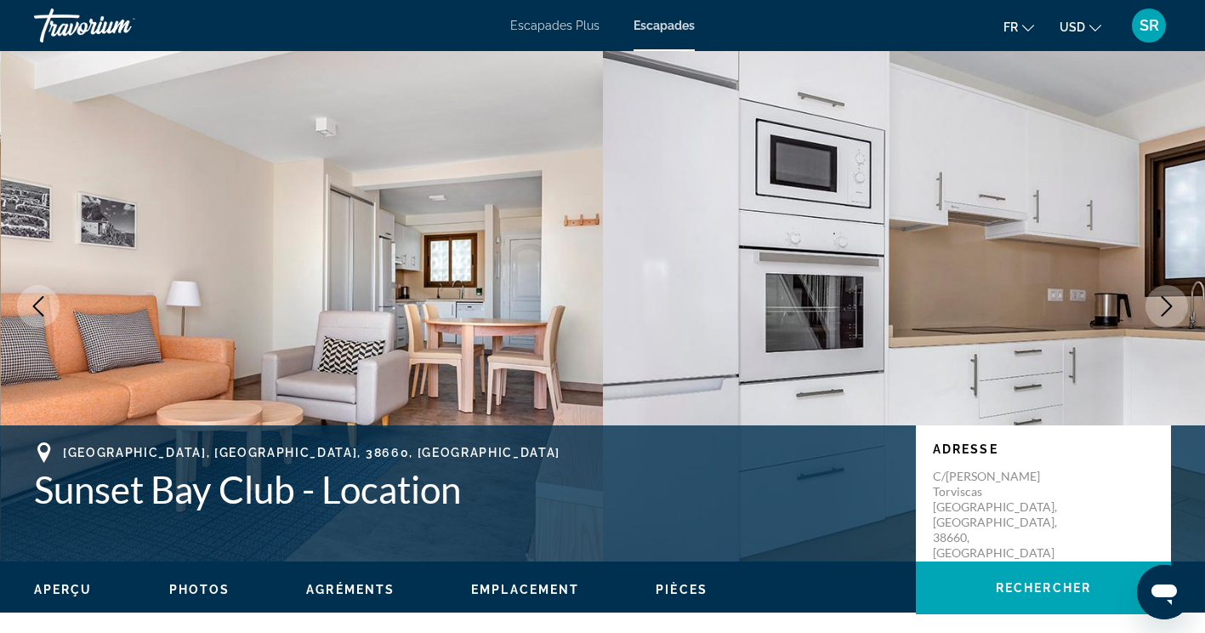
click at [1162, 302] on icon "Image suivante" at bounding box center [1166, 306] width 20 height 20
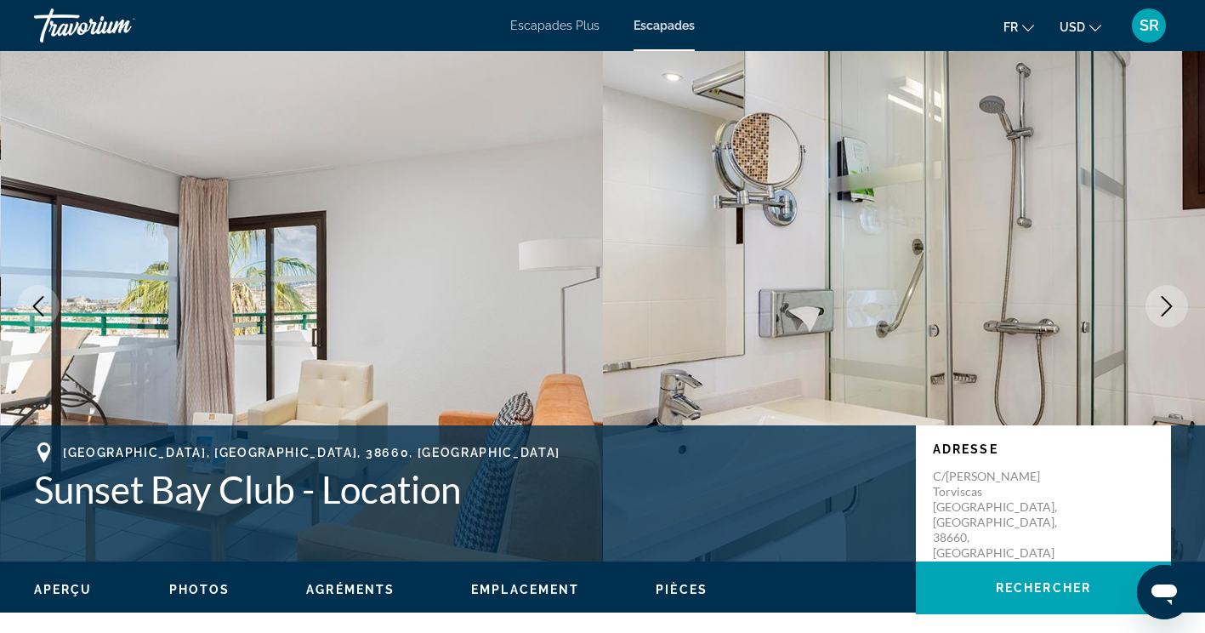
click at [1162, 302] on icon "Image suivante" at bounding box center [1166, 306] width 20 height 20
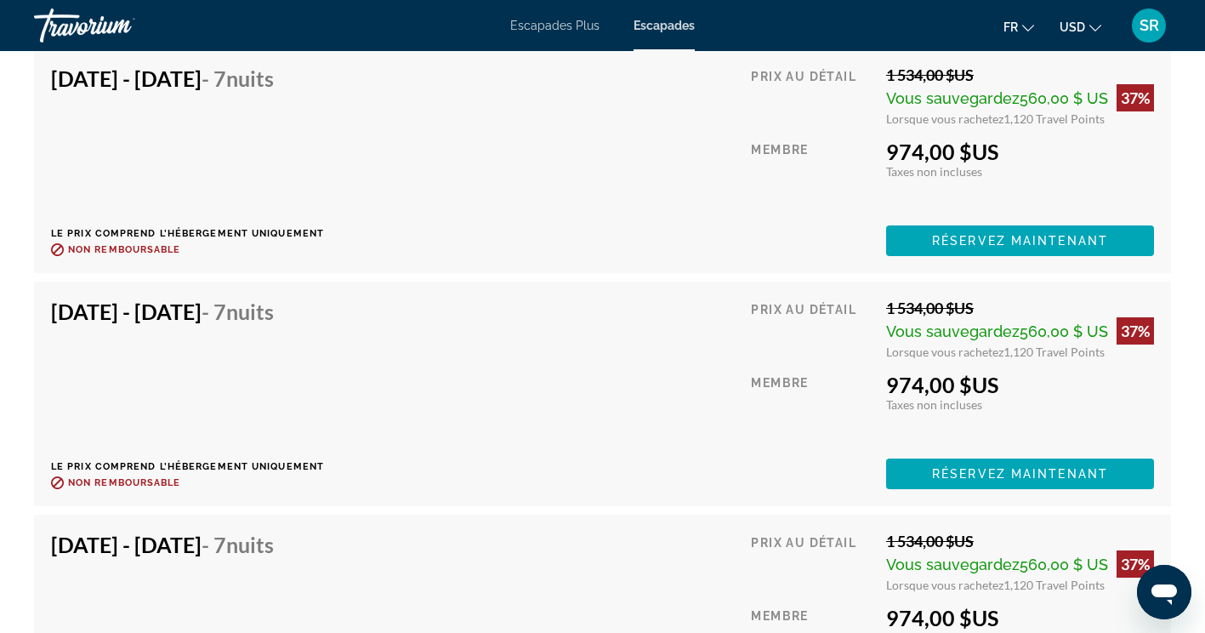
scroll to position [3769, 0]
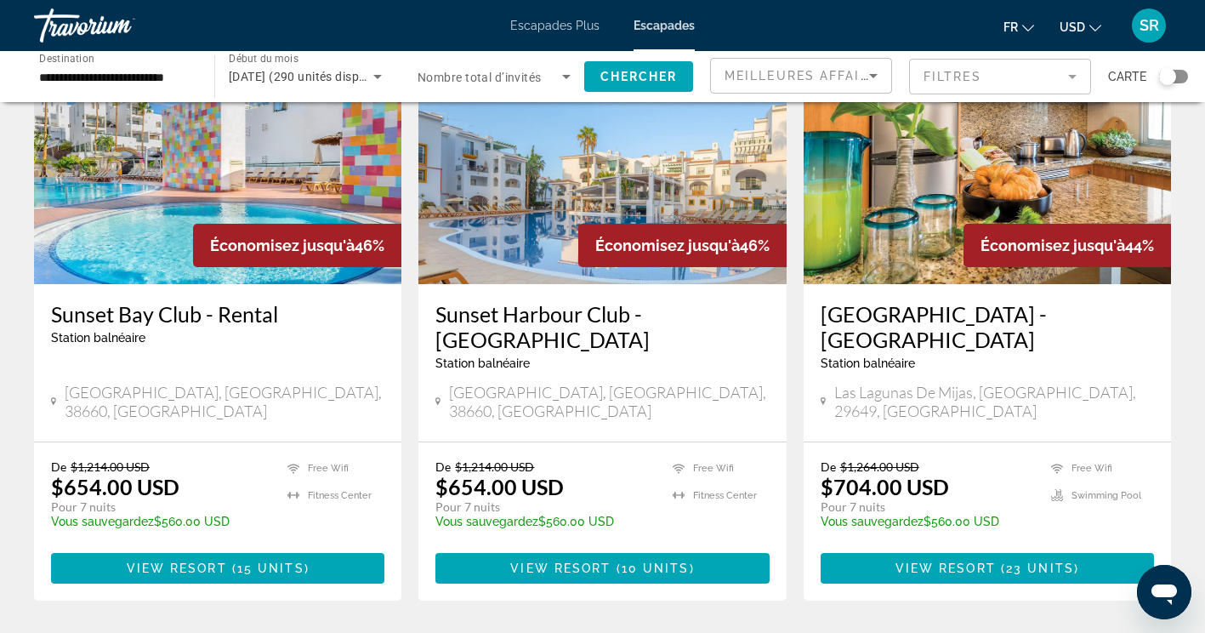
scroll to position [2018, 0]
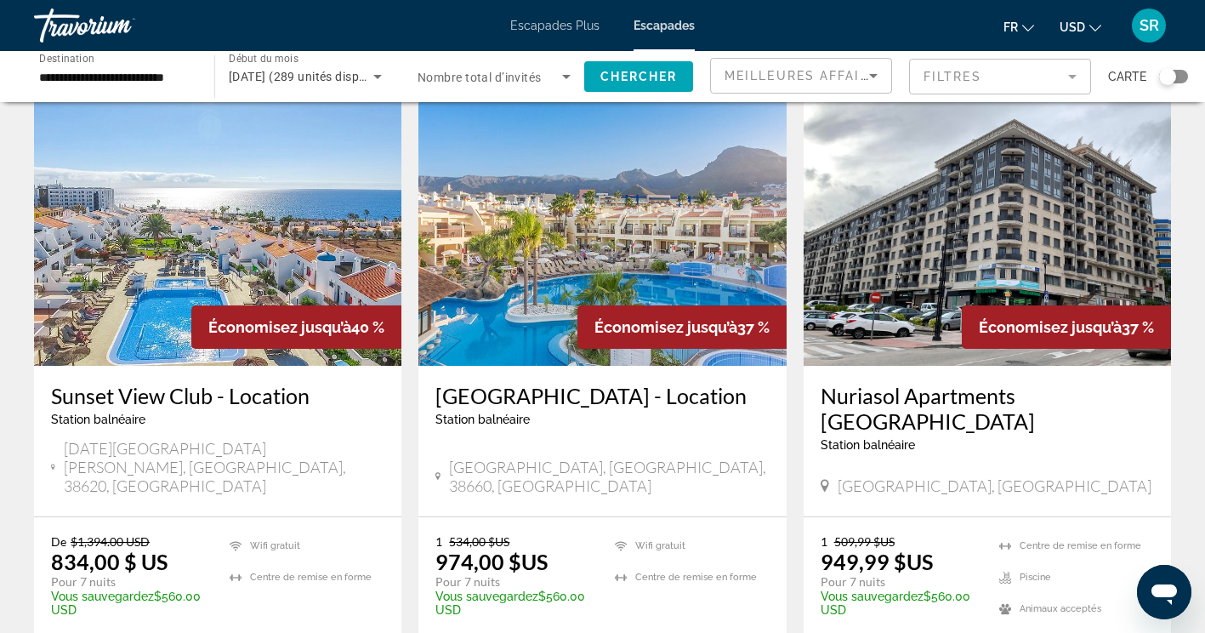
scroll to position [741, 0]
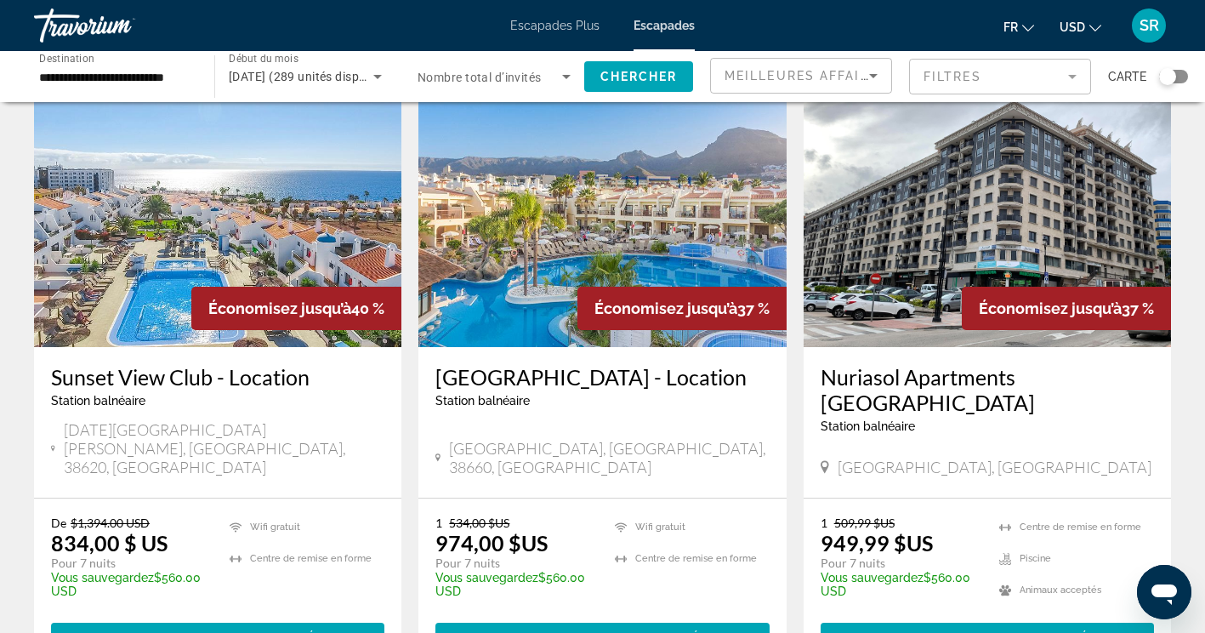
click at [508, 364] on h3 "[GEOGRAPHIC_DATA] - Location" at bounding box center [601, 377] width 333 height 26
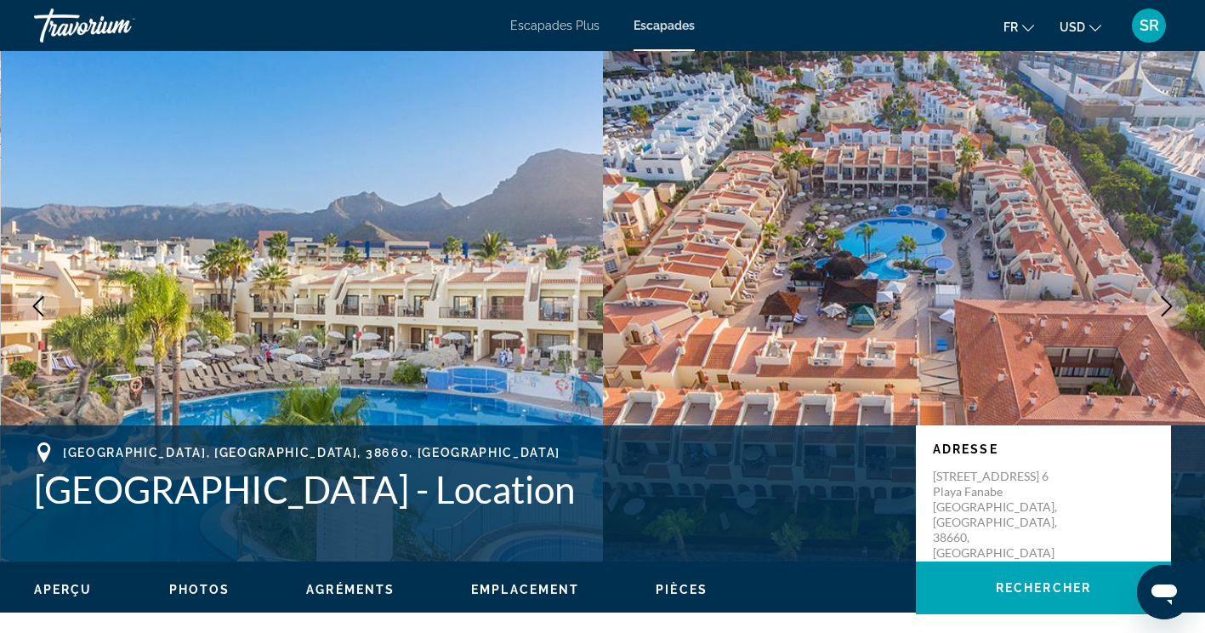
click at [1166, 304] on icon "Image suivante" at bounding box center [1166, 306] width 20 height 20
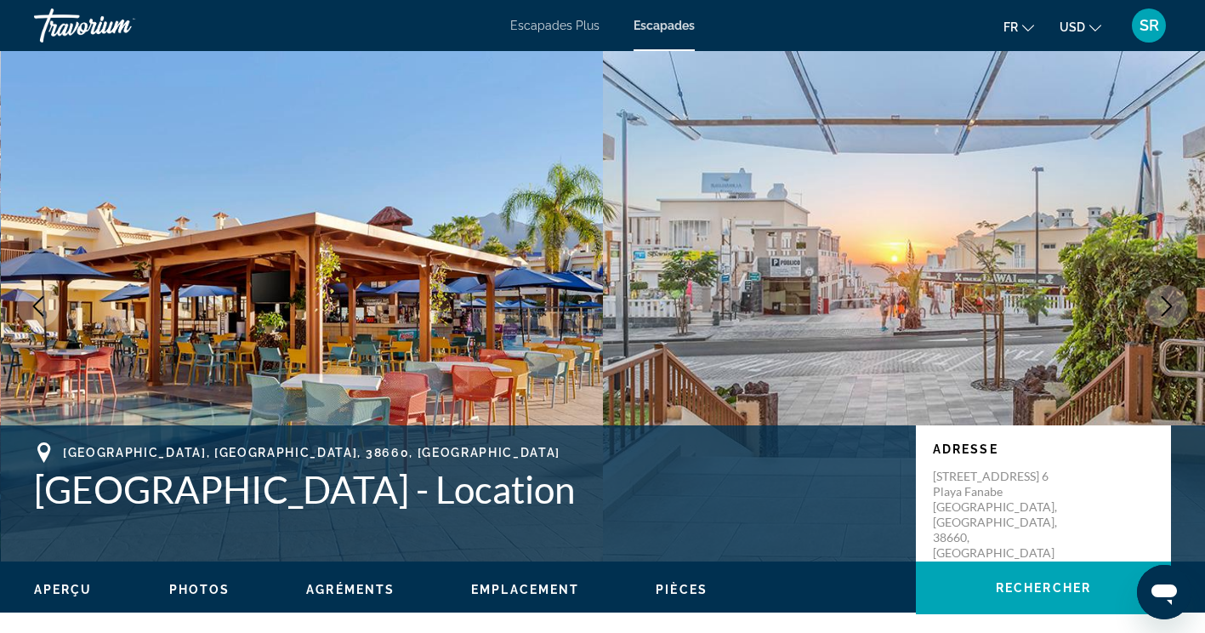
click at [1166, 304] on icon "Image suivante" at bounding box center [1166, 306] width 20 height 20
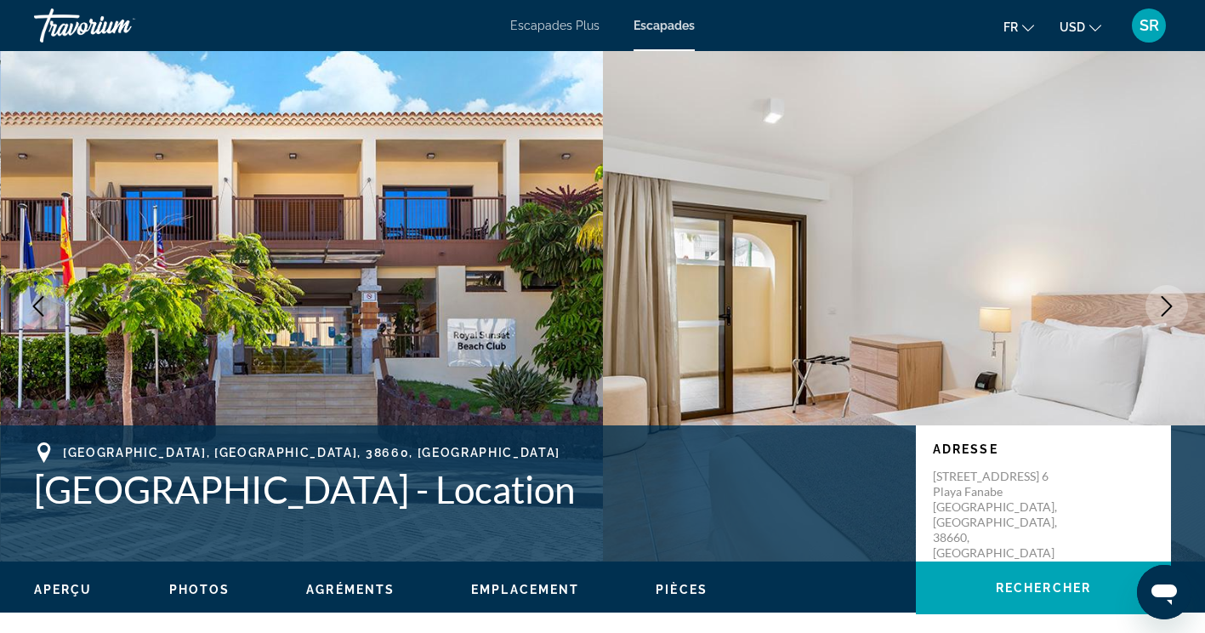
click at [1166, 304] on icon "Image suivante" at bounding box center [1166, 306] width 20 height 20
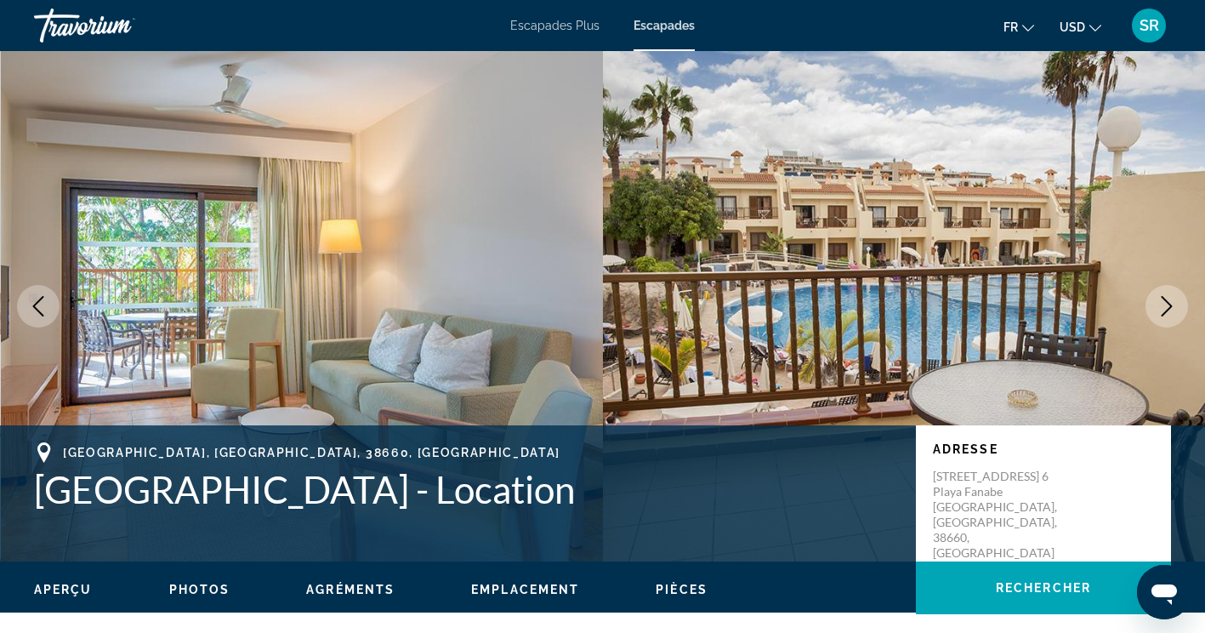
click at [1166, 304] on icon "Image suivante" at bounding box center [1166, 306] width 20 height 20
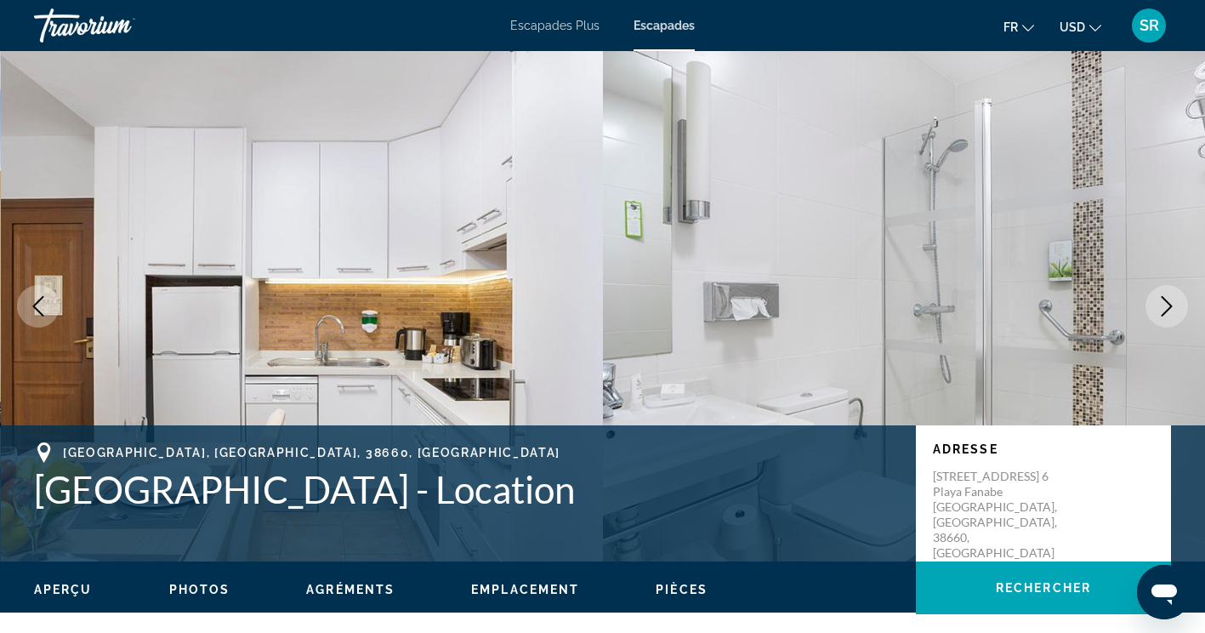
click at [1166, 304] on icon "Image suivante" at bounding box center [1166, 306] width 20 height 20
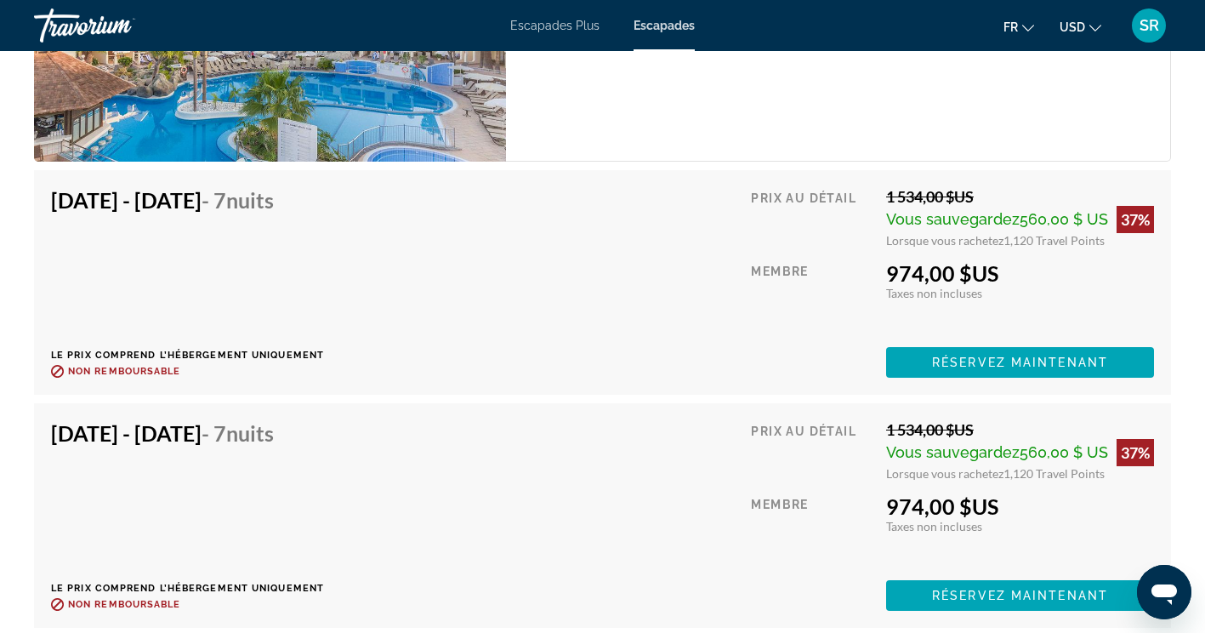
scroll to position [3161, 0]
